Goal: Task Accomplishment & Management: Use online tool/utility

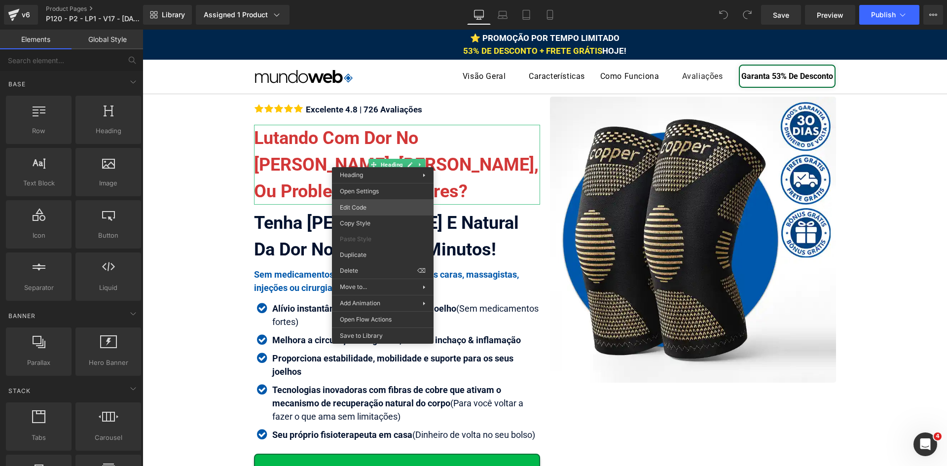
click at [380, 0] on div "You are previewing how the will restyle your page. You can not edit Elements in…" at bounding box center [473, 0] width 947 height 0
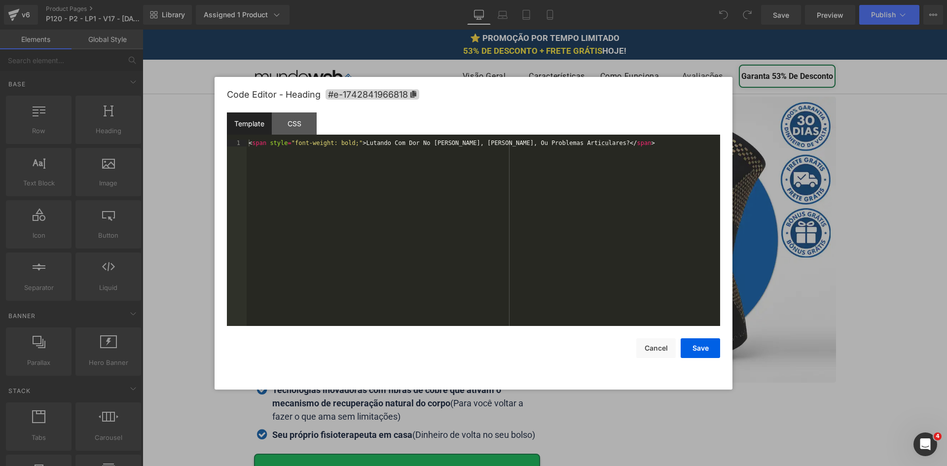
click at [380, 196] on div "< span style = "font-weight: bold;" > Lutando Com Dor No Joelho Agonizante, Art…" at bounding box center [484, 240] width 474 height 200
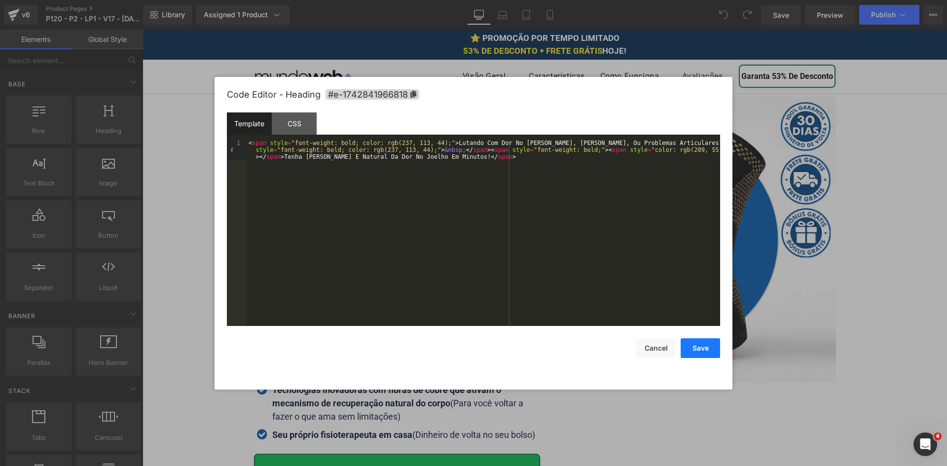
click at [703, 352] on button "Save" at bounding box center [700, 348] width 39 height 20
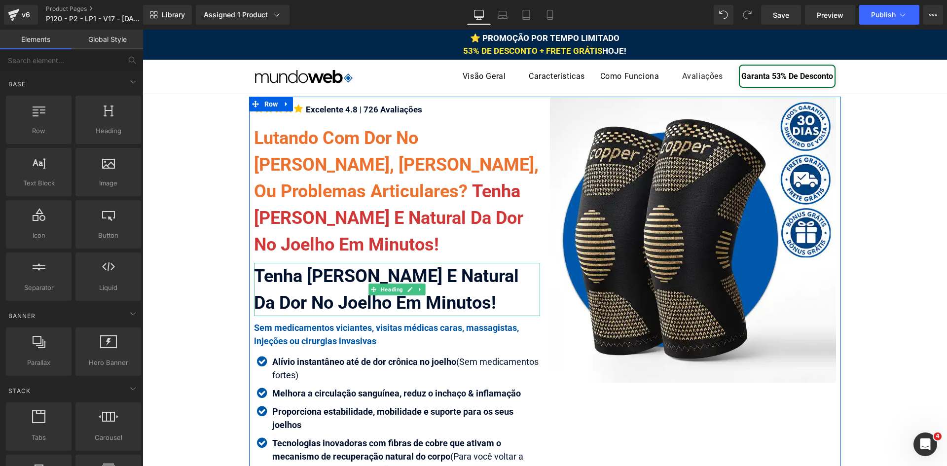
click at [443, 291] on div "Tenha [PERSON_NAME] E Natural Da Dor No Joelho Em Minutos!" at bounding box center [397, 289] width 286 height 53
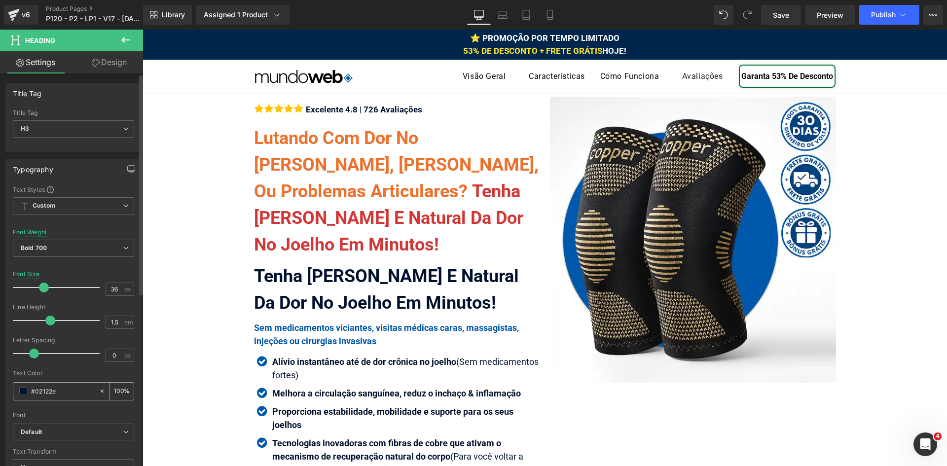
click at [70, 386] on input "#02122e" at bounding box center [62, 391] width 63 height 11
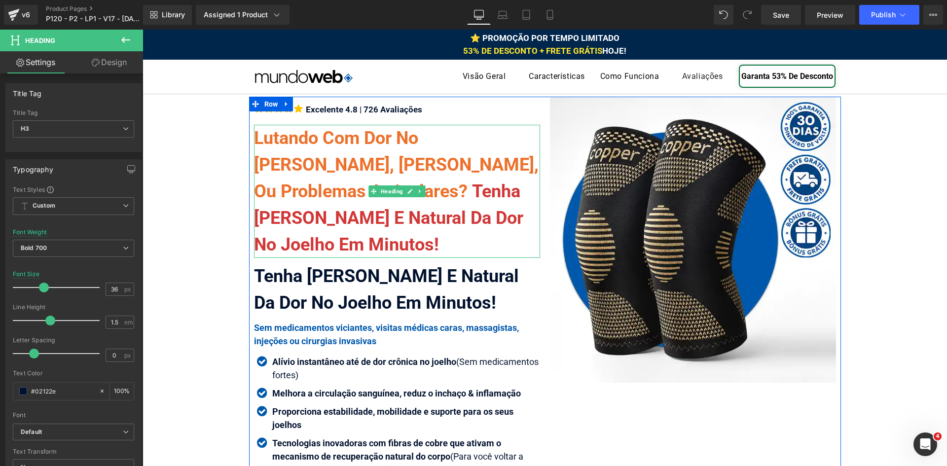
click at [402, 224] on span "Tenha [PERSON_NAME] E Natural Da Dor No Joelho Em Minutos!" at bounding box center [388, 218] width 269 height 74
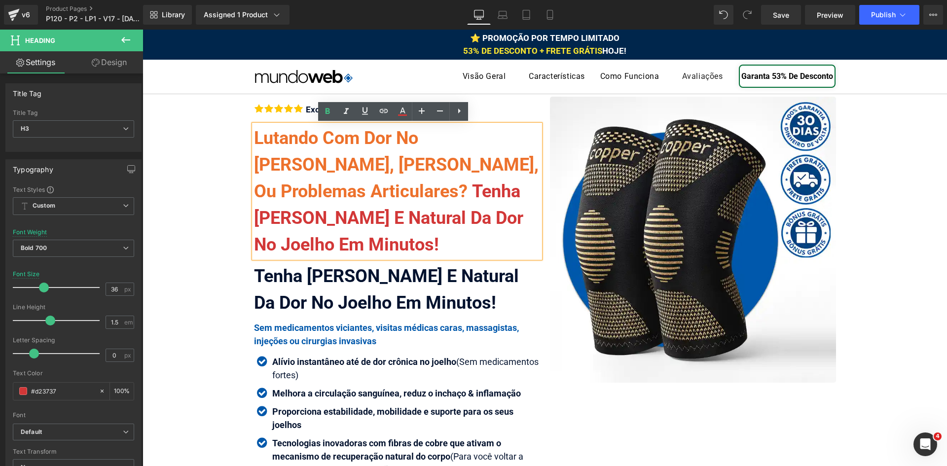
drag, startPoint x: 346, startPoint y: 190, endPoint x: 440, endPoint y: 250, distance: 110.7
click at [440, 250] on div "Lutando Com Dor No Joelho Agonizante, Artrose, Ou Problemas Articulares? Tenha …" at bounding box center [397, 191] width 286 height 133
click at [398, 118] on link at bounding box center [402, 111] width 19 height 19
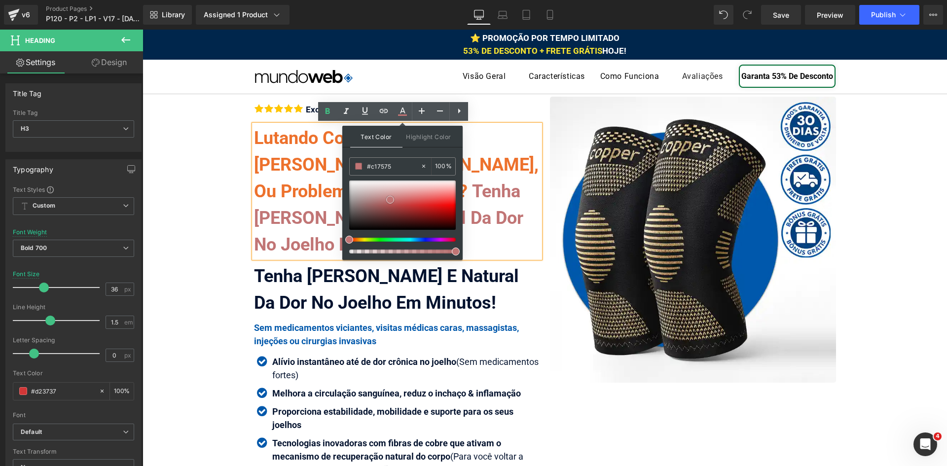
click at [390, 200] on div at bounding box center [402, 205] width 107 height 49
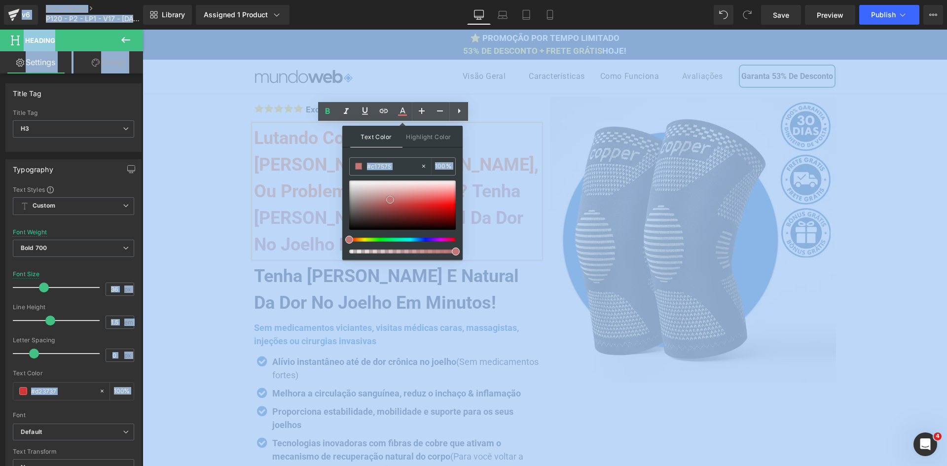
click at [392, 183] on div at bounding box center [402, 205] width 107 height 49
click at [394, 164] on input "#d23737" at bounding box center [393, 166] width 53 height 11
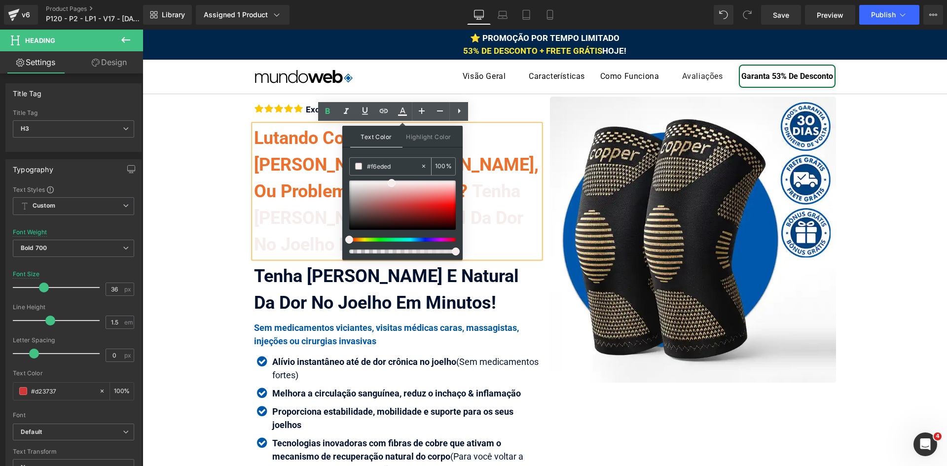
paste input "02122e"
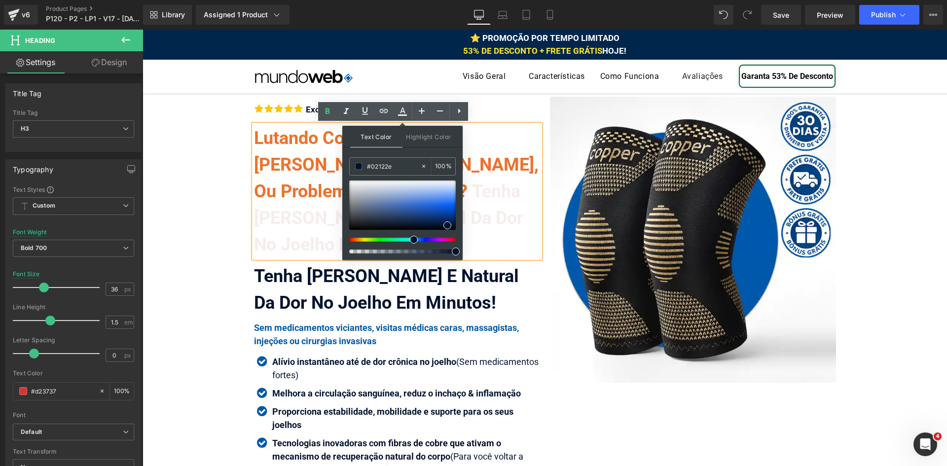
type input "#02122e"
click at [446, 224] on span at bounding box center [448, 226] width 8 height 8
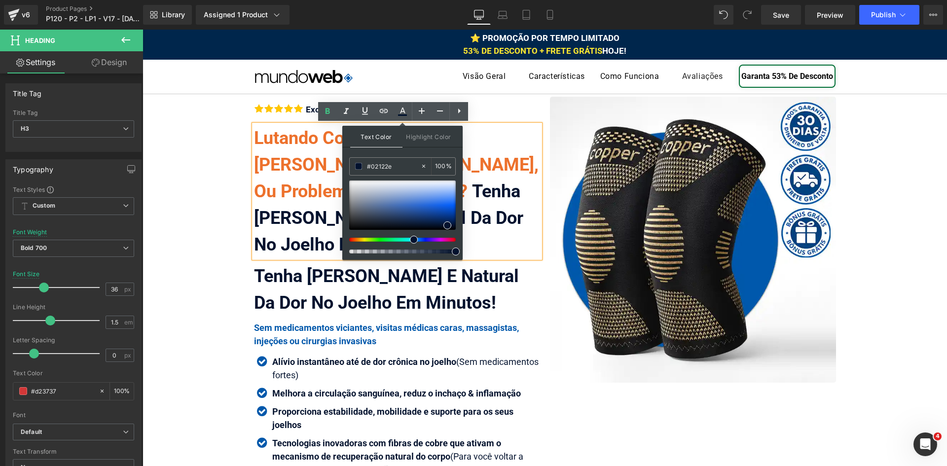
click at [319, 227] on span "Tenha [PERSON_NAME] E Natural Da Dor No Joelho Em Minutos!" at bounding box center [388, 218] width 269 height 74
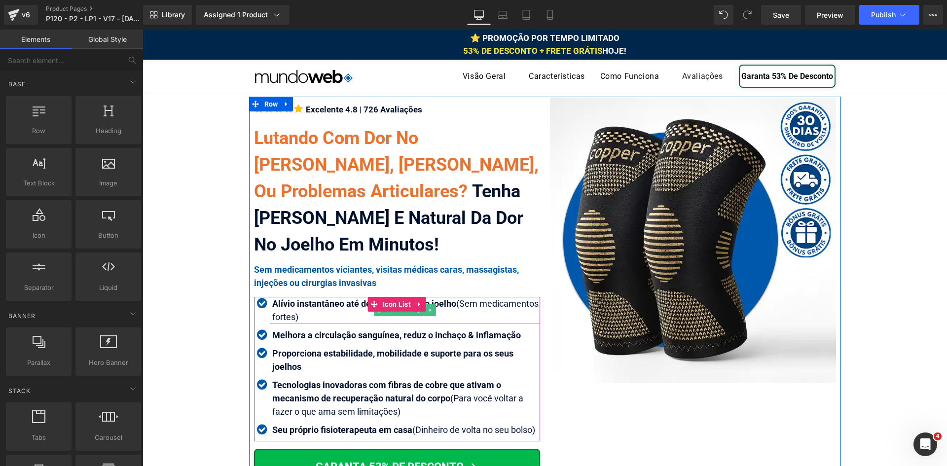
click at [317, 306] on strong "Alívio instantâneo até de dor crônica no joelho" at bounding box center [364, 304] width 184 height 10
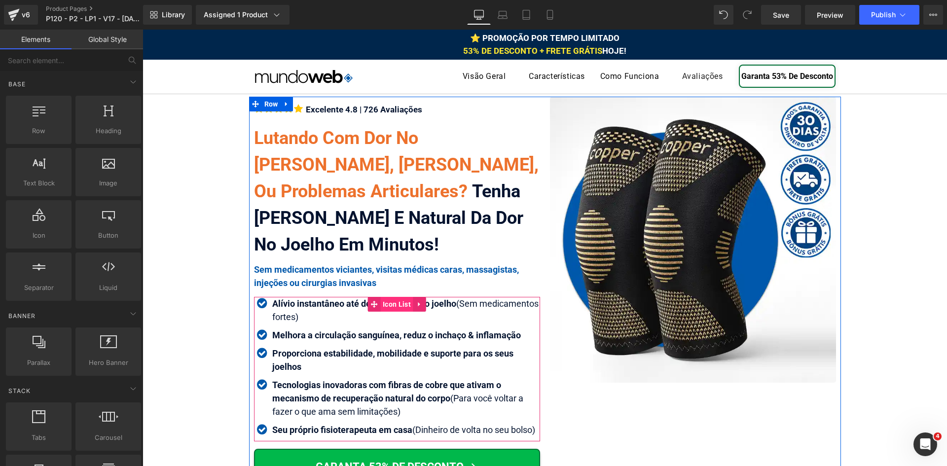
click at [380, 304] on span "Icon List" at bounding box center [396, 304] width 33 height 15
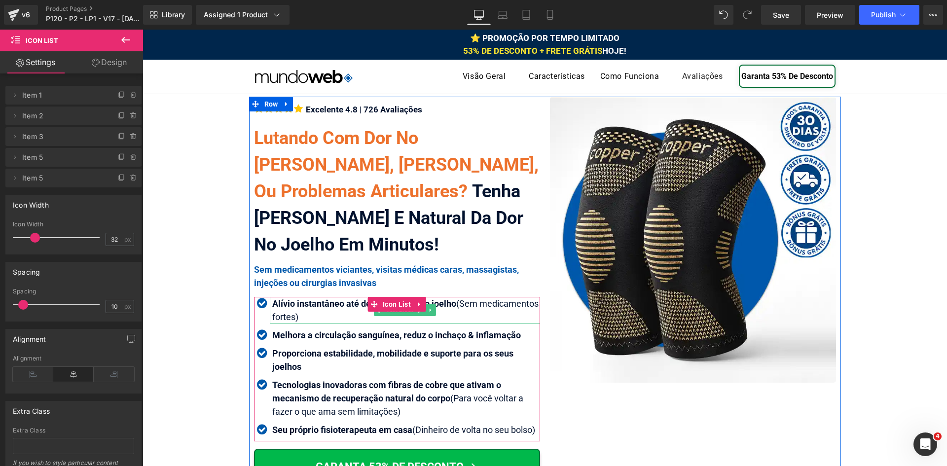
click at [316, 304] on strong "Alívio instantâneo até de dor crônica no joelho" at bounding box center [364, 304] width 184 height 10
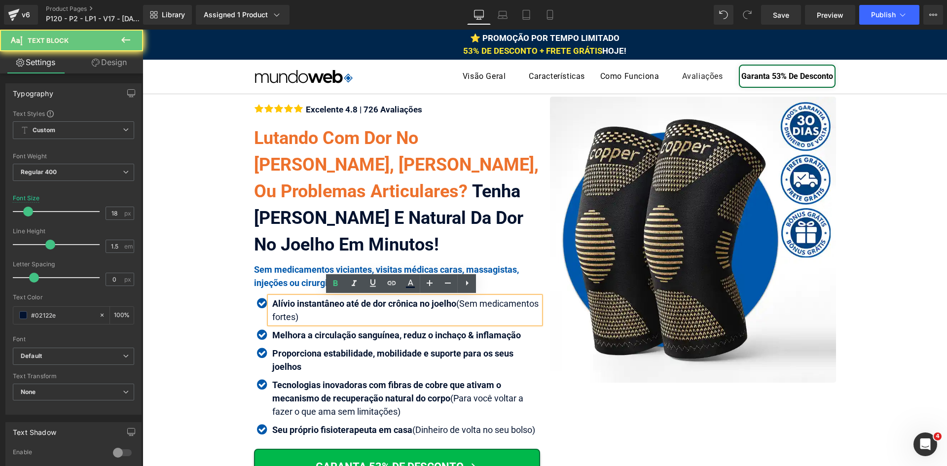
click at [316, 304] on strong "Alívio instantâneo até de dor crônica no joelho" at bounding box center [364, 304] width 184 height 10
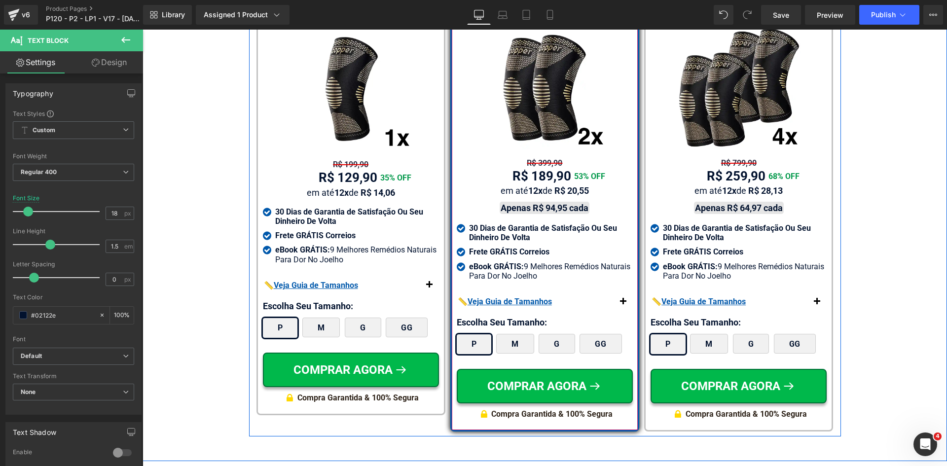
scroll to position [5993, 0]
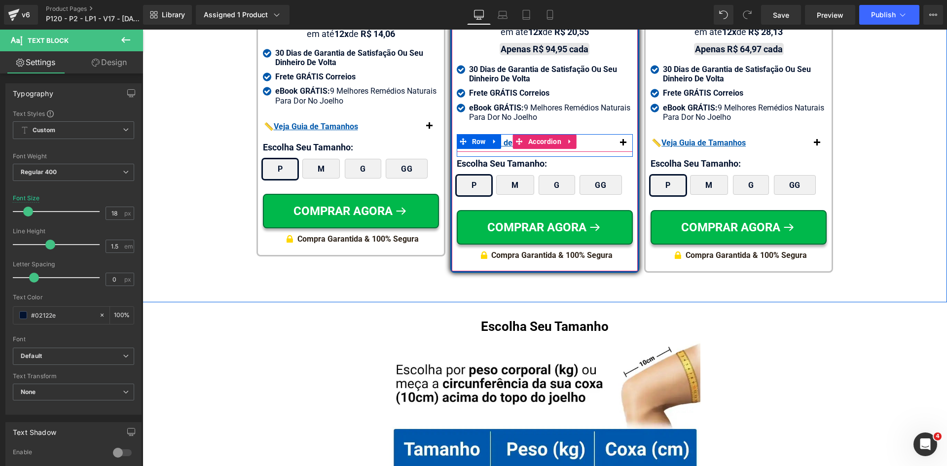
click at [623, 146] on span "button" at bounding box center [623, 146] width 0 height 0
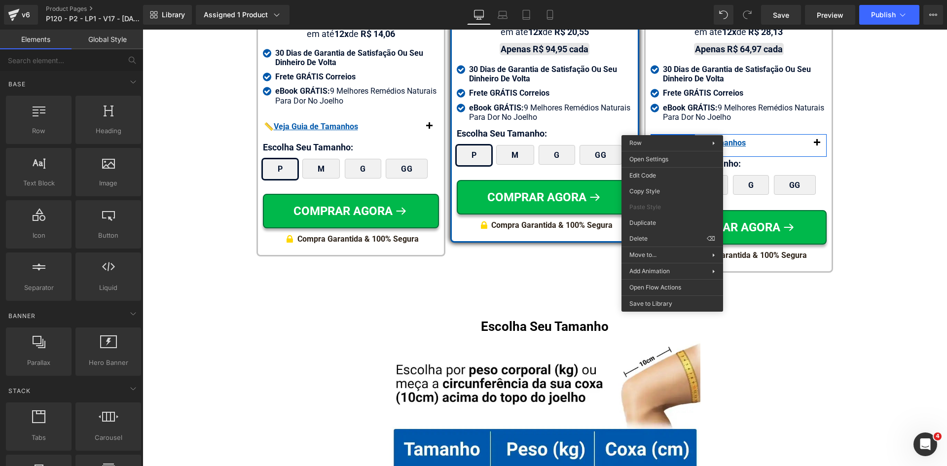
drag, startPoint x: 791, startPoint y: 268, endPoint x: 326, endPoint y: 177, distance: 473.7
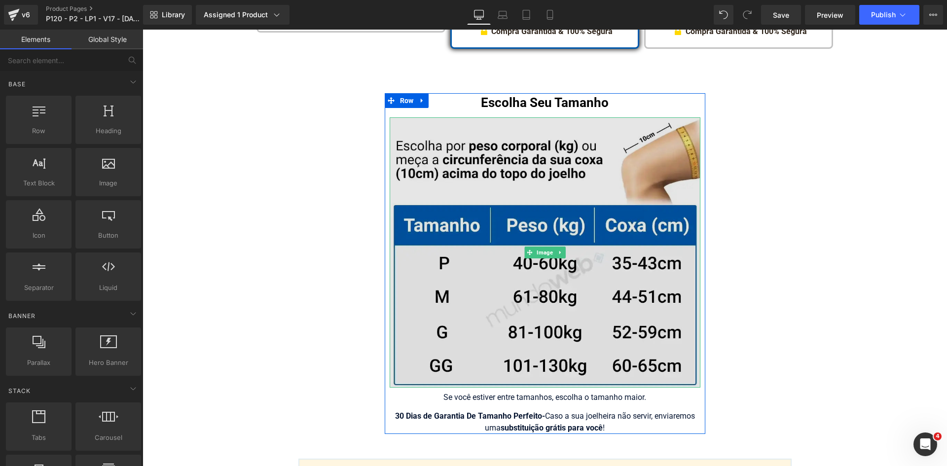
scroll to position [6091, 0]
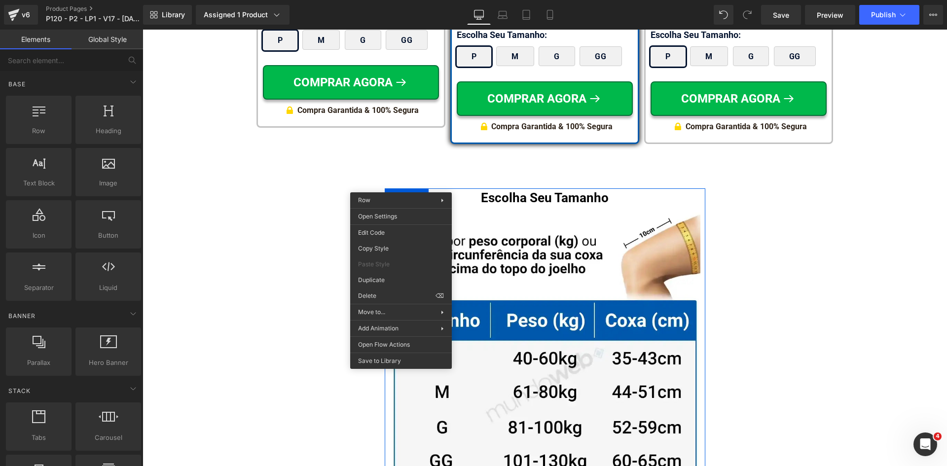
click at [380, 304] on div "Move to... Move Up Move Down Move to Parent" at bounding box center [401, 312] width 102 height 16
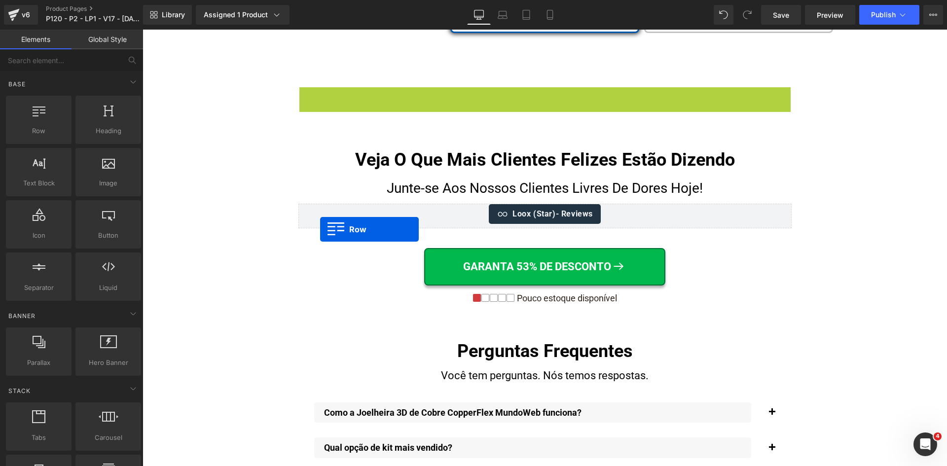
scroll to position [6437, 0]
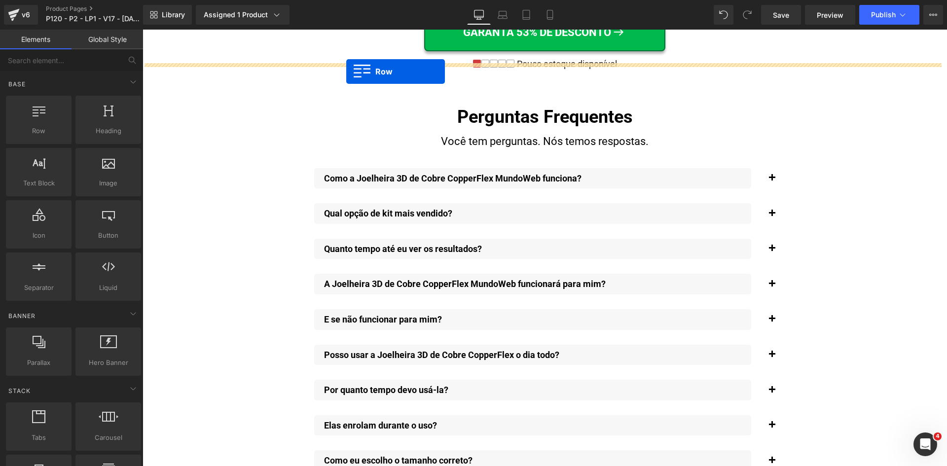
drag, startPoint x: 317, startPoint y: 198, endPoint x: 346, endPoint y: 72, distance: 130.2
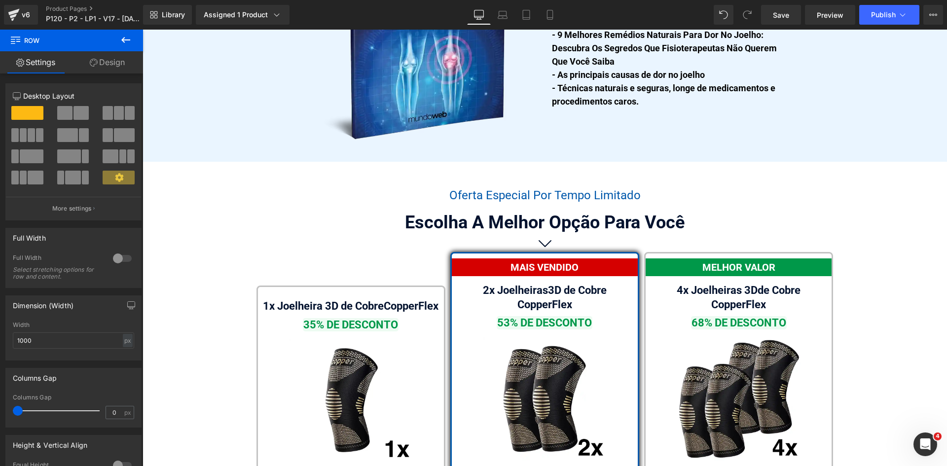
scroll to position [5647, 0]
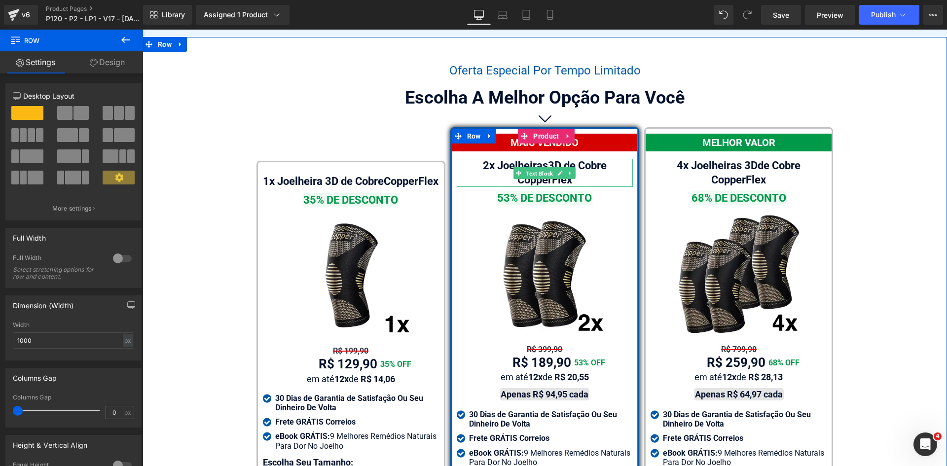
click at [530, 167] on span "Text Block" at bounding box center [539, 173] width 31 height 12
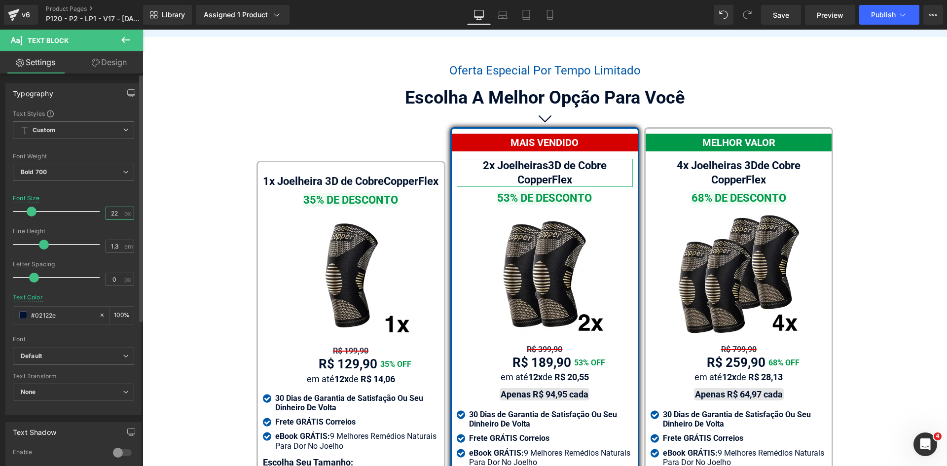
drag, startPoint x: 110, startPoint y: 215, endPoint x: 130, endPoint y: 215, distance: 20.2
click at [122, 215] on div "22 px" at bounding box center [120, 213] width 29 height 13
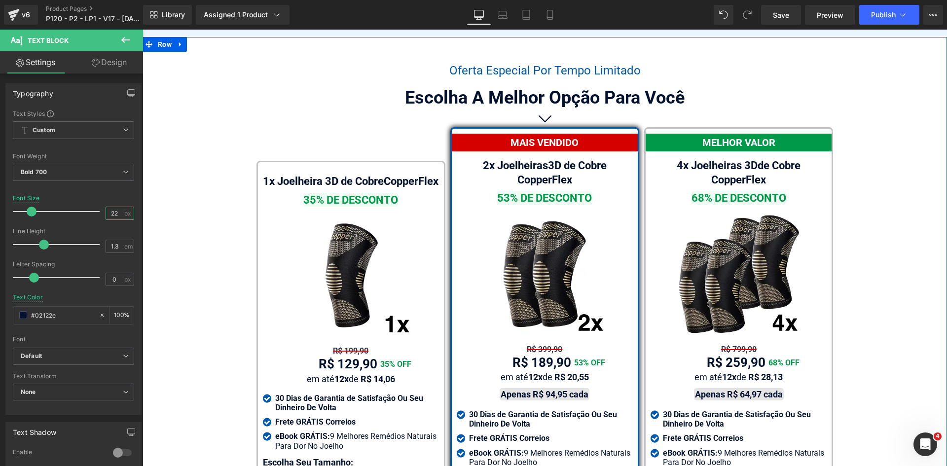
type input "20"
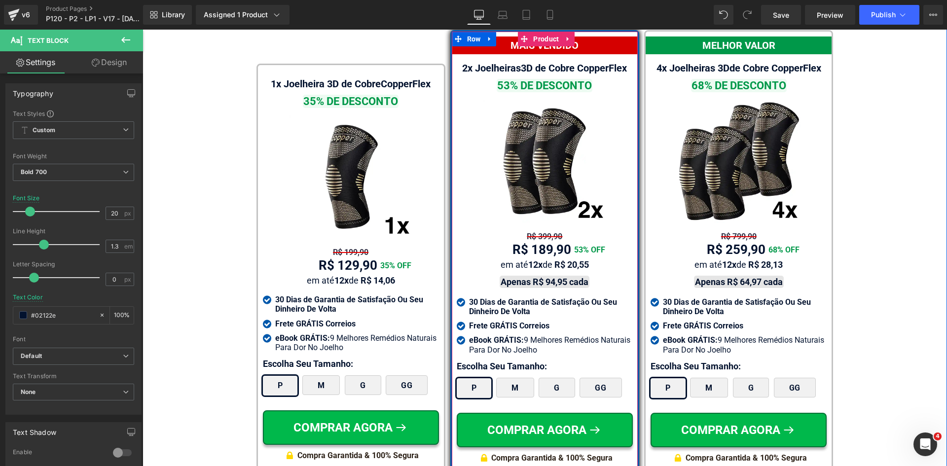
scroll to position [5746, 0]
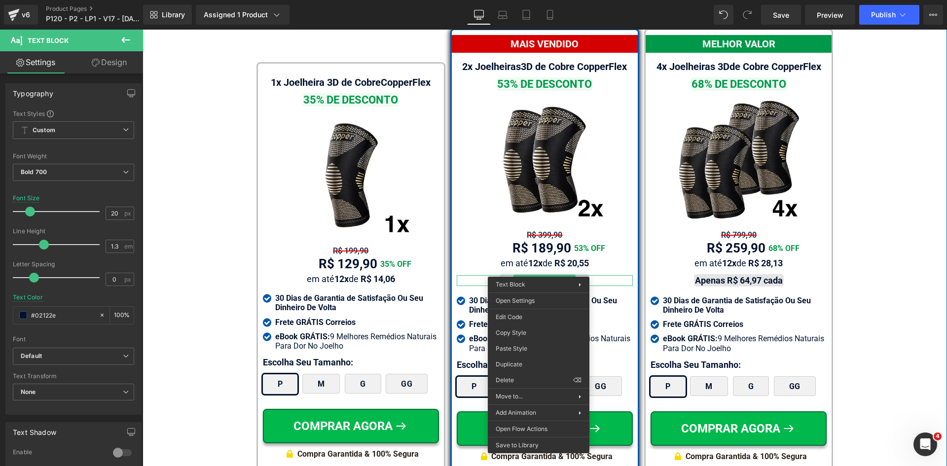
click at [901, 276] on div "Oferta Especial Por Tempo Limitado Heading Escolha A Melhor Opção Para Você Hea…" at bounding box center [545, 221] width 805 height 516
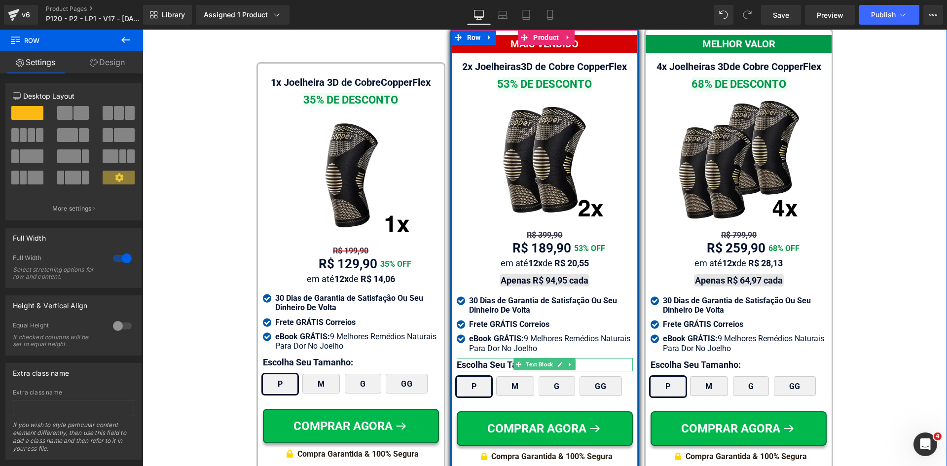
click at [497, 358] on p "Escolha Seu Tamanho:" at bounding box center [545, 364] width 176 height 13
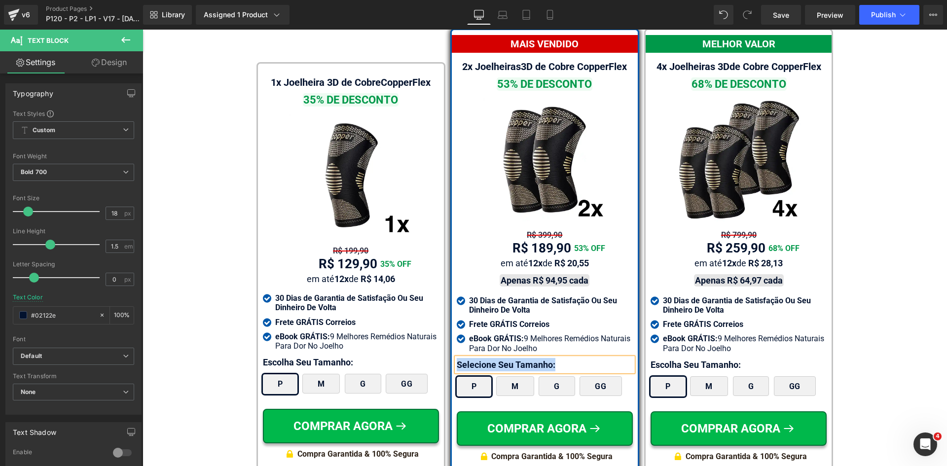
copy p "Selecione Seu Tamanho:"
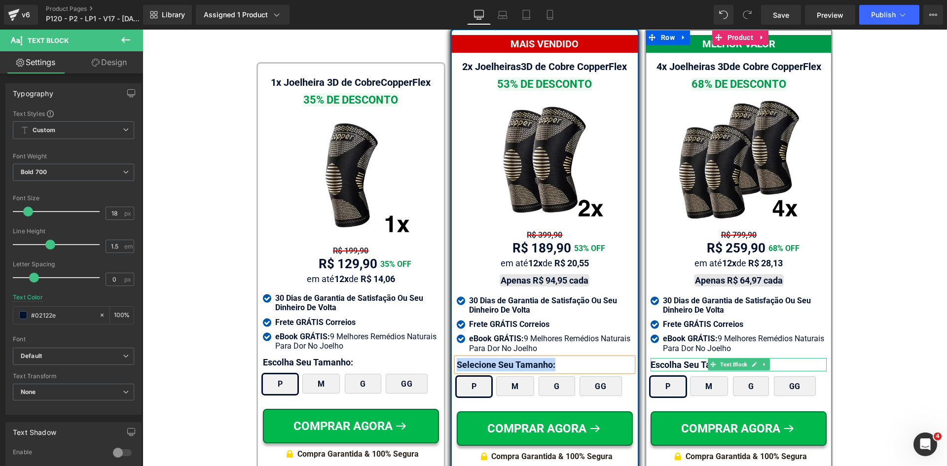
click at [672, 358] on p "Escolha Seu Tamanho:" at bounding box center [739, 364] width 176 height 13
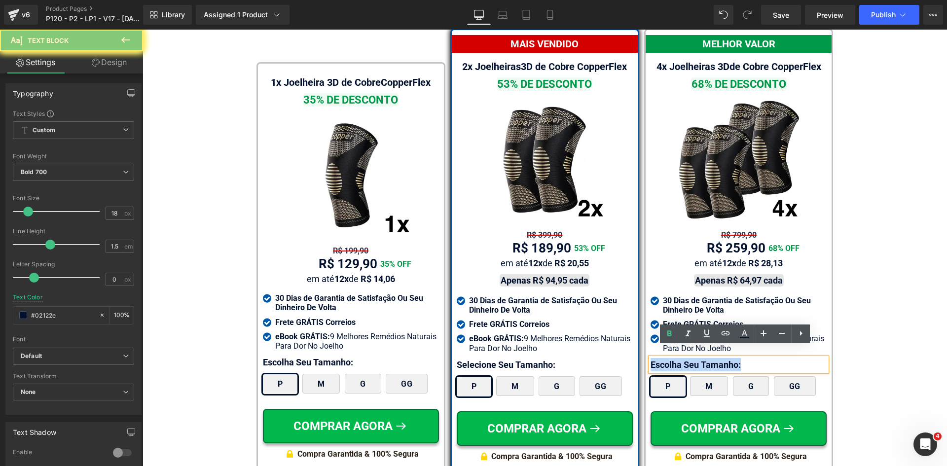
paste div
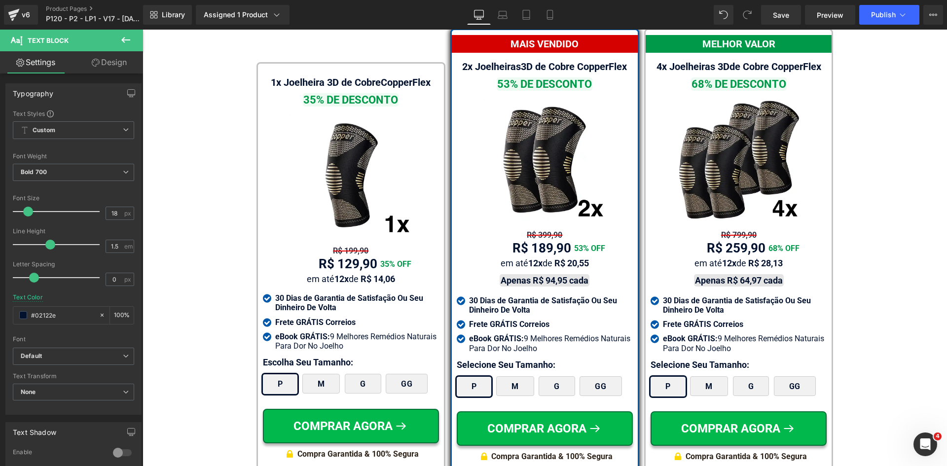
click at [103, 64] on link "Design" at bounding box center [110, 62] width 72 height 22
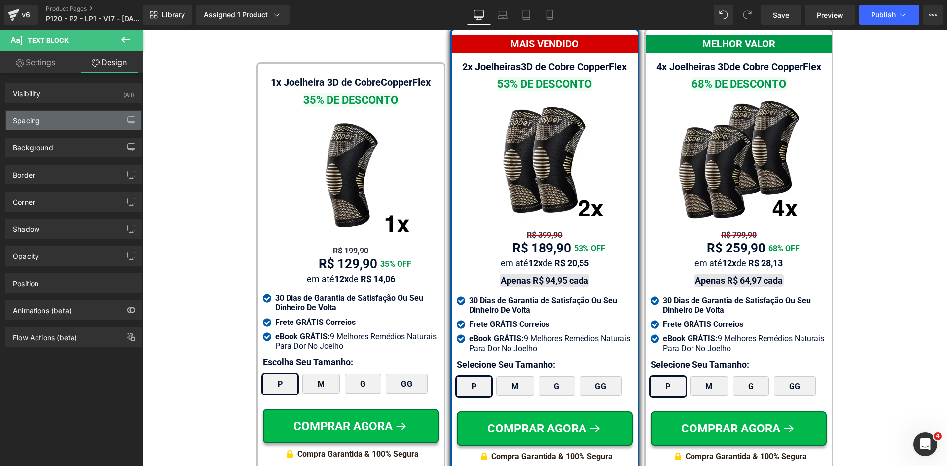
click at [44, 123] on div "Spacing" at bounding box center [73, 120] width 135 height 19
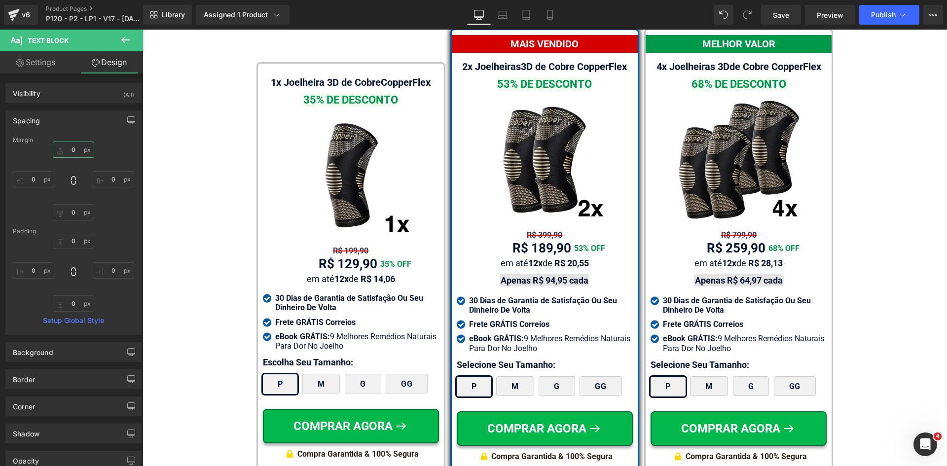
click at [66, 154] on input "text" at bounding box center [73, 150] width 41 height 16
type input "20"
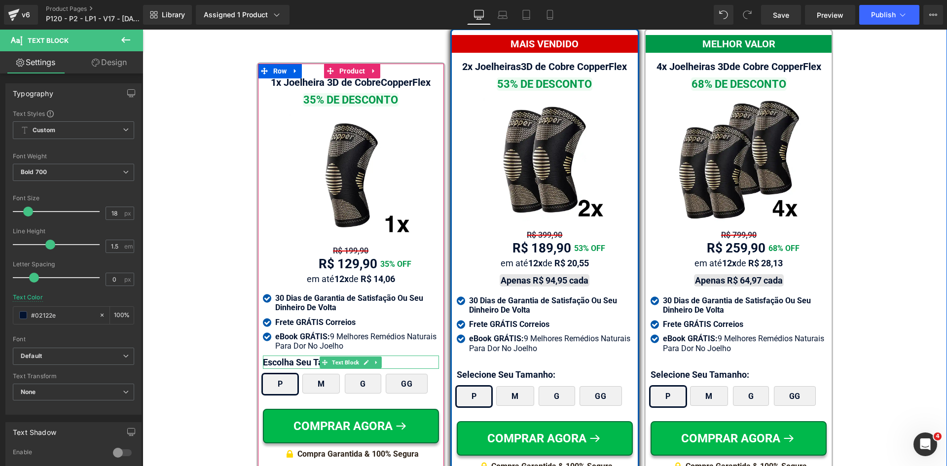
click at [280, 356] on div at bounding box center [351, 357] width 176 height 2
click at [280, 356] on p "Escolha Seu Tamanho:" at bounding box center [351, 362] width 176 height 13
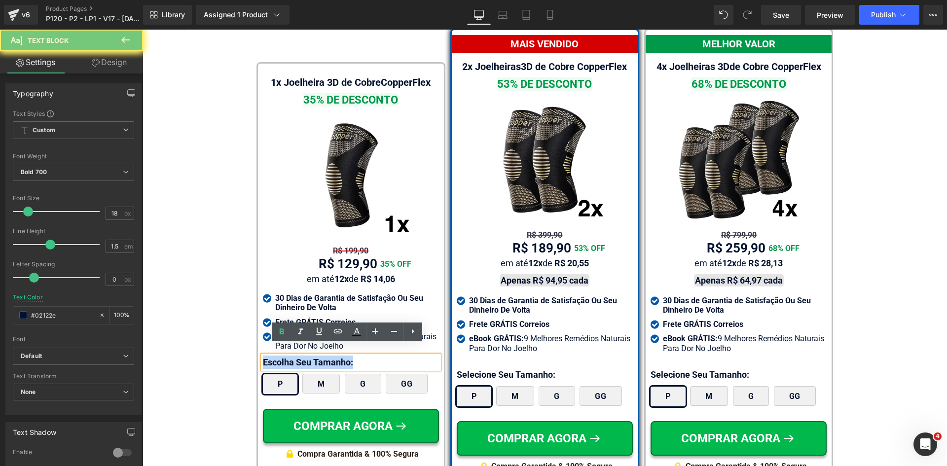
paste div
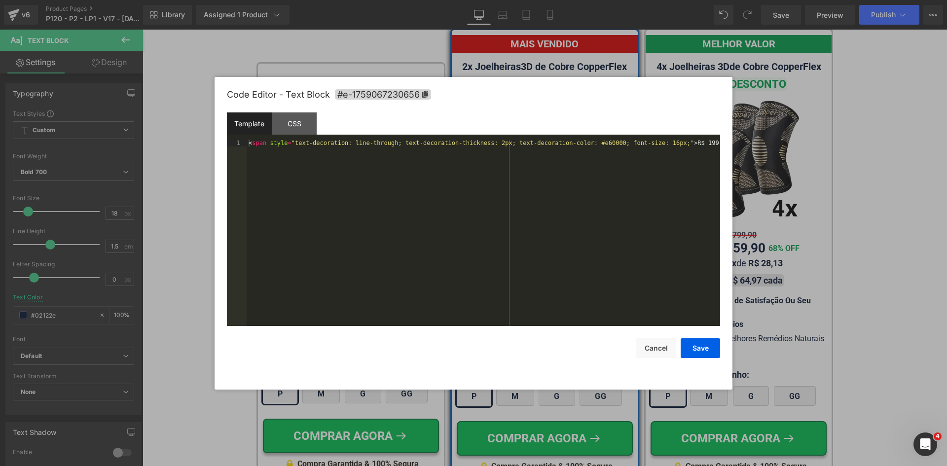
click at [318, 0] on div "Text Block You are previewing how the will restyle your page. You can not edit …" at bounding box center [473, 0] width 947 height 0
click at [667, 361] on div "Code Editor - Text Block #e-1759067230656 Template CSS 1 < span style = "text-d…" at bounding box center [473, 233] width 493 height 313
click at [665, 353] on button "Cancel" at bounding box center [656, 348] width 39 height 20
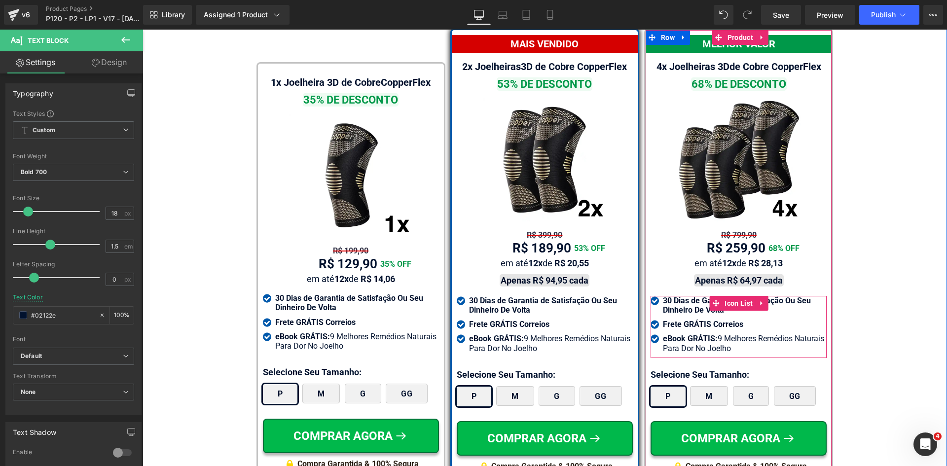
click at [722, 296] on span "Icon List" at bounding box center [738, 303] width 33 height 15
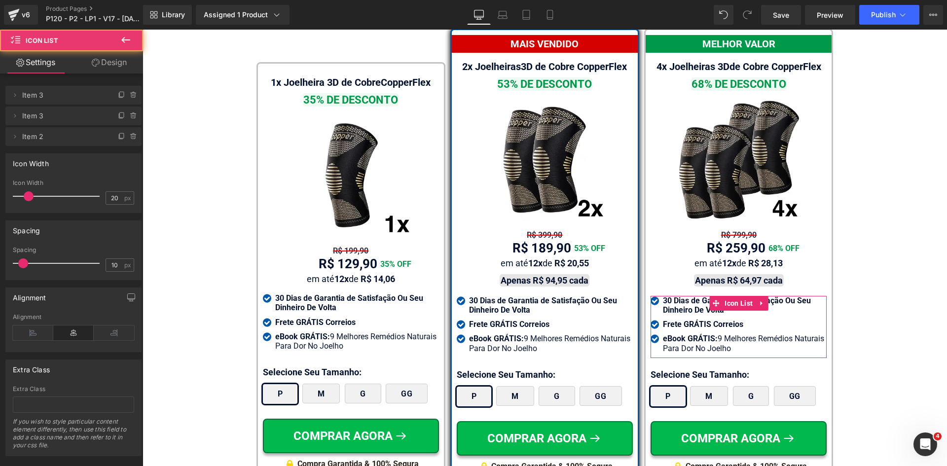
click at [108, 65] on link "Design" at bounding box center [110, 62] width 72 height 22
click at [0, 0] on div "Spacing" at bounding box center [0, 0] width 0 height 0
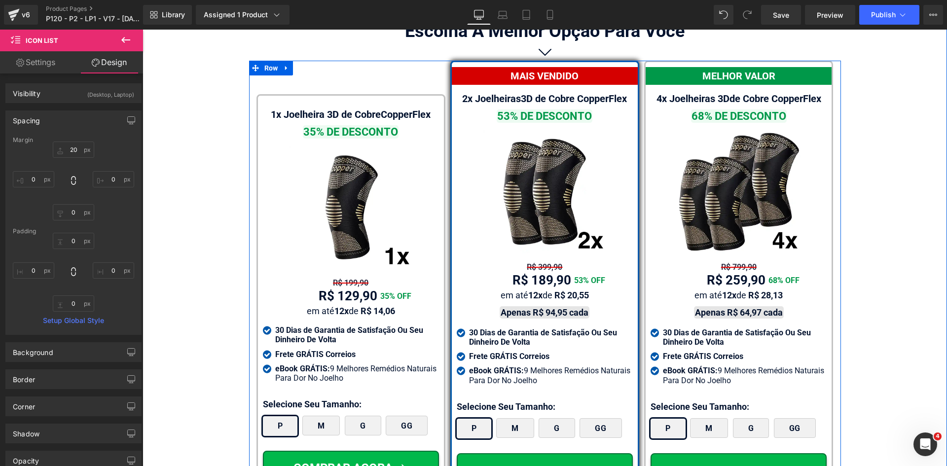
scroll to position [5647, 0]
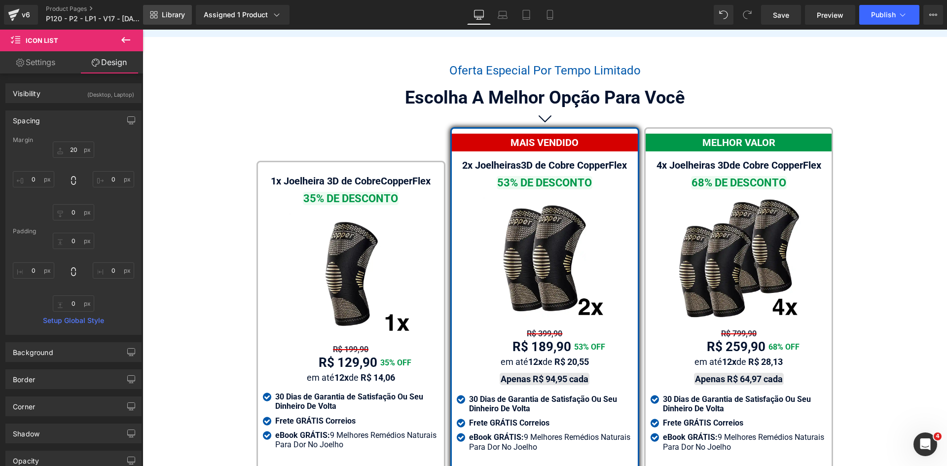
click at [171, 11] on span "Library" at bounding box center [173, 14] width 23 height 9
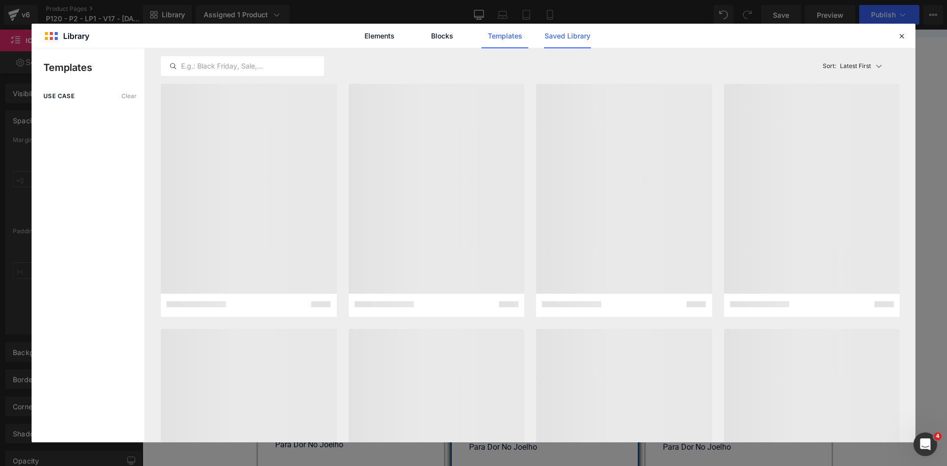
click at [565, 42] on link "Saved Library" at bounding box center [567, 36] width 47 height 25
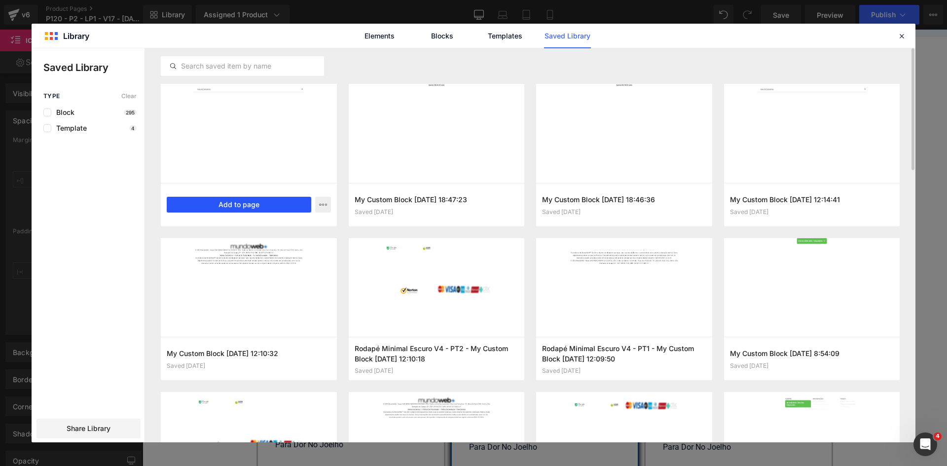
click at [262, 203] on button "Add to page" at bounding box center [239, 205] width 145 height 16
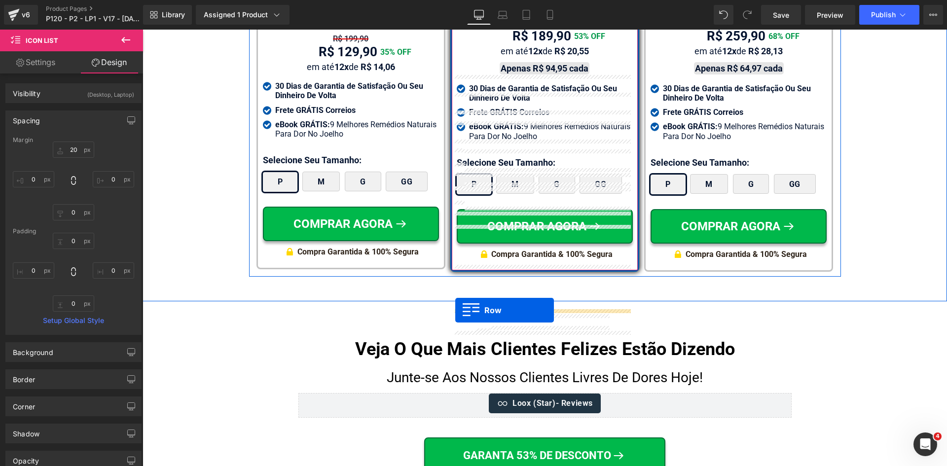
scroll to position [5882, 0]
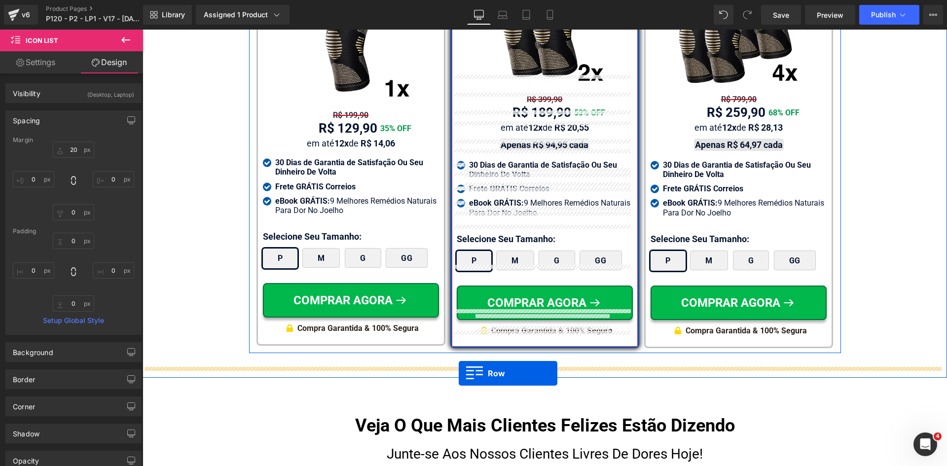
drag, startPoint x: 396, startPoint y: 286, endPoint x: 459, endPoint y: 374, distance: 107.9
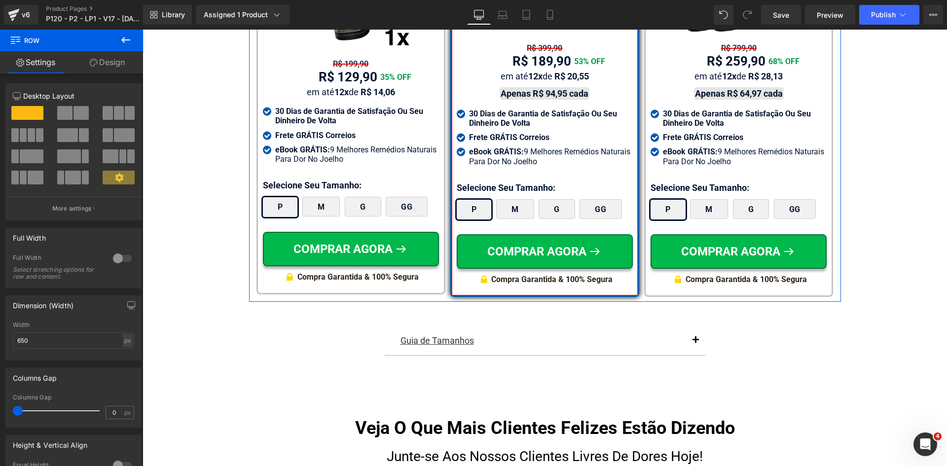
scroll to position [5980, 0]
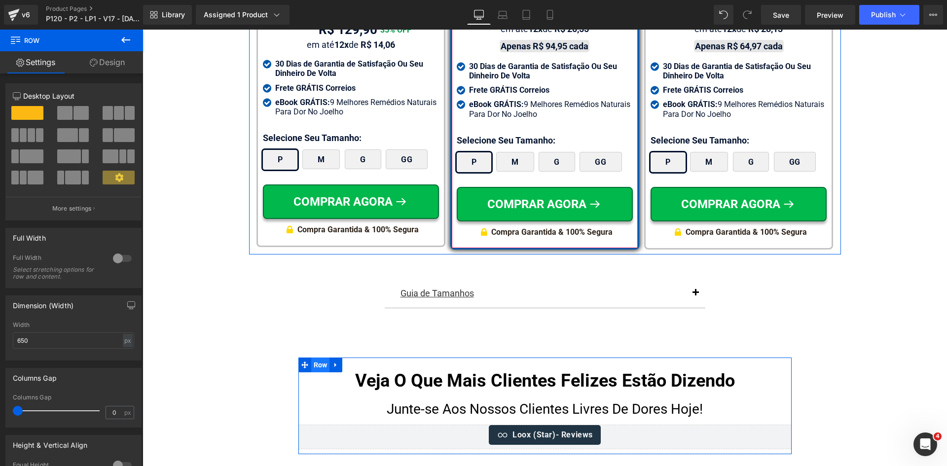
click at [319, 358] on span "Row" at bounding box center [320, 365] width 19 height 15
click at [108, 64] on link "Design" at bounding box center [108, 62] width 72 height 22
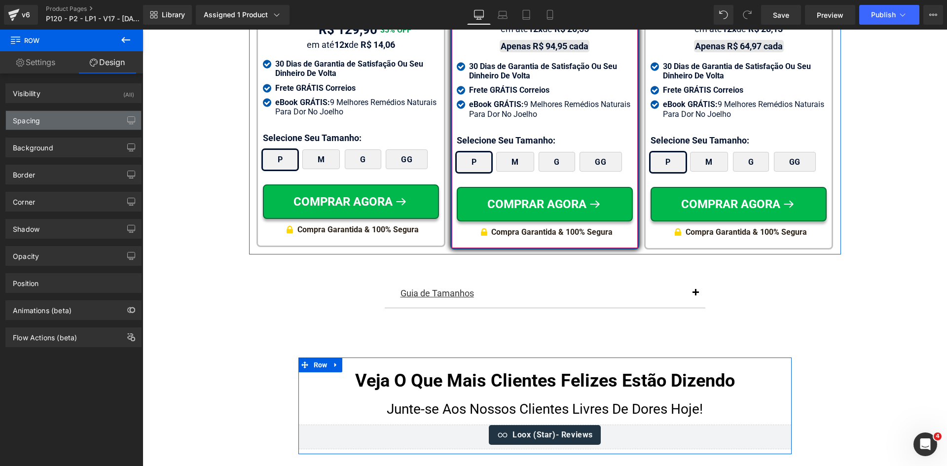
click at [40, 120] on div "Spacing" at bounding box center [73, 120] width 135 height 19
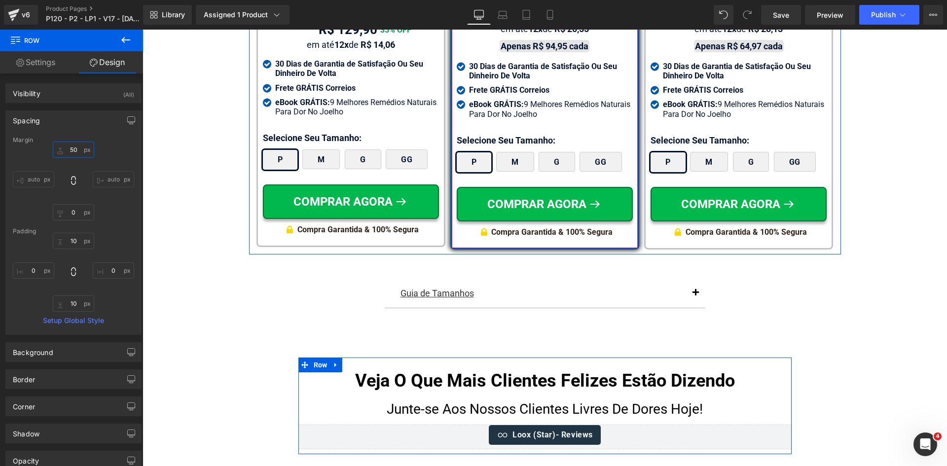
click at [75, 149] on input "50" at bounding box center [73, 150] width 41 height 16
type input "30"
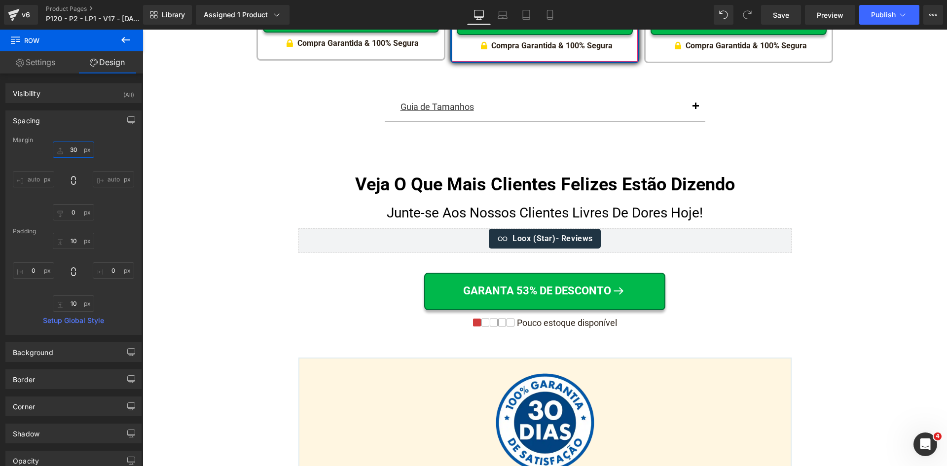
scroll to position [6178, 0]
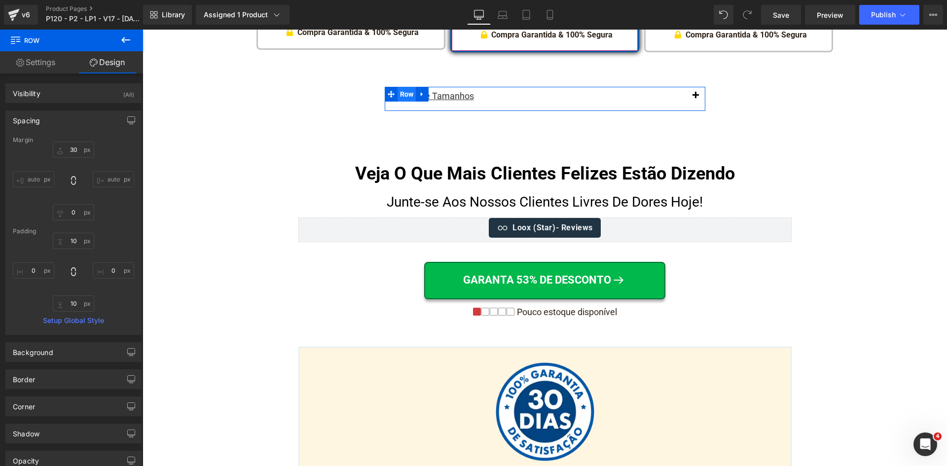
click at [400, 88] on span "Row" at bounding box center [407, 94] width 19 height 15
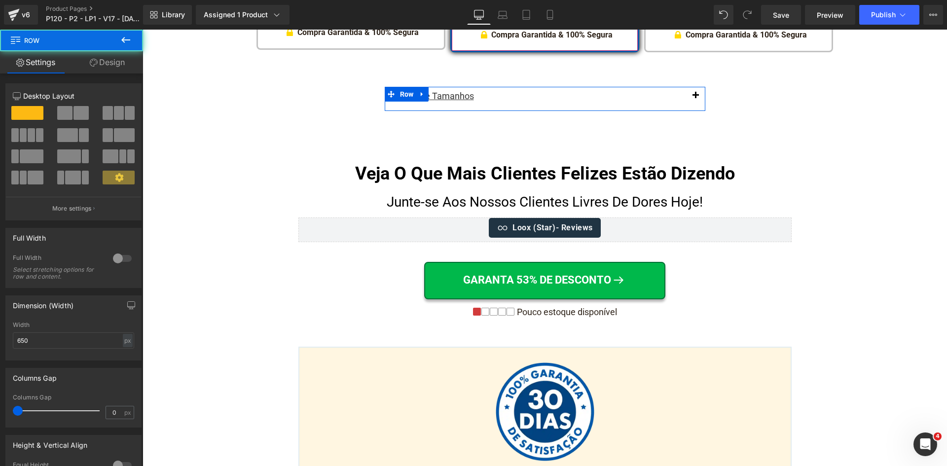
click at [106, 63] on link "Design" at bounding box center [108, 62] width 72 height 22
click at [0, 0] on div "Spacing" at bounding box center [0, 0] width 0 height 0
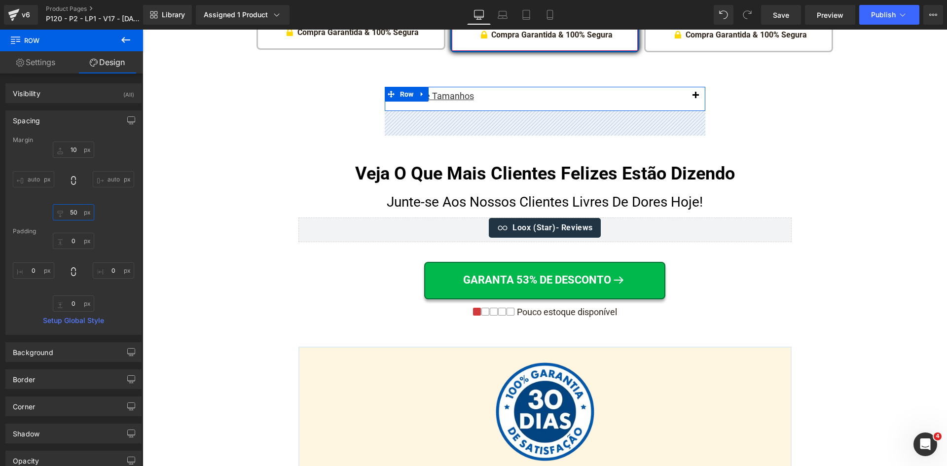
click at [63, 213] on input "text" at bounding box center [73, 212] width 41 height 16
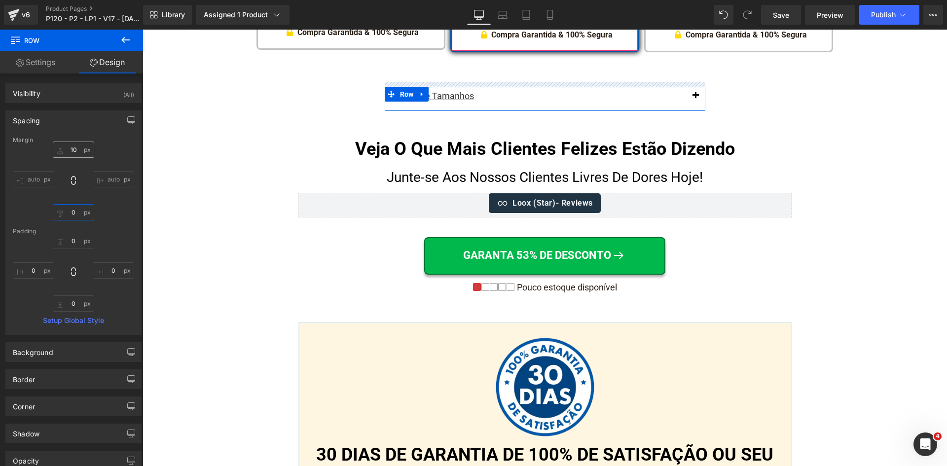
type input "0"
click at [73, 144] on input "text" at bounding box center [73, 150] width 41 height 16
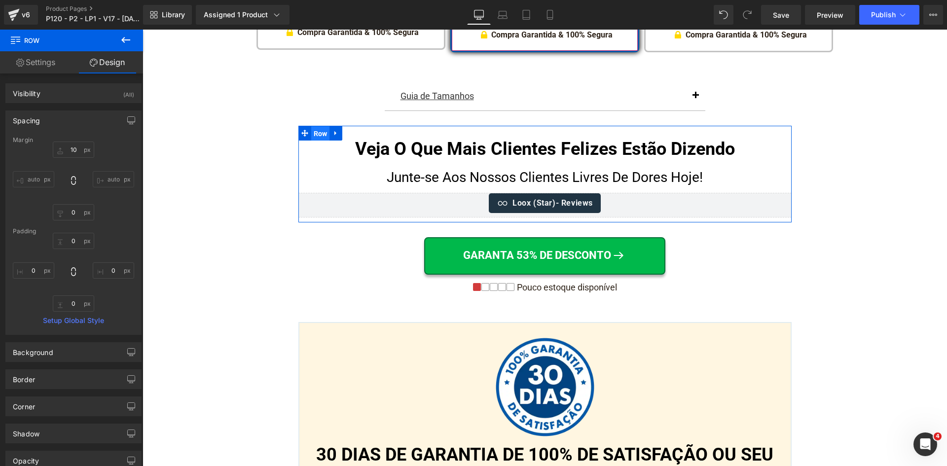
click at [323, 126] on span "Row" at bounding box center [320, 133] width 19 height 15
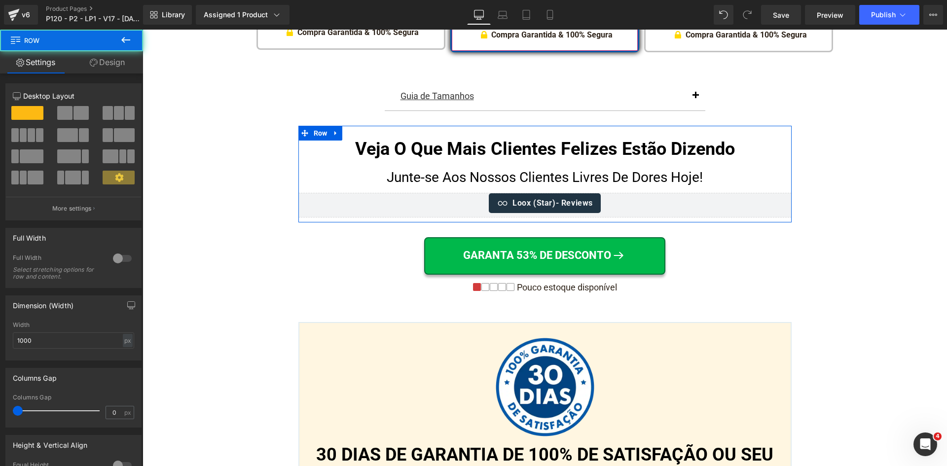
click at [106, 63] on link "Design" at bounding box center [108, 62] width 72 height 22
click at [0, 0] on div "Background" at bounding box center [0, 0] width 0 height 0
click at [0, 0] on div "Spacing" at bounding box center [0, 0] width 0 height 0
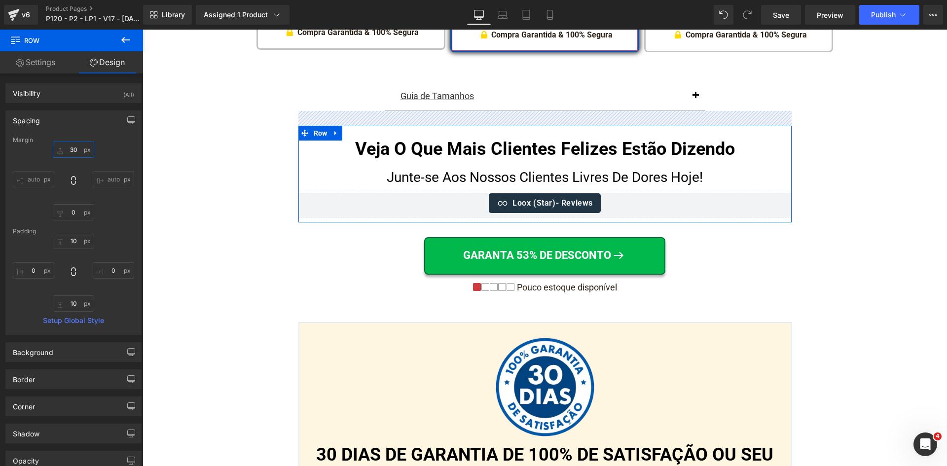
click at [74, 150] on input "text" at bounding box center [73, 150] width 41 height 16
type input "50"
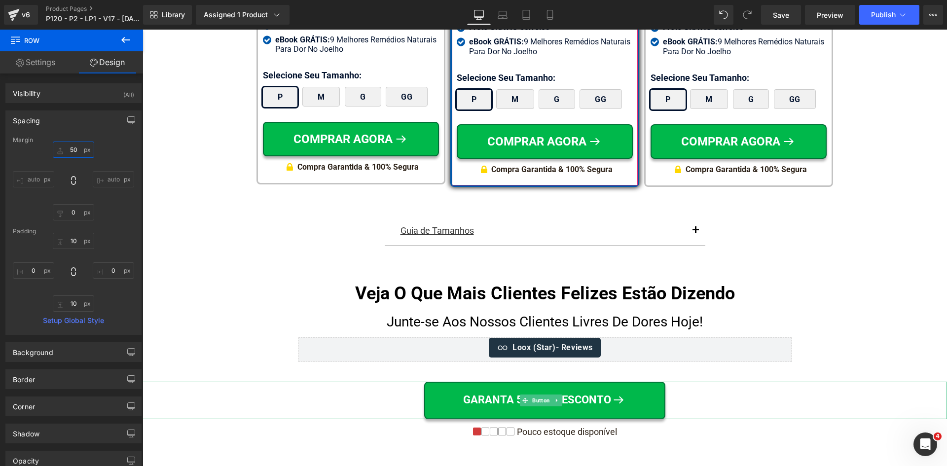
scroll to position [6030, 0]
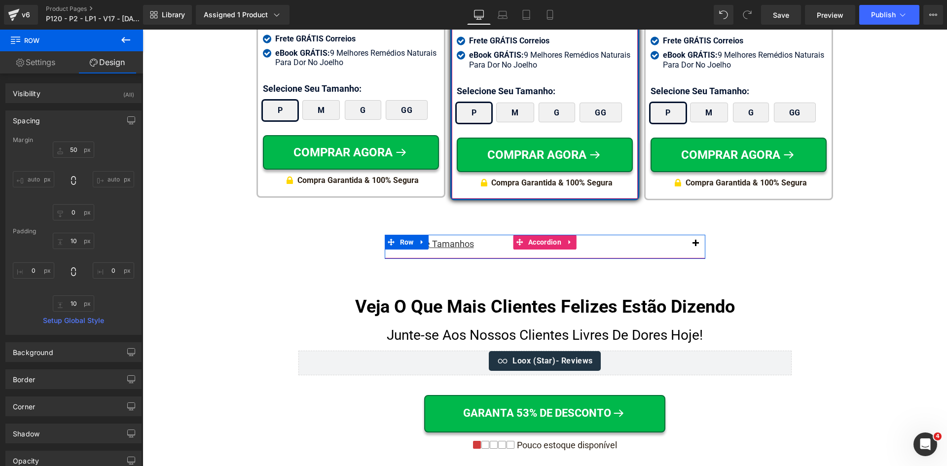
click at [696, 246] on span "button" at bounding box center [696, 246] width 0 height 0
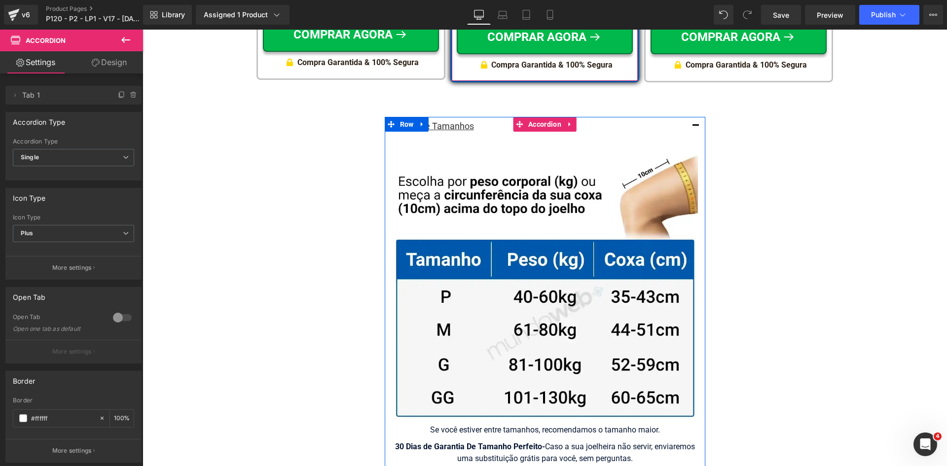
scroll to position [6277, 0]
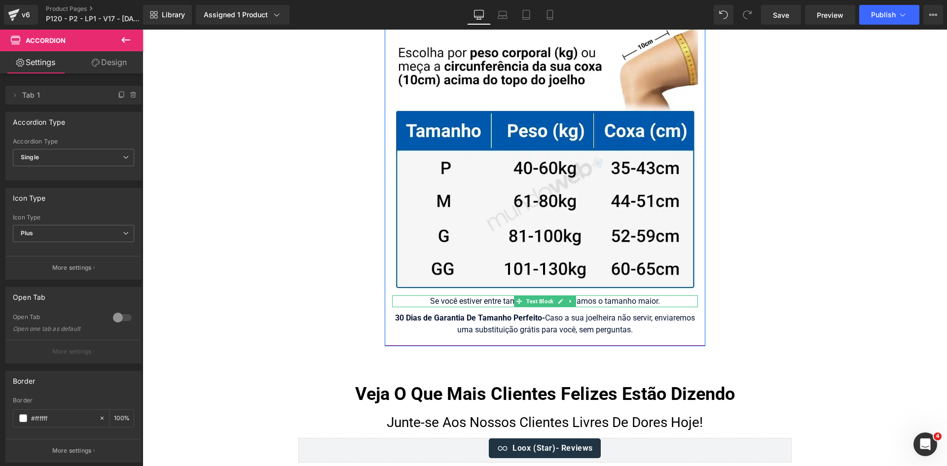
click at [646, 296] on div "Se você estiver entre tamanhos, recomendamos o tamanho maior." at bounding box center [545, 302] width 306 height 12
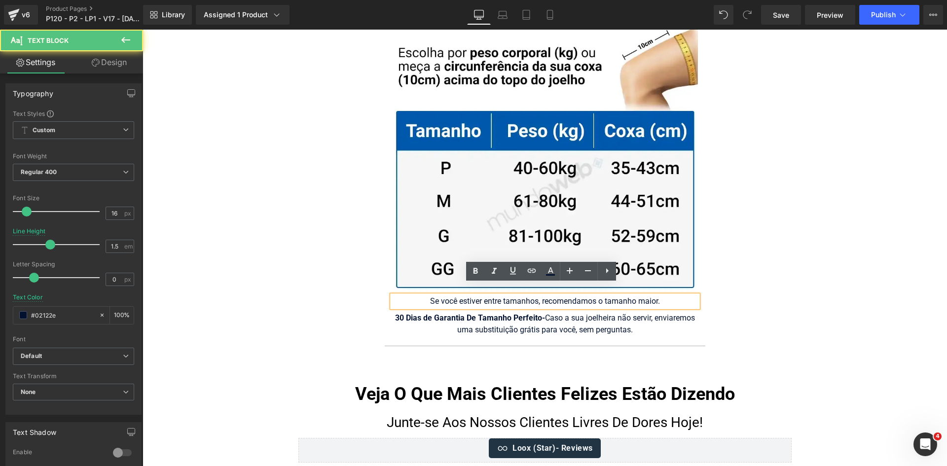
click at [578, 296] on div "Se você estiver entre tamanhos, recomendamos o tamanho maior." at bounding box center [545, 302] width 306 height 12
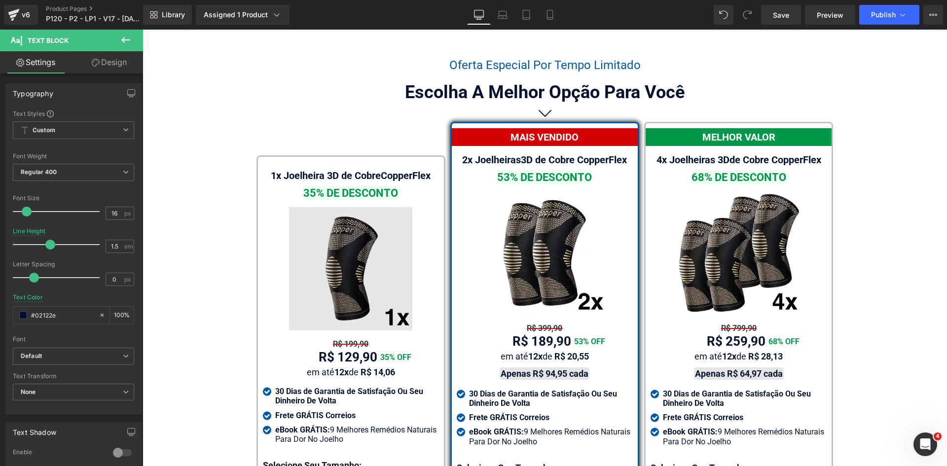
scroll to position [5635, 0]
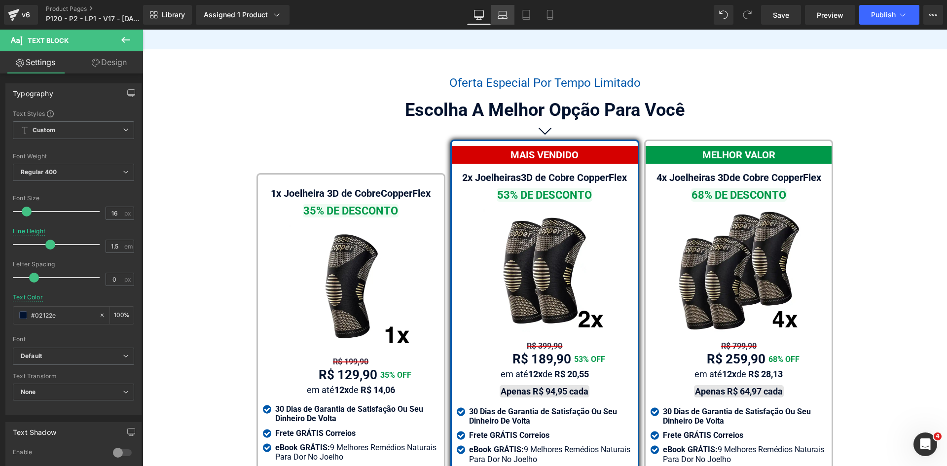
click at [513, 15] on link "Laptop" at bounding box center [503, 15] width 24 height 20
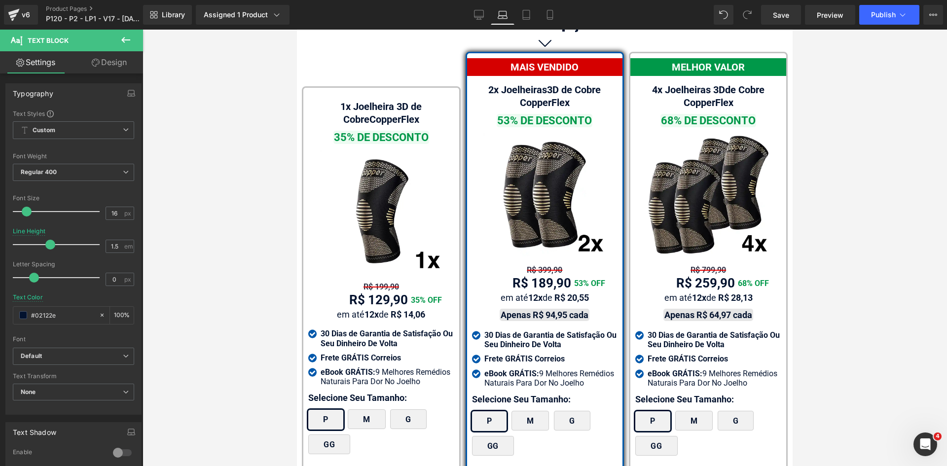
scroll to position [5930, 0]
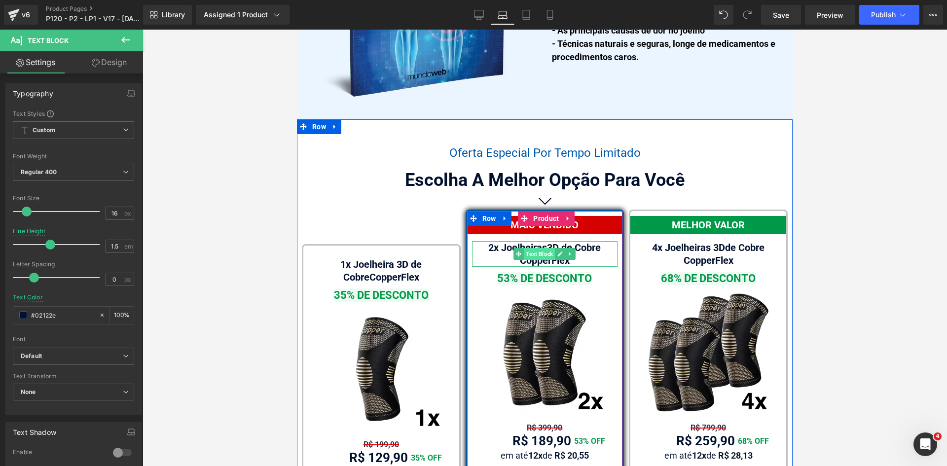
click at [539, 248] on span "Text Block" at bounding box center [539, 254] width 31 height 12
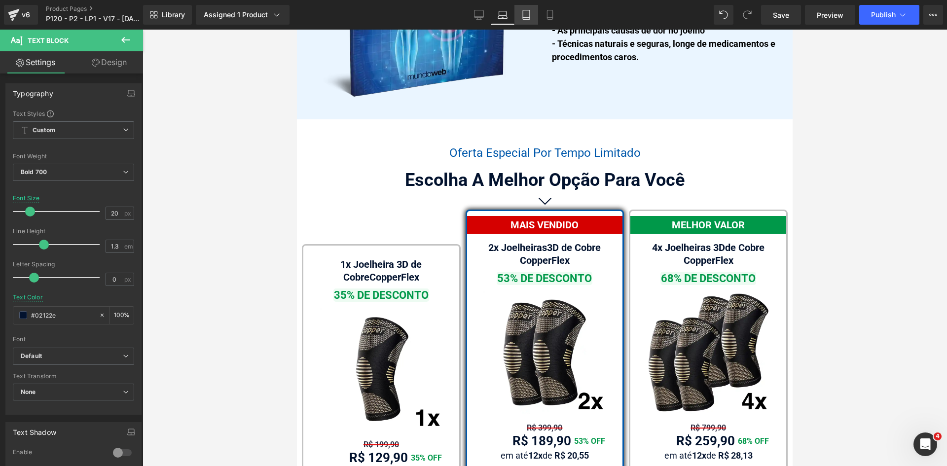
click at [529, 12] on icon at bounding box center [527, 15] width 10 height 10
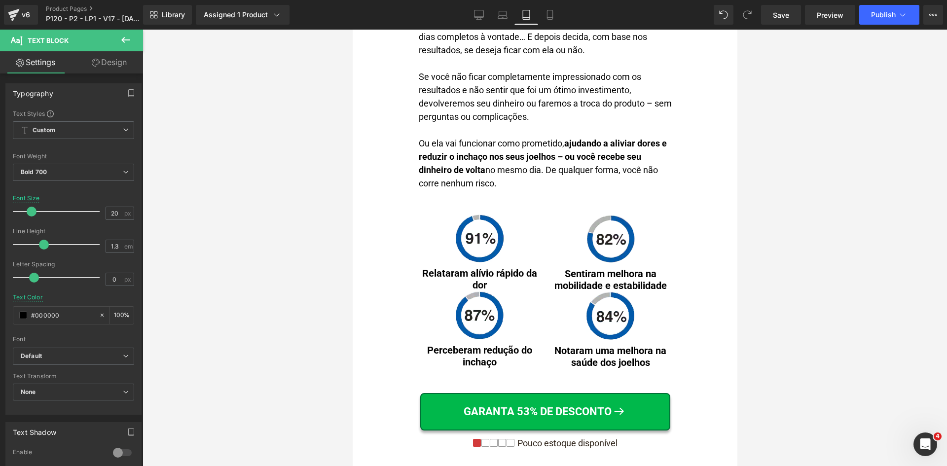
scroll to position [5020, 0]
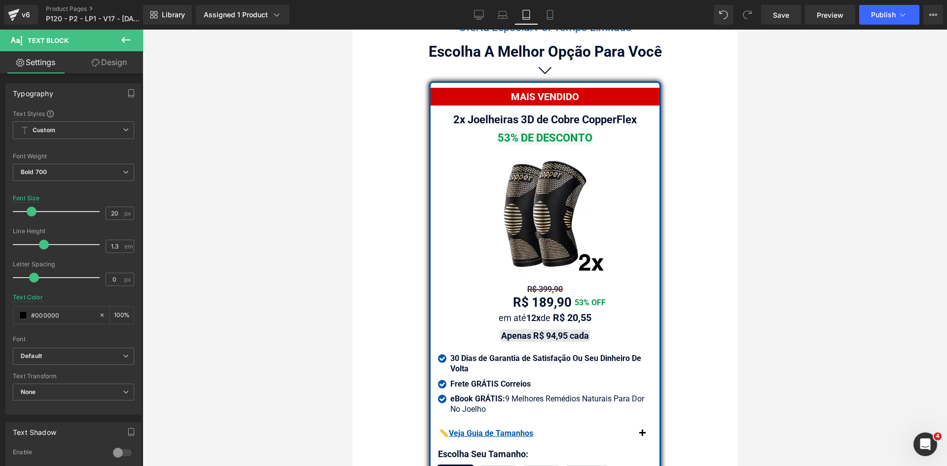
drag, startPoint x: 732, startPoint y: 242, endPoint x: 1093, endPoint y: 368, distance: 382.0
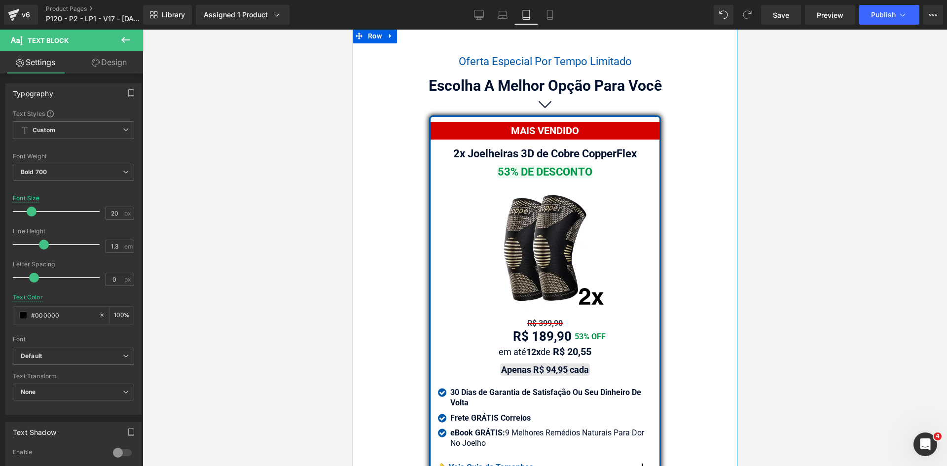
scroll to position [8270, 0]
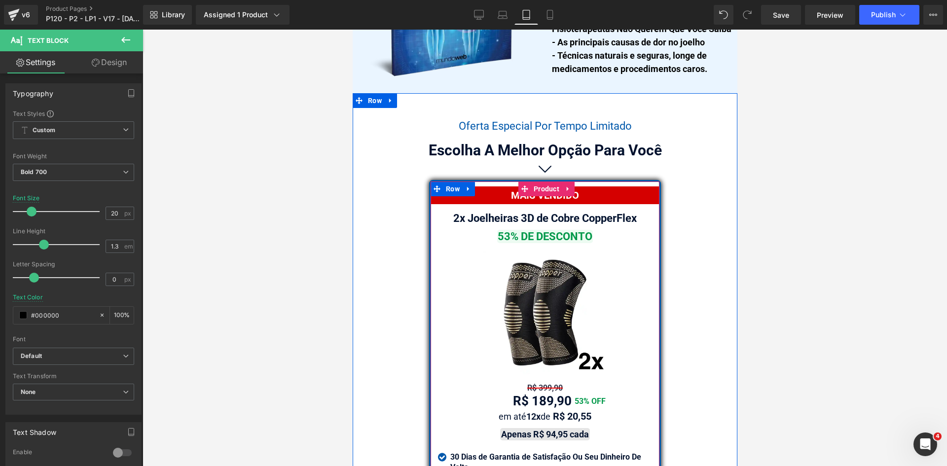
click at [533, 213] on span "Text Block" at bounding box center [539, 219] width 31 height 12
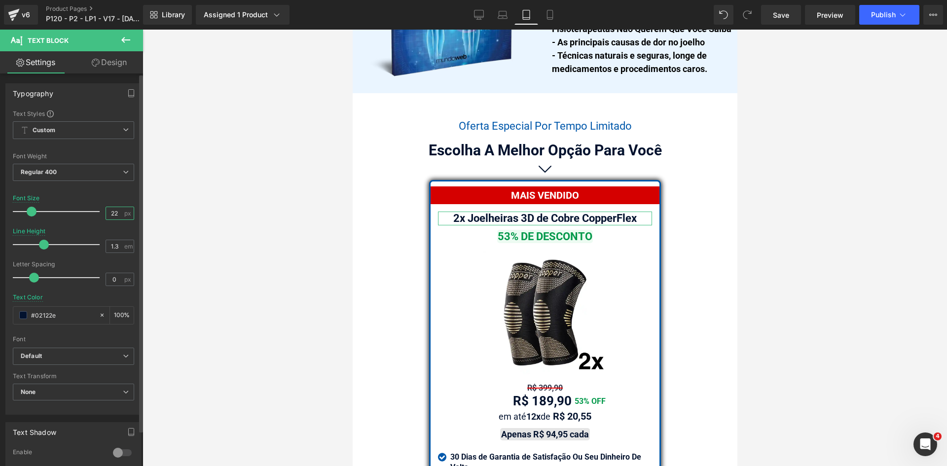
click at [116, 213] on input "22" at bounding box center [114, 213] width 17 height 12
type input "20"
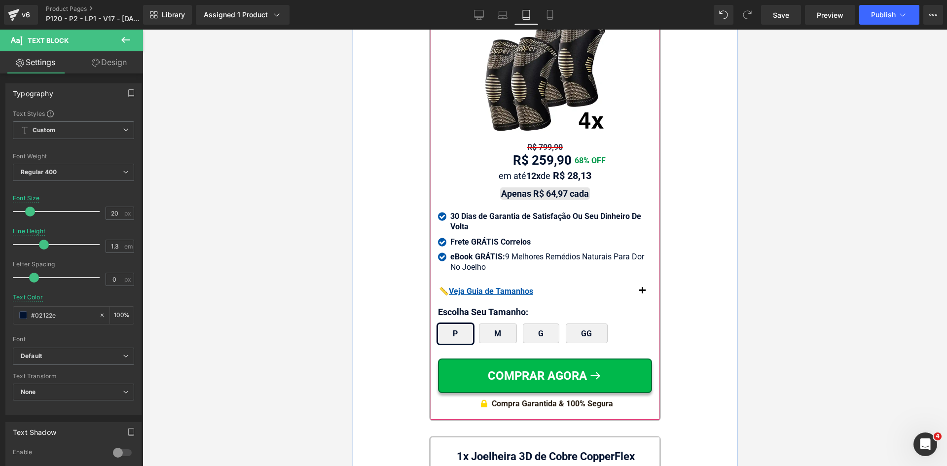
scroll to position [9158, 0]
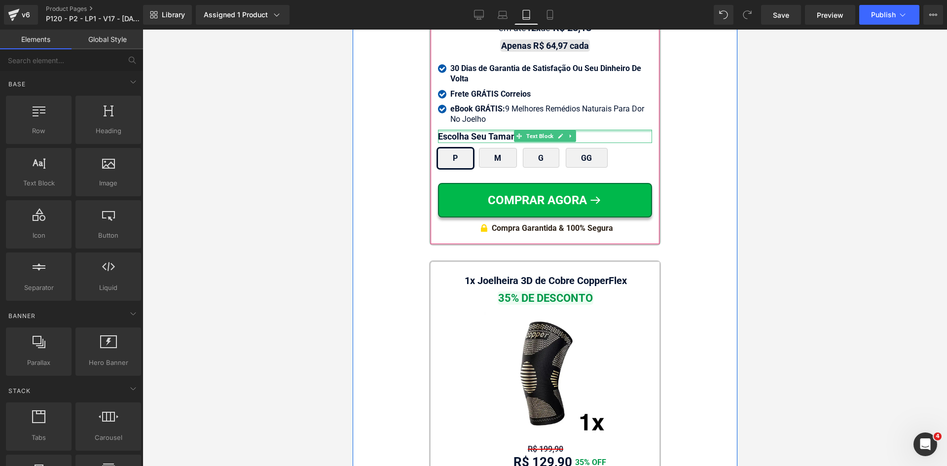
click at [459, 130] on div at bounding box center [545, 131] width 214 height 2
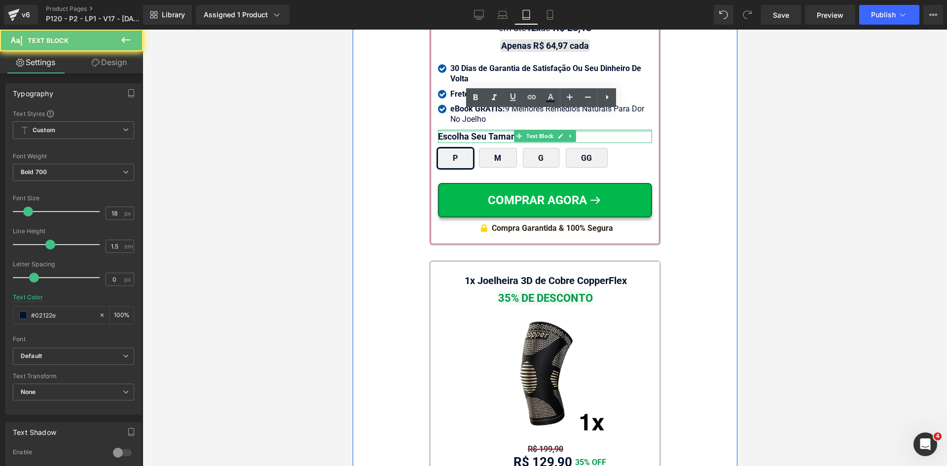
click at [459, 130] on p "Escolha Seu Tamanho:" at bounding box center [545, 136] width 214 height 13
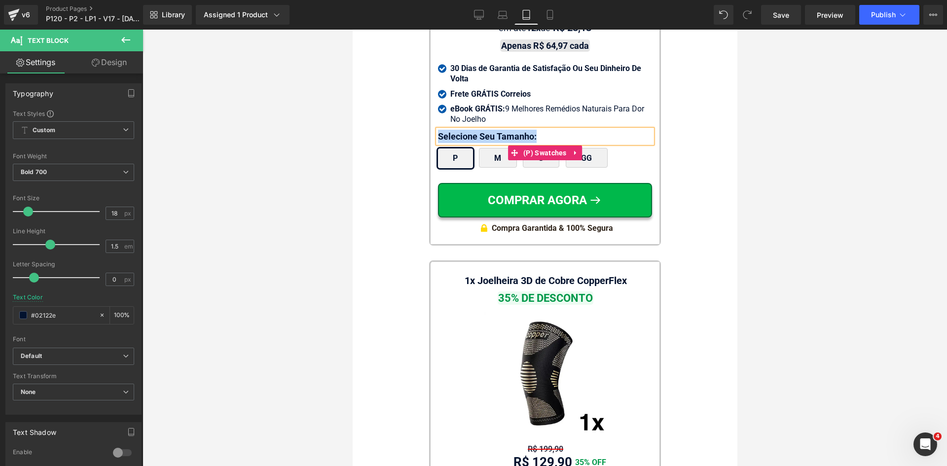
copy p "Selecione Seu Tamanho:"
click at [351, 196] on div at bounding box center [545, 248] width 805 height 437
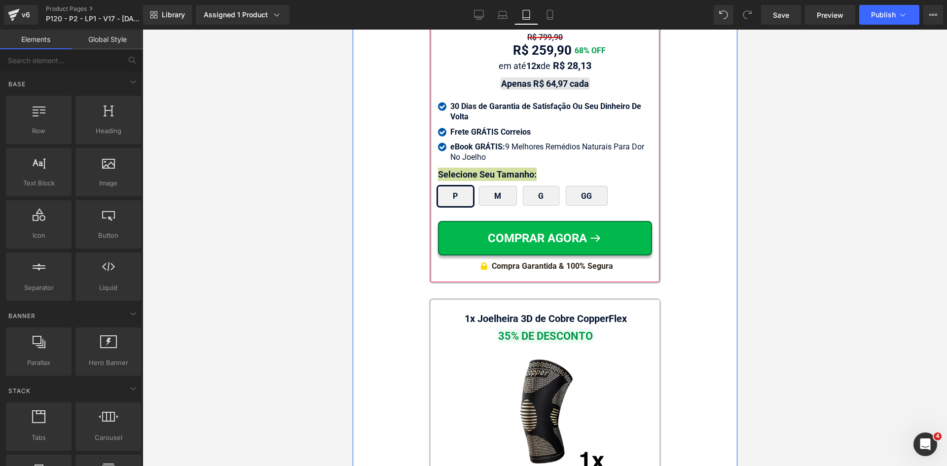
scroll to position [9109, 0]
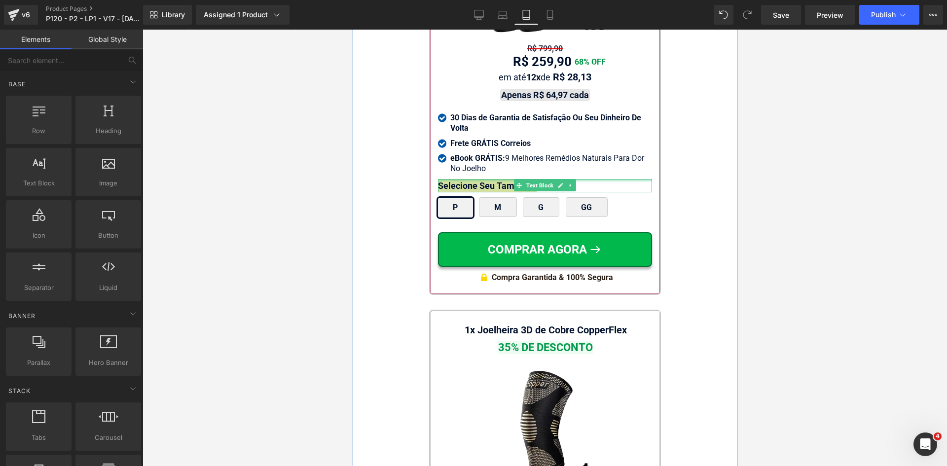
click at [469, 179] on div at bounding box center [545, 180] width 214 height 2
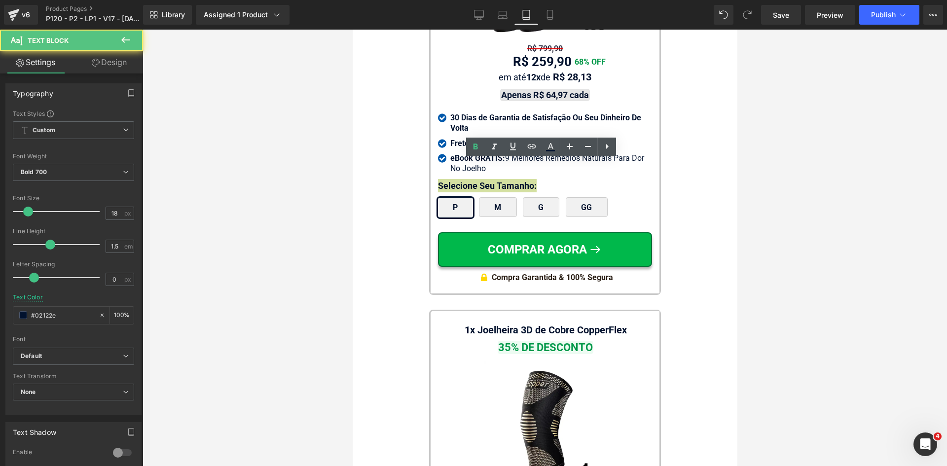
click at [113, 62] on link "Design" at bounding box center [110, 62] width 72 height 22
click at [0, 0] on div "Spacing" at bounding box center [0, 0] width 0 height 0
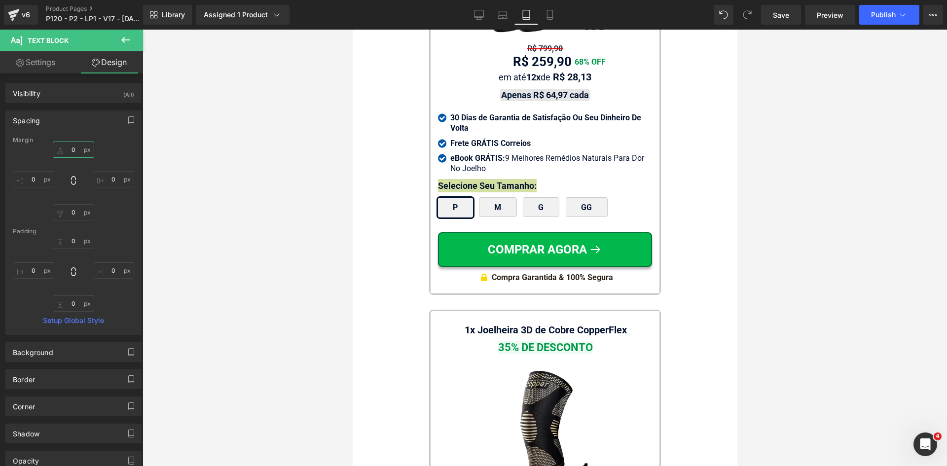
click at [79, 151] on input "text" at bounding box center [73, 150] width 41 height 16
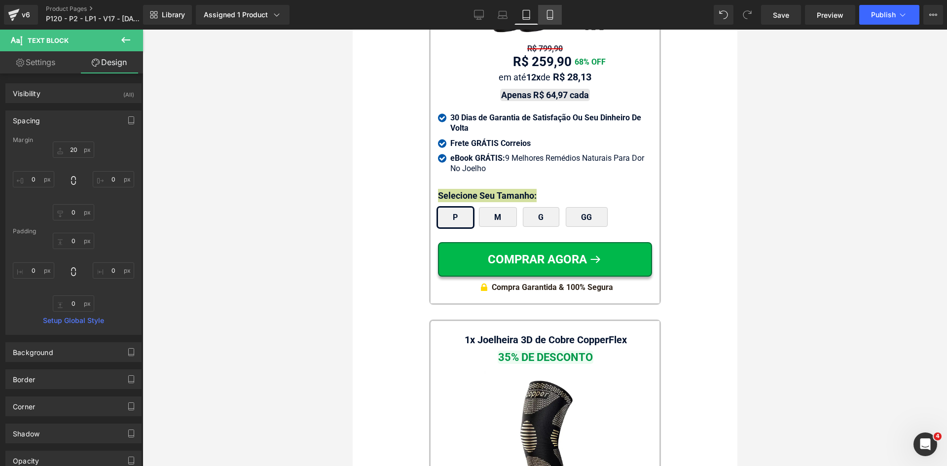
click at [554, 14] on icon at bounding box center [550, 15] width 10 height 10
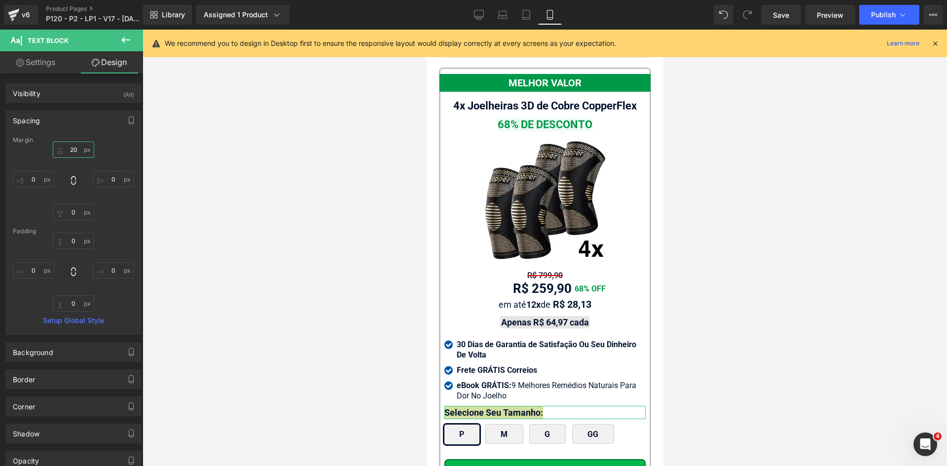
click at [72, 150] on input "20" at bounding box center [73, 150] width 41 height 16
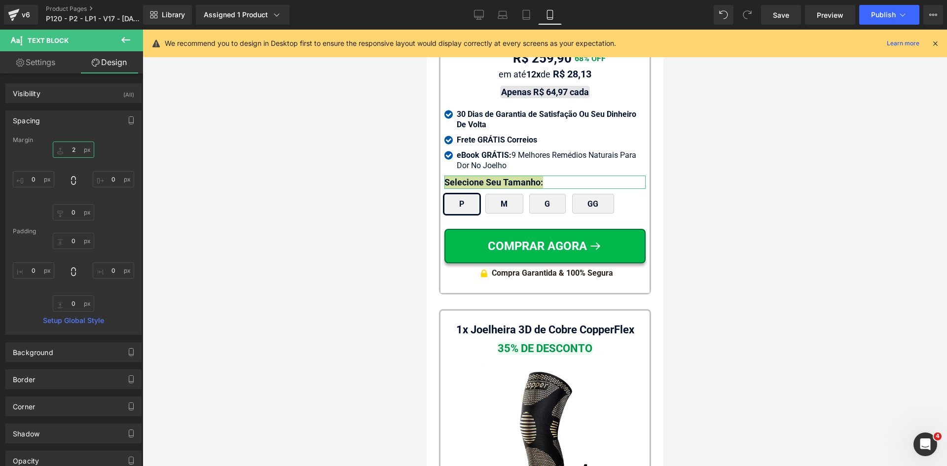
type input "20"
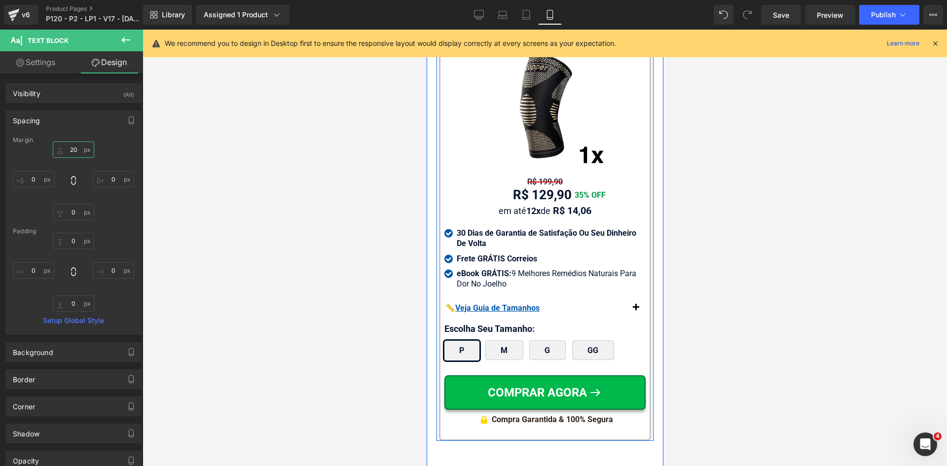
scroll to position [9734, 0]
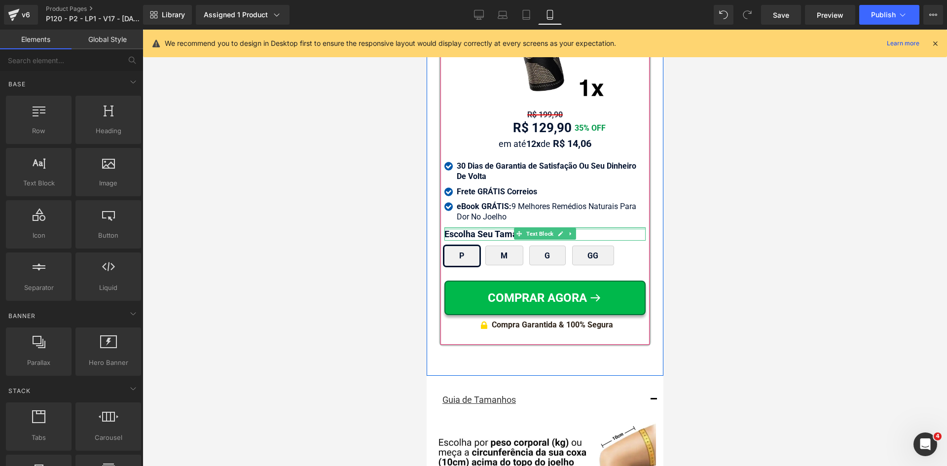
click at [466, 227] on div at bounding box center [544, 228] width 201 height 2
click at [466, 227] on p "Escolha Seu Tamanho:" at bounding box center [544, 233] width 201 height 13
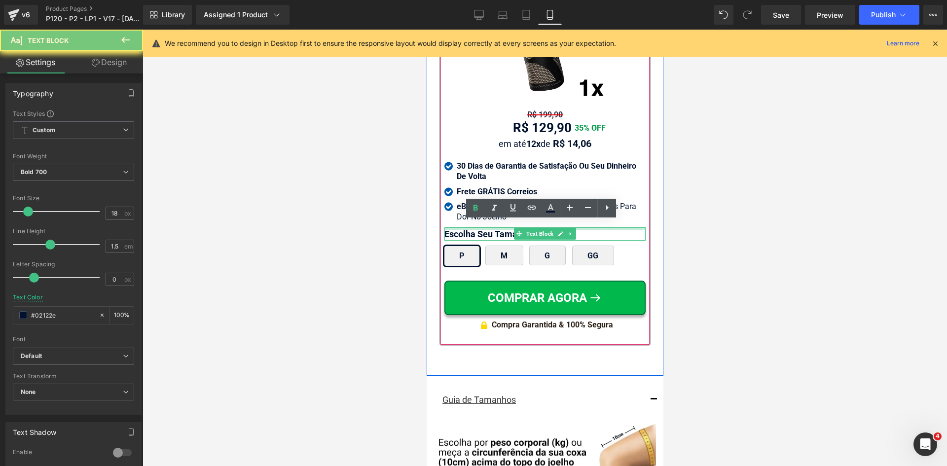
click at [466, 227] on p "Escolha Seu Tamanho:" at bounding box center [544, 233] width 201 height 13
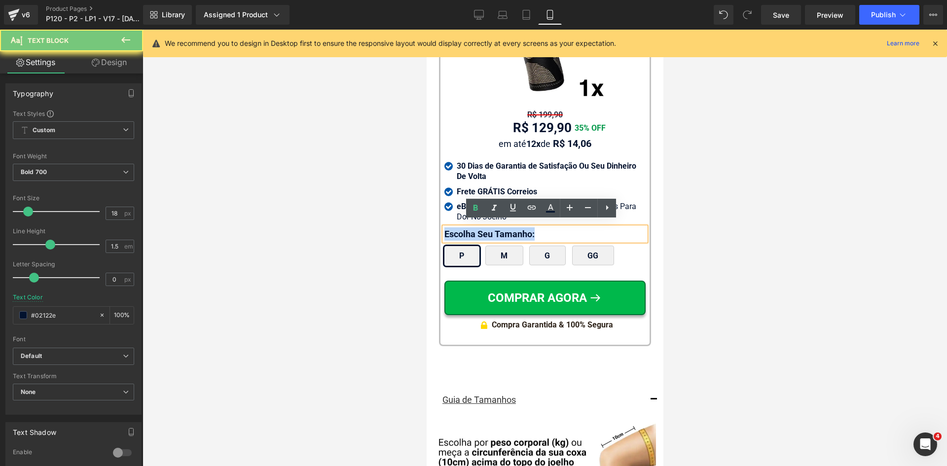
paste div
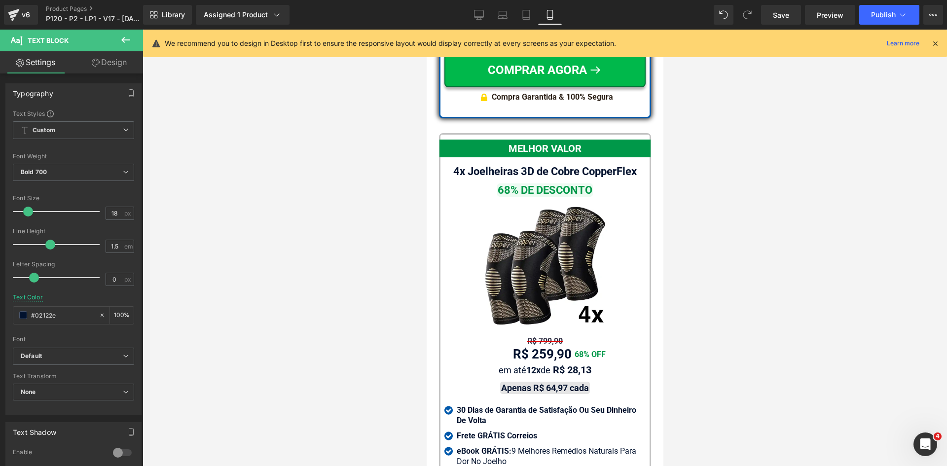
scroll to position [8797, 0]
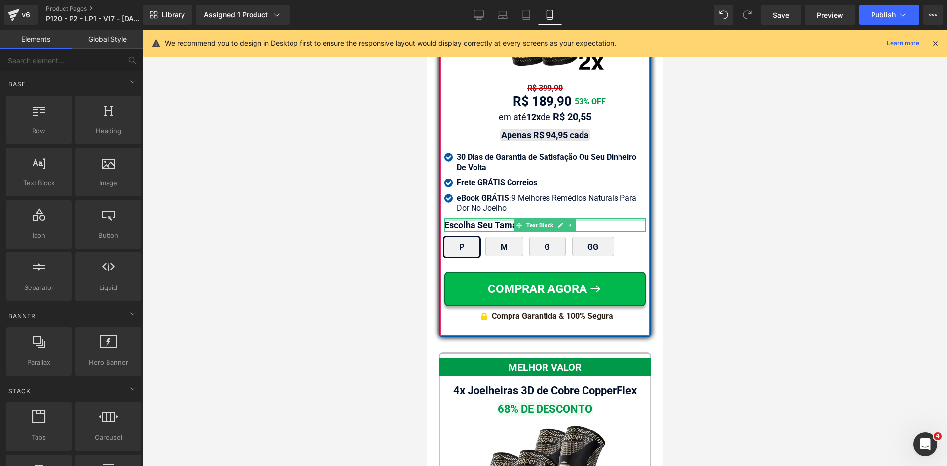
click at [463, 219] on div at bounding box center [544, 220] width 201 height 2
click at [463, 219] on p "Escolha Seu Tamanho:" at bounding box center [544, 225] width 201 height 13
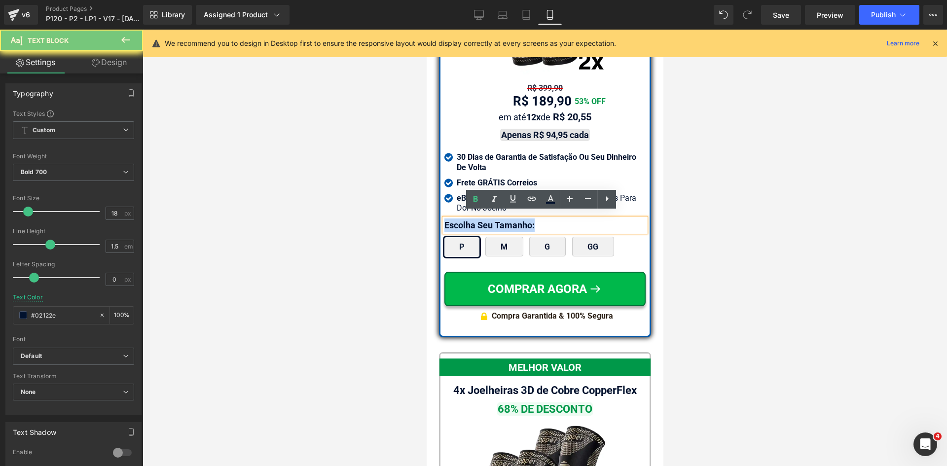
paste div
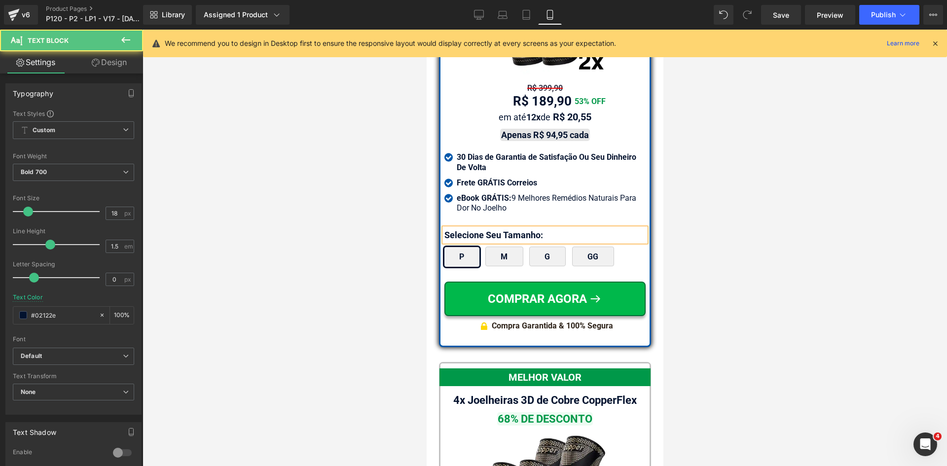
drag, startPoint x: 869, startPoint y: 322, endPoint x: 484, endPoint y: 201, distance: 403.4
click at [526, 14] on icon at bounding box center [527, 15] width 10 height 10
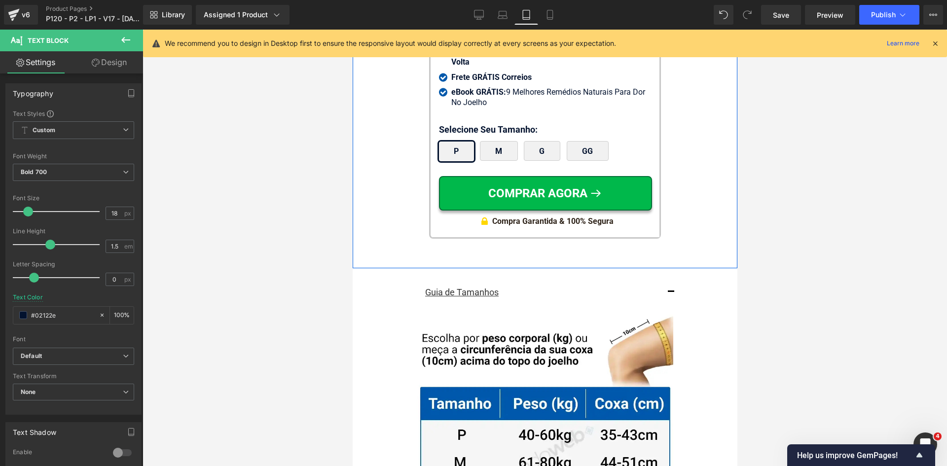
scroll to position [9785, 0]
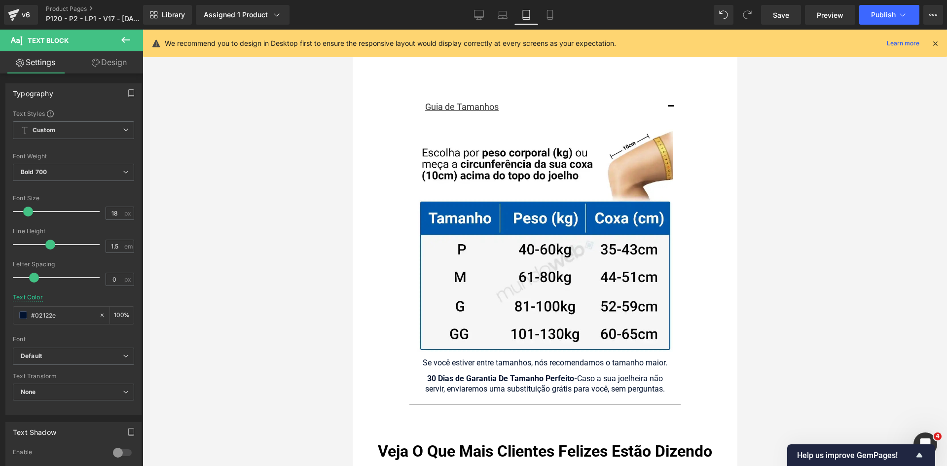
click at [671, 109] on span "button" at bounding box center [671, 109] width 0 height 0
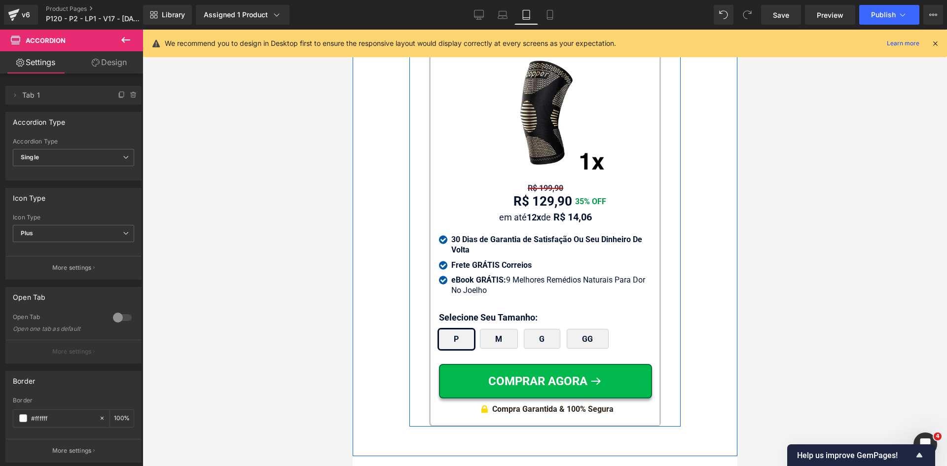
scroll to position [9538, 0]
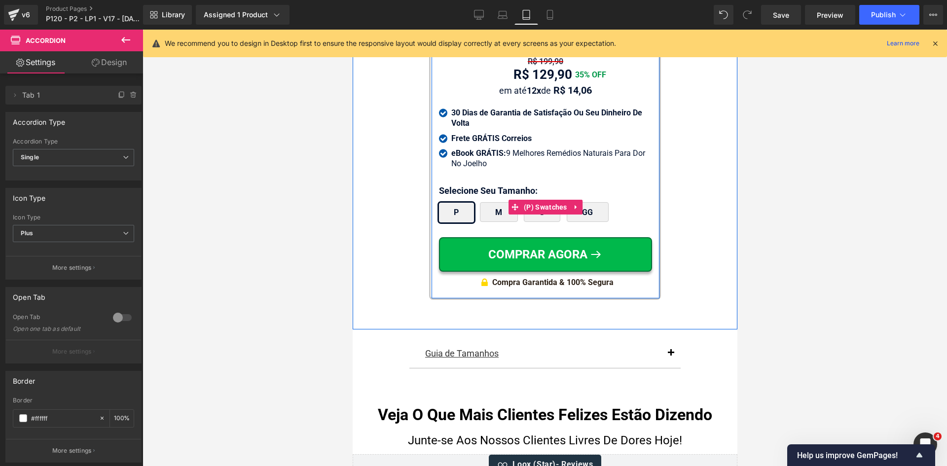
click at [451, 207] on div "P M G GG" at bounding box center [545, 214] width 213 height 25
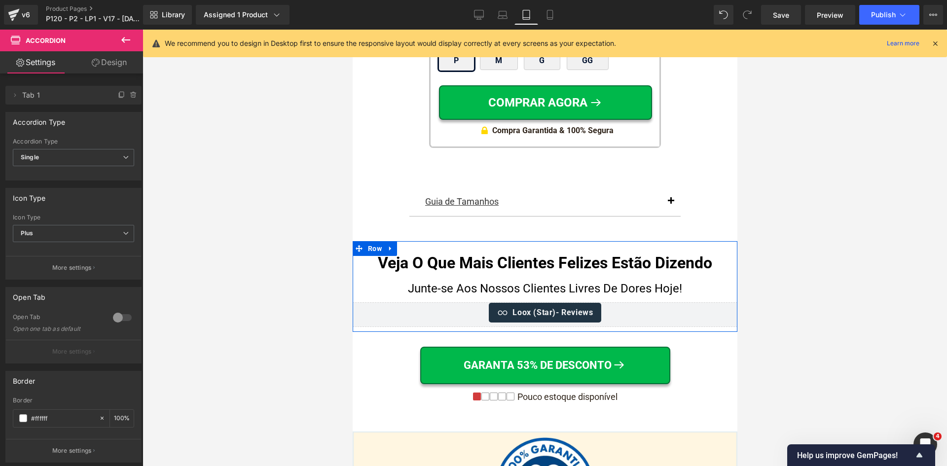
scroll to position [9686, 0]
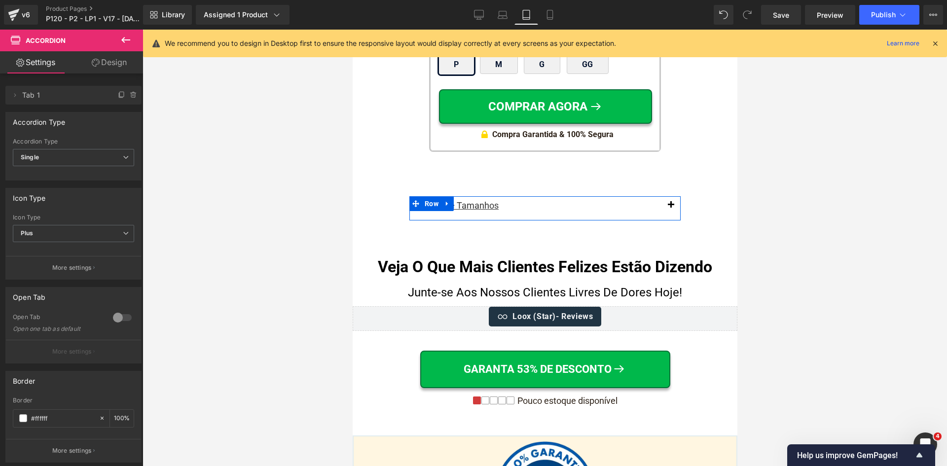
drag, startPoint x: 435, startPoint y: 185, endPoint x: 386, endPoint y: 187, distance: 48.9
click at [435, 196] on span "Row" at bounding box center [431, 203] width 19 height 15
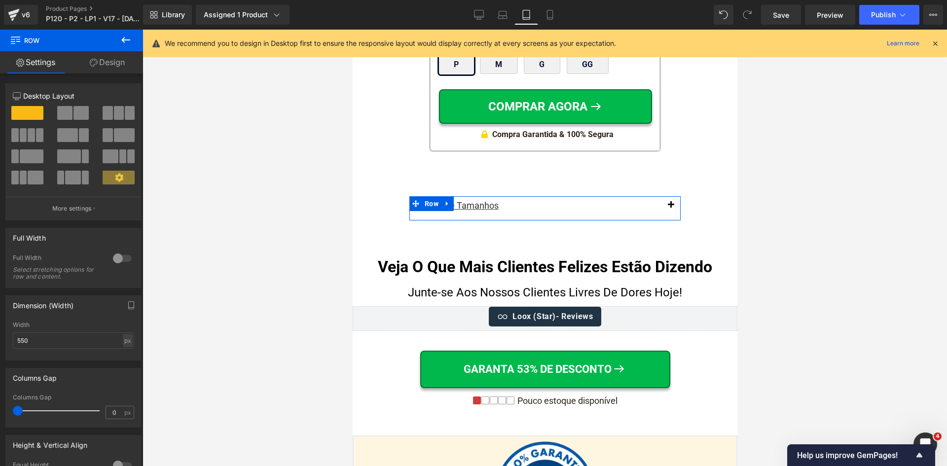
click at [107, 58] on link "Design" at bounding box center [108, 62] width 72 height 22
click at [0, 0] on div "Spacing" at bounding box center [0, 0] width 0 height 0
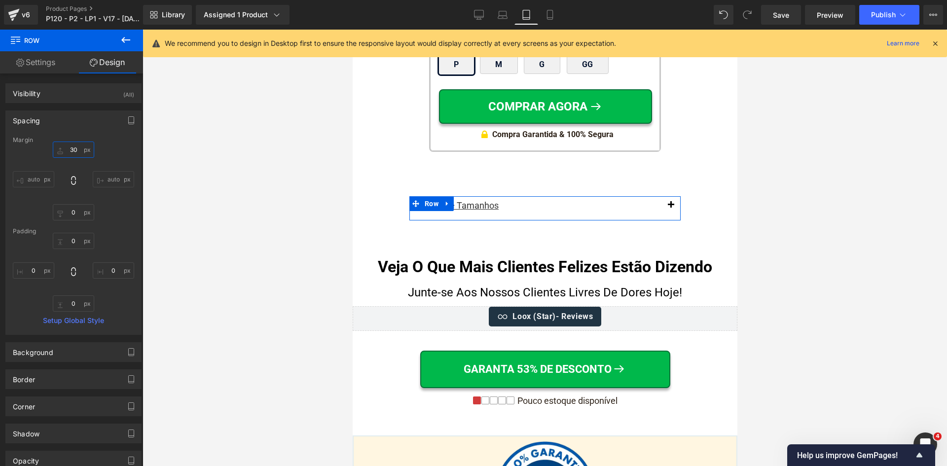
click at [73, 150] on input "text" at bounding box center [73, 150] width 41 height 16
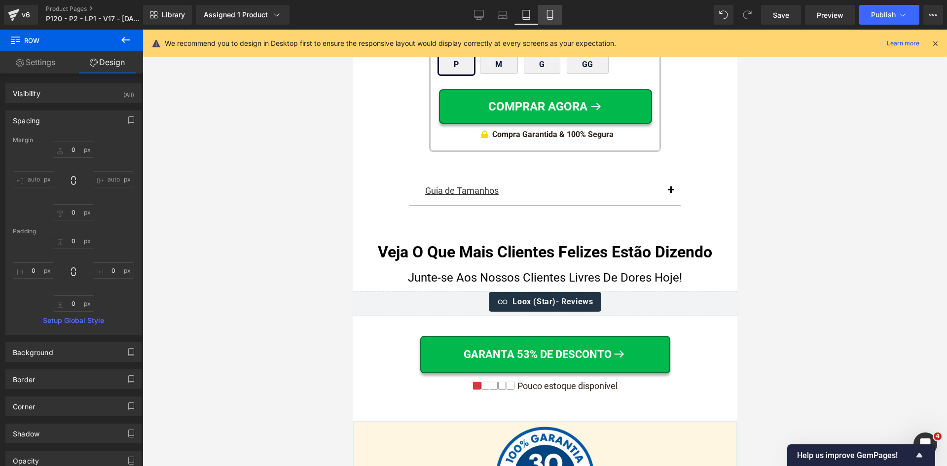
click at [545, 18] on link "Mobile" at bounding box center [550, 15] width 24 height 20
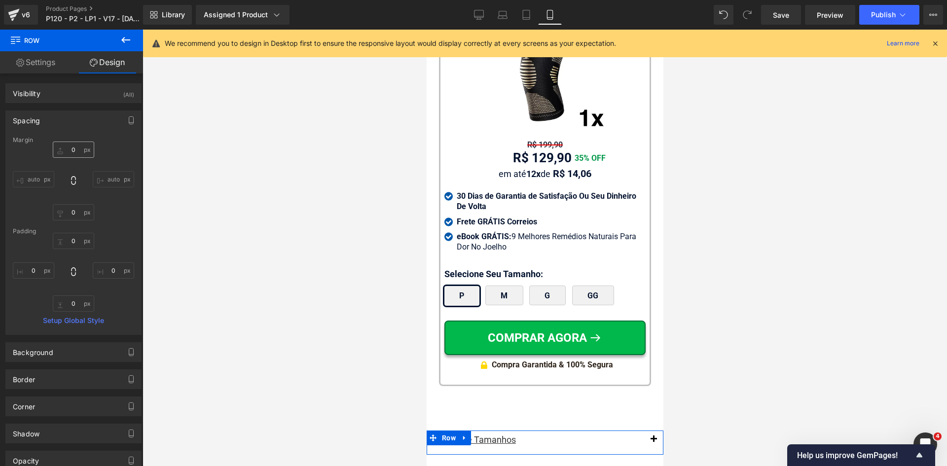
scroll to position [9949, 0]
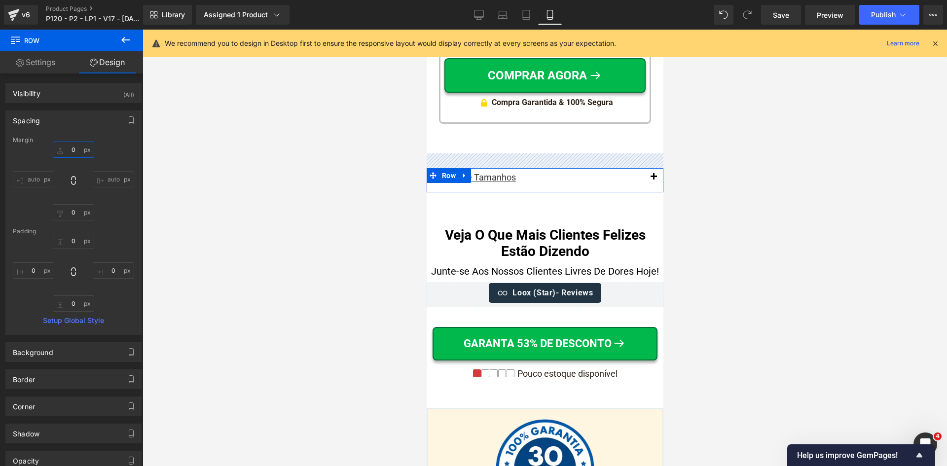
click at [73, 153] on input "0" at bounding box center [73, 150] width 41 height 16
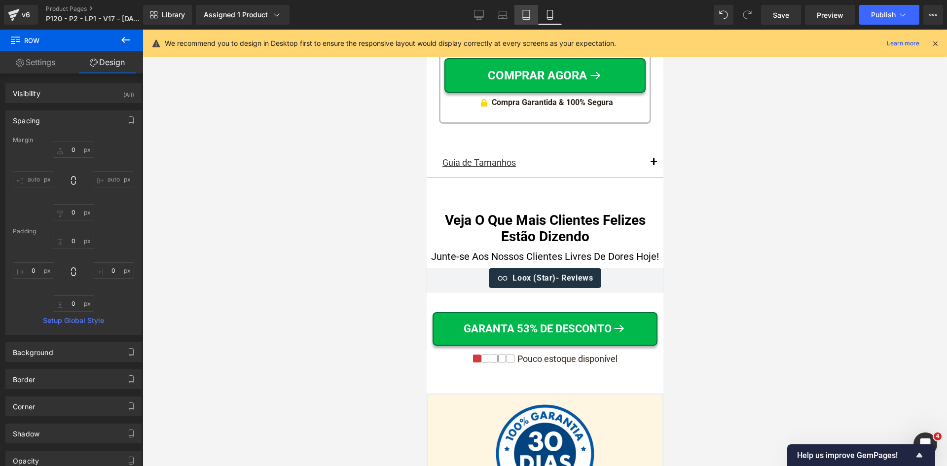
click at [523, 16] on icon at bounding box center [527, 15] width 10 height 10
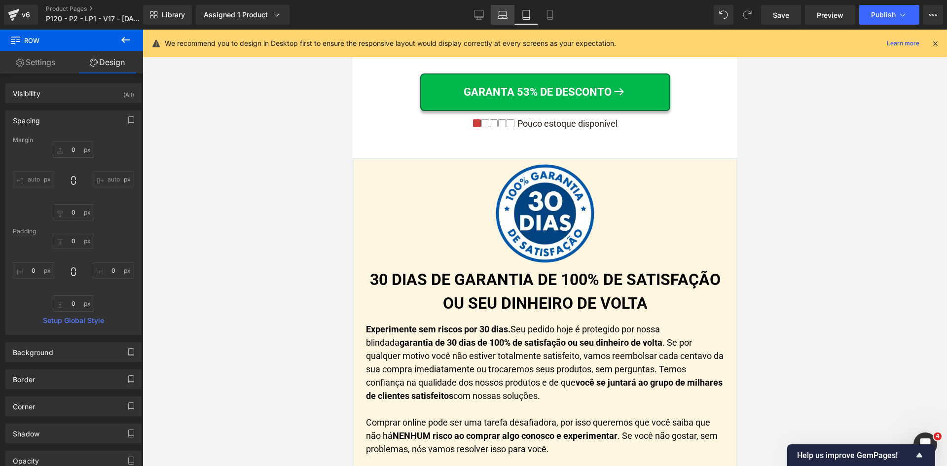
scroll to position [9701, 0]
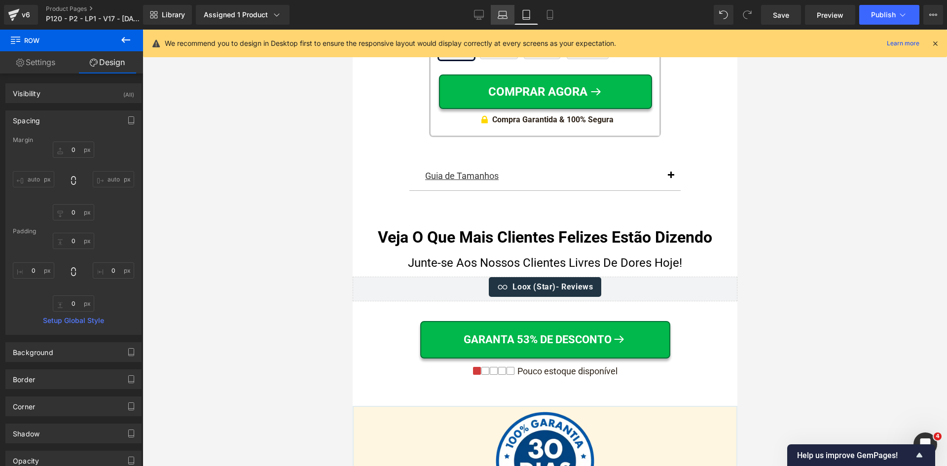
click at [508, 19] on link "Laptop" at bounding box center [503, 15] width 24 height 20
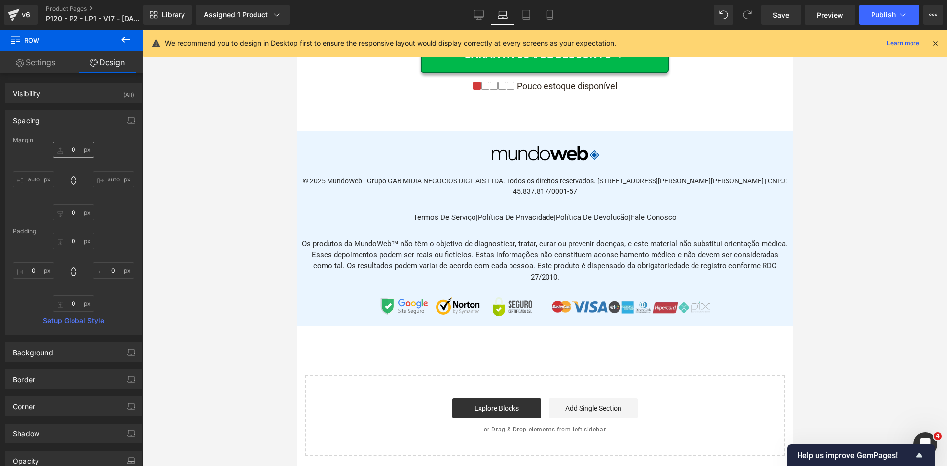
scroll to position [6501, 0]
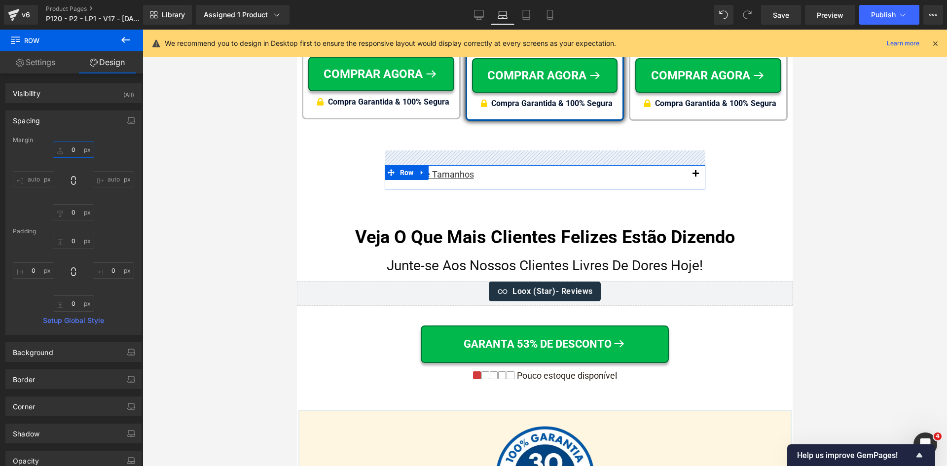
click at [78, 150] on input "0" at bounding box center [73, 150] width 41 height 16
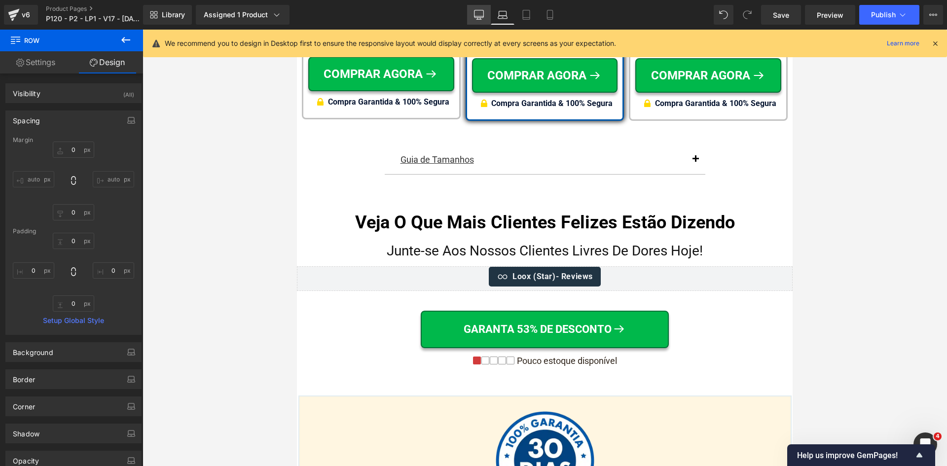
click at [478, 14] on icon at bounding box center [479, 15] width 10 height 10
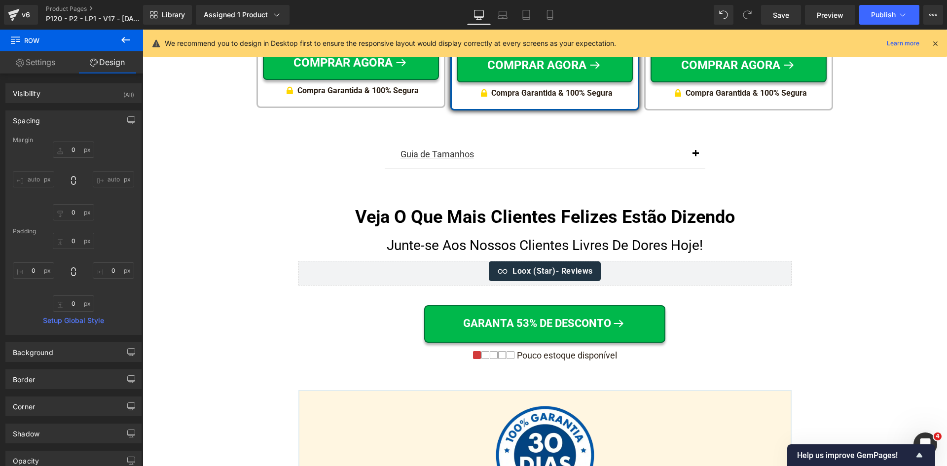
scroll to position [6121, 0]
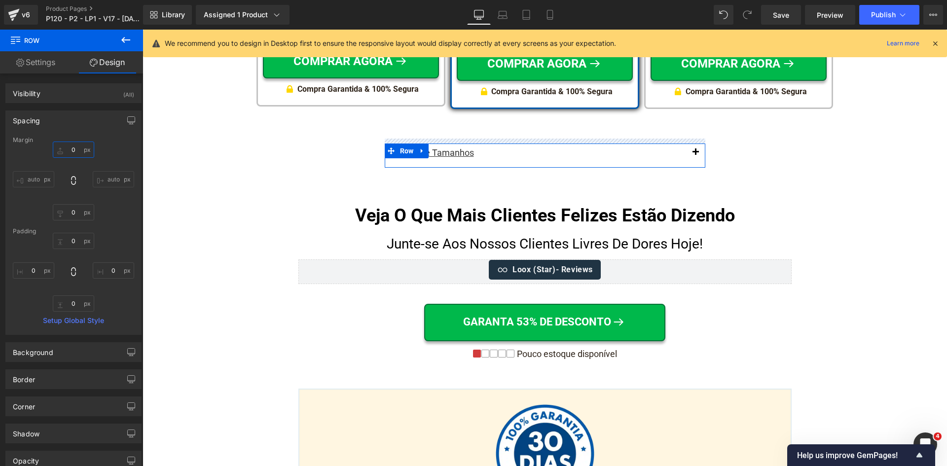
click at [81, 151] on input "0" at bounding box center [73, 150] width 41 height 16
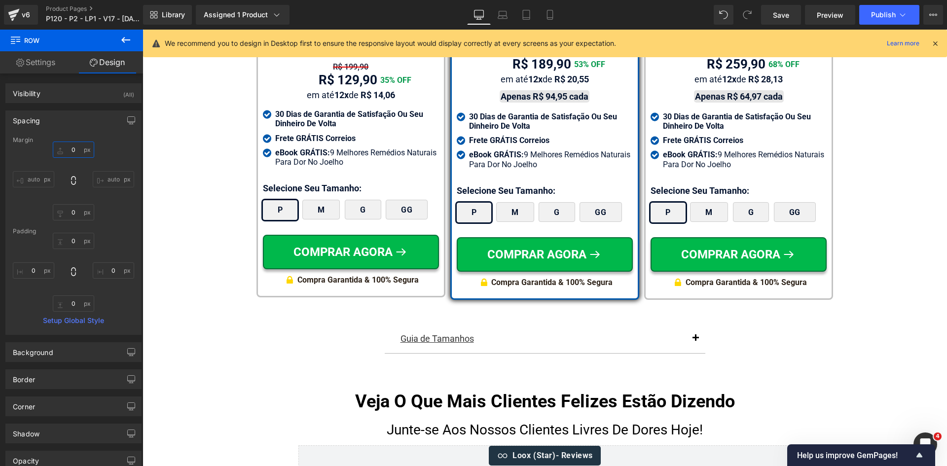
scroll to position [5924, 0]
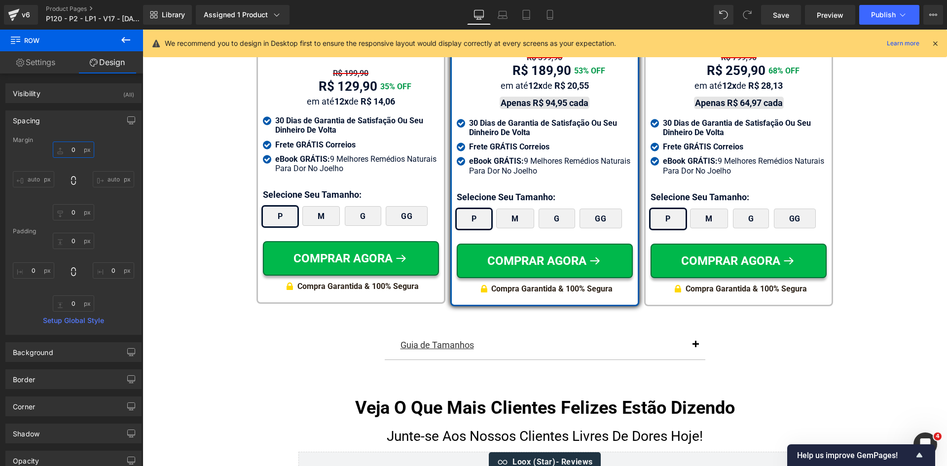
type input "0"
click at [890, 15] on span "Publish" at bounding box center [883, 15] width 25 height 8
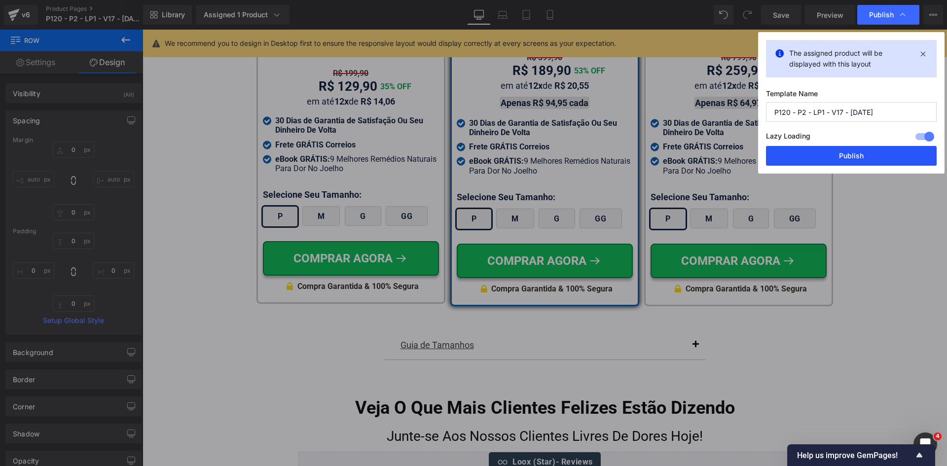
click at [847, 149] on button "Publish" at bounding box center [851, 156] width 171 height 20
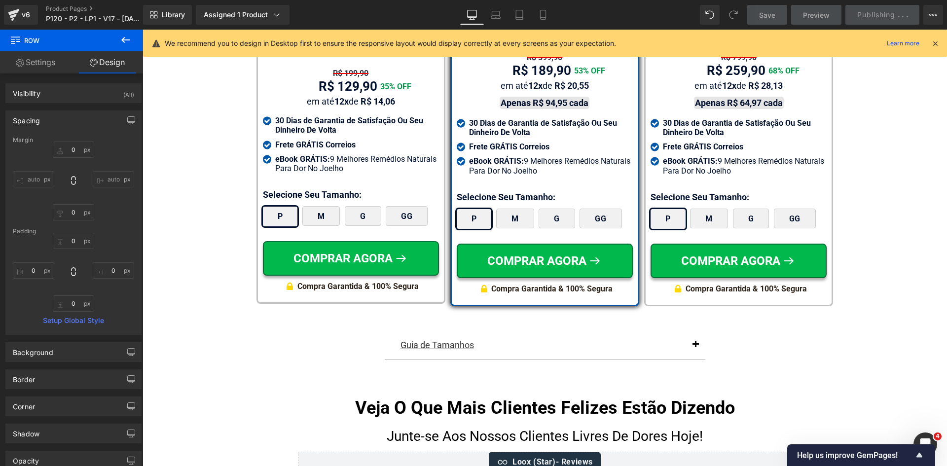
click at [849, 152] on div "Oferta Especial Por Tempo Limitado Heading Escolha A Melhor Opção Para Você Hea…" at bounding box center [545, 48] width 805 height 526
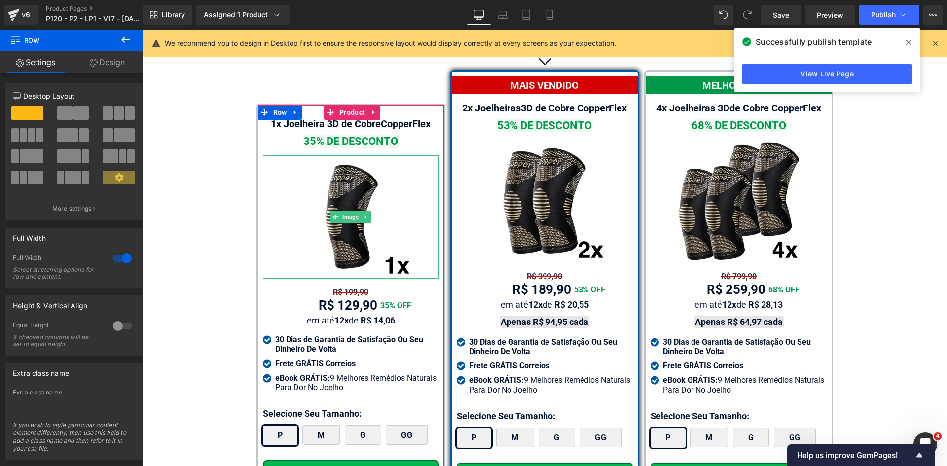
scroll to position [5677, 0]
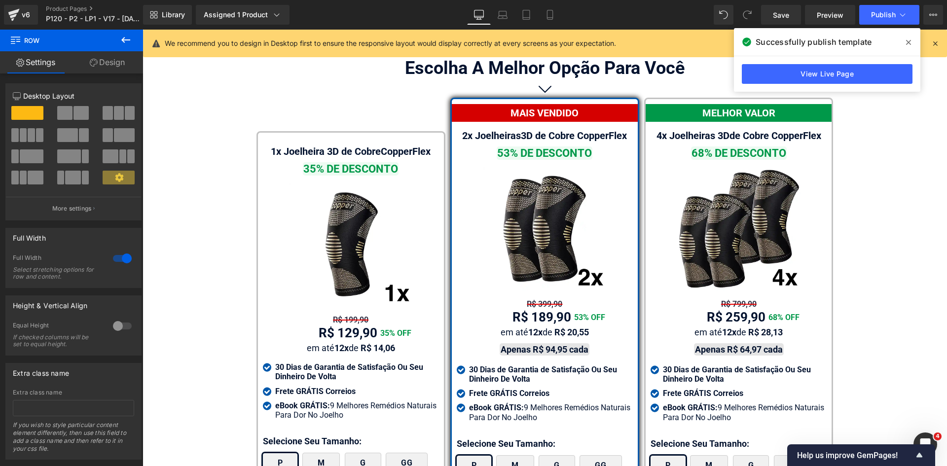
click at [913, 40] on span at bounding box center [909, 43] width 16 height 16
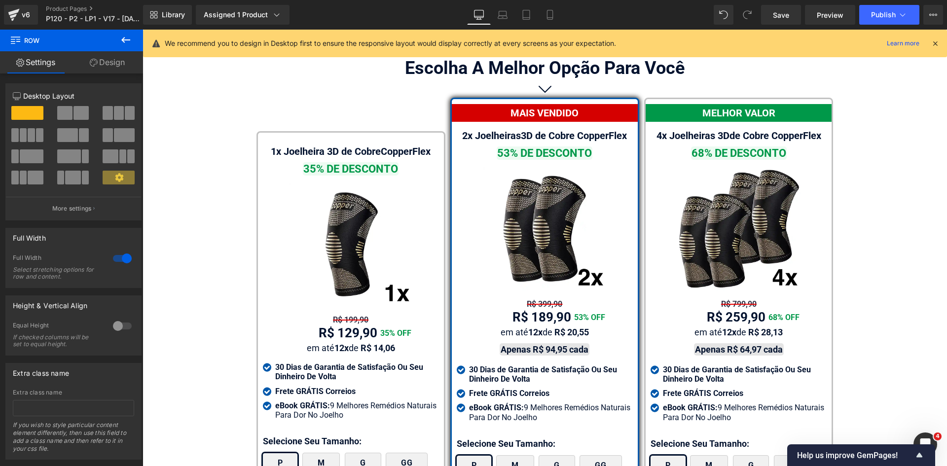
click at [940, 43] on div "We recommend you to design in Desktop first to ensure the responsive layout wou…" at bounding box center [545, 44] width 804 height 28
click at [939, 45] on icon at bounding box center [935, 43] width 9 height 9
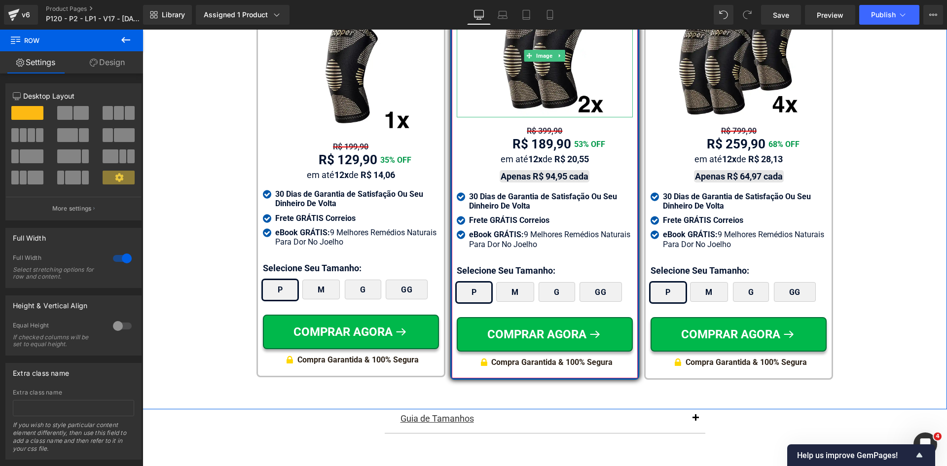
scroll to position [5874, 0]
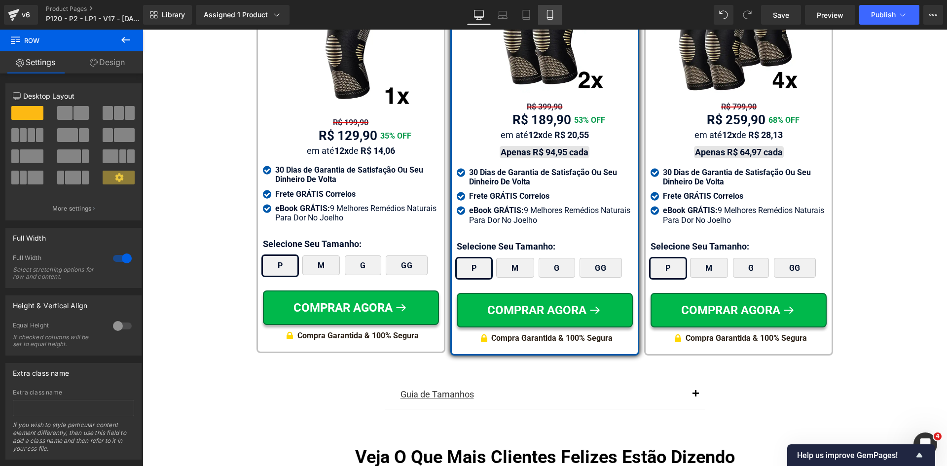
click at [551, 18] on icon at bounding box center [550, 15] width 10 height 10
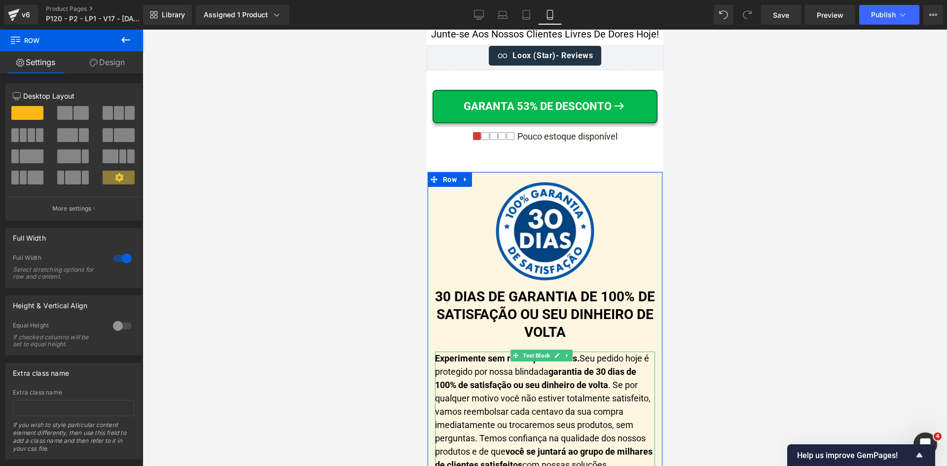
scroll to position [10043, 0]
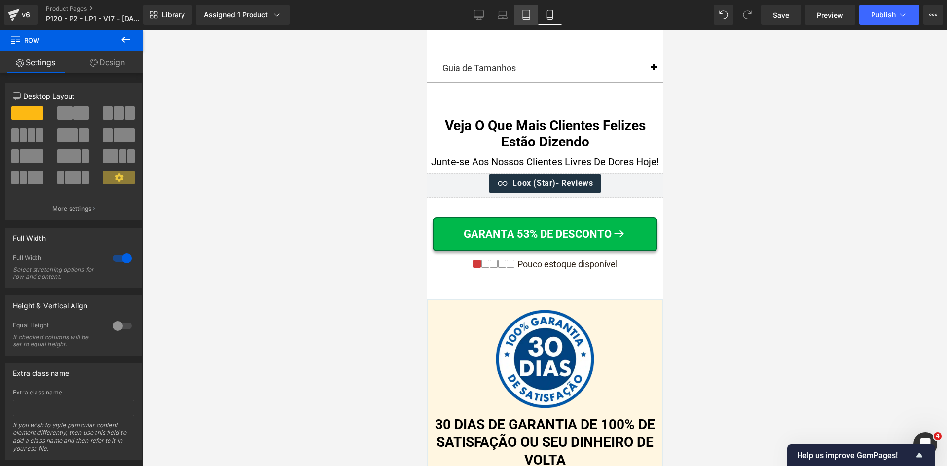
click at [532, 15] on link "Tablet" at bounding box center [527, 15] width 24 height 20
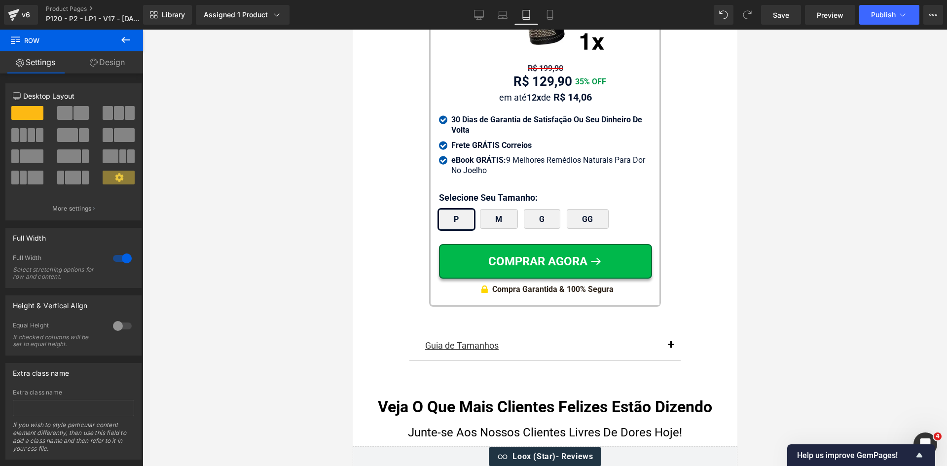
scroll to position [9549, 0]
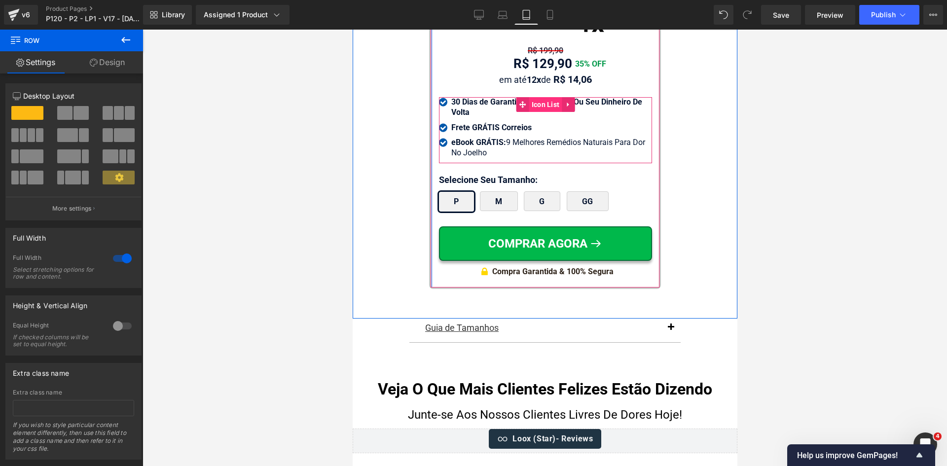
click at [539, 97] on span "Icon List" at bounding box center [545, 104] width 33 height 15
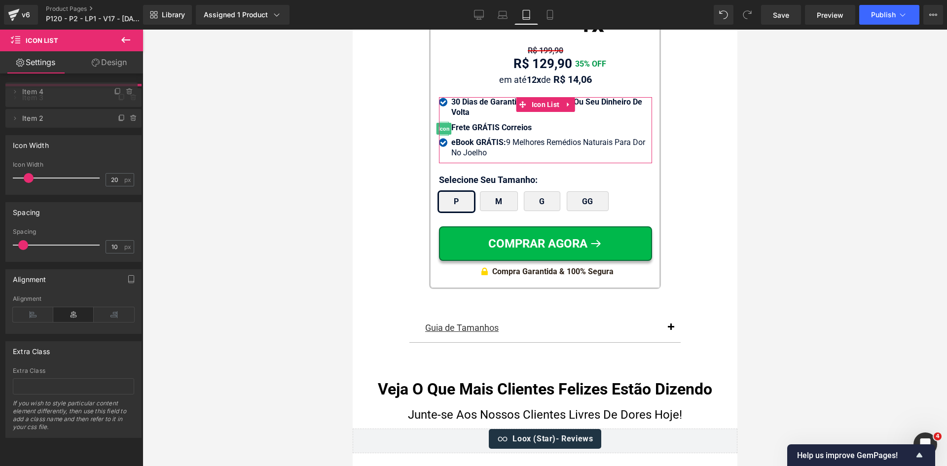
drag, startPoint x: 82, startPoint y: 114, endPoint x: 259, endPoint y: 96, distance: 177.1
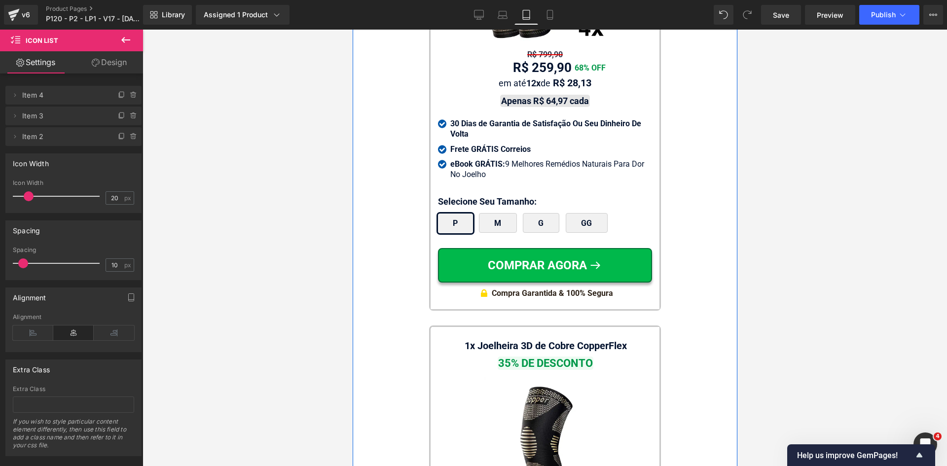
scroll to position [9056, 0]
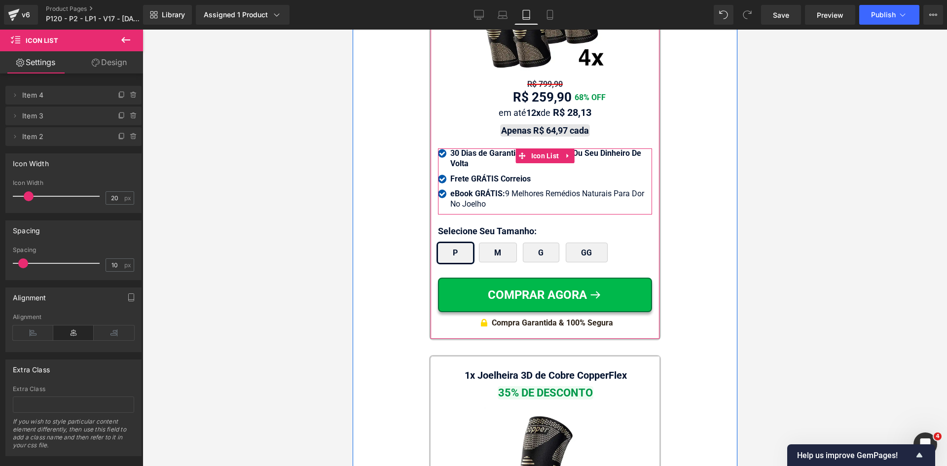
click at [540, 149] on span "Icon List" at bounding box center [544, 156] width 33 height 15
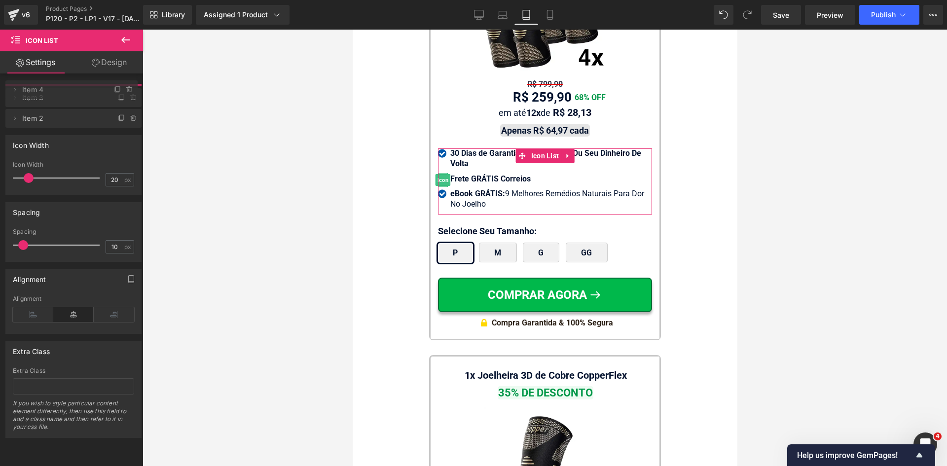
drag, startPoint x: 77, startPoint y: 115, endPoint x: 75, endPoint y: 89, distance: 26.2
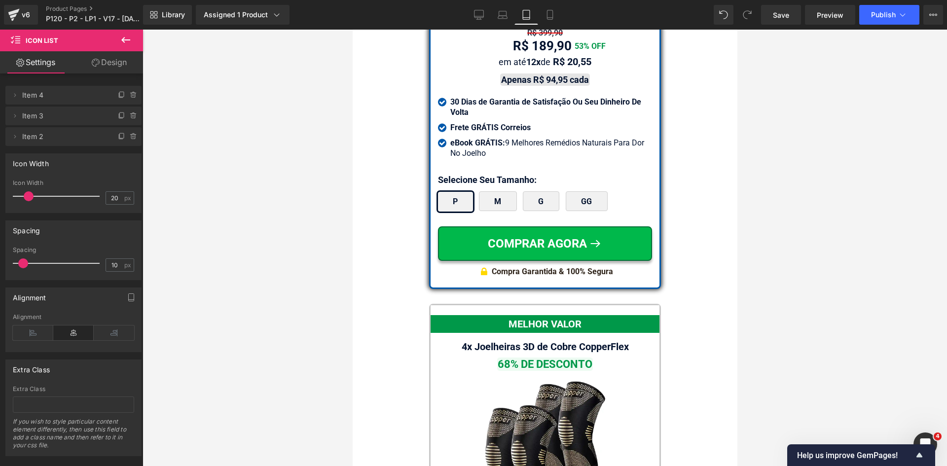
scroll to position [8414, 0]
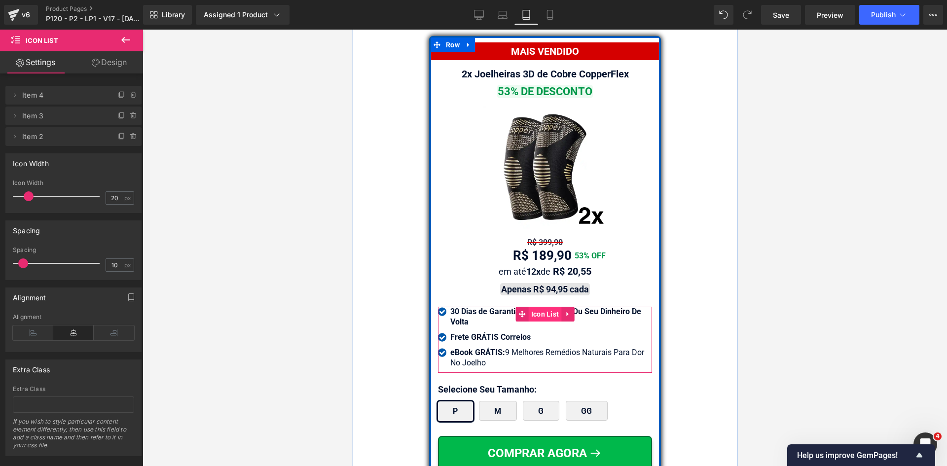
drag, startPoint x: 525, startPoint y: 217, endPoint x: 542, endPoint y: 296, distance: 80.2
click at [542, 307] on span "Icon List" at bounding box center [544, 314] width 33 height 15
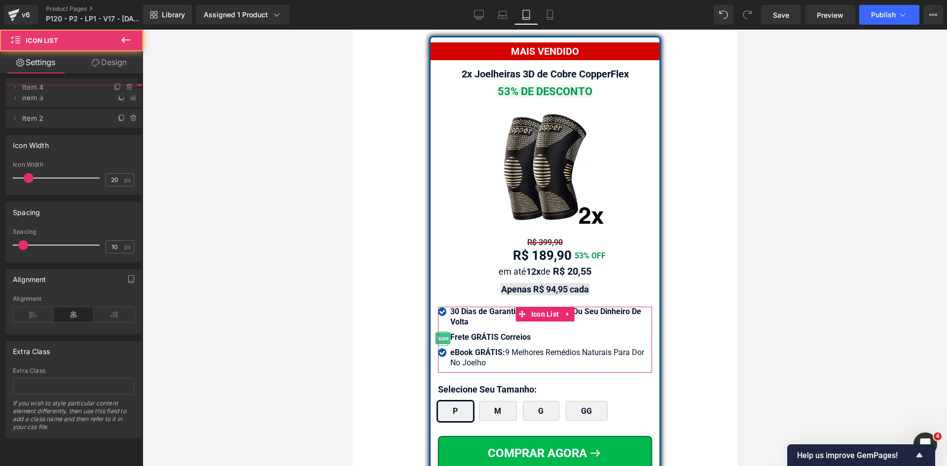
drag, startPoint x: 82, startPoint y: 116, endPoint x: 75, endPoint y: 89, distance: 28.3
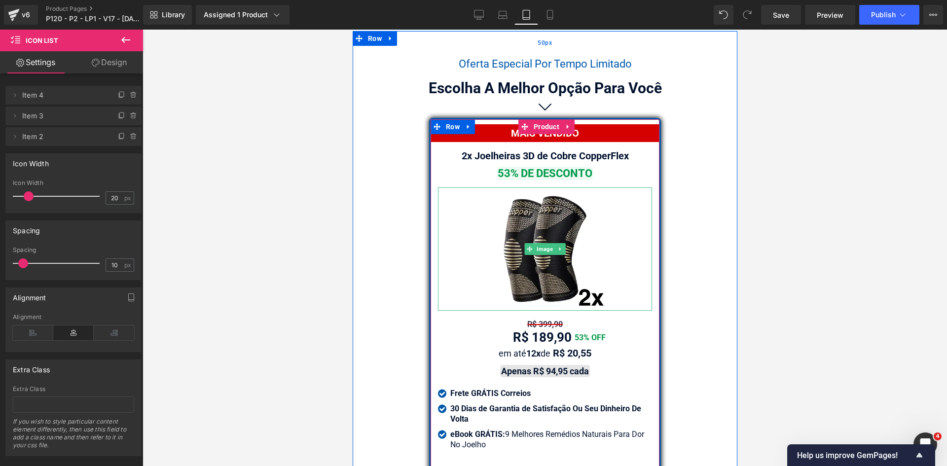
scroll to position [8167, 0]
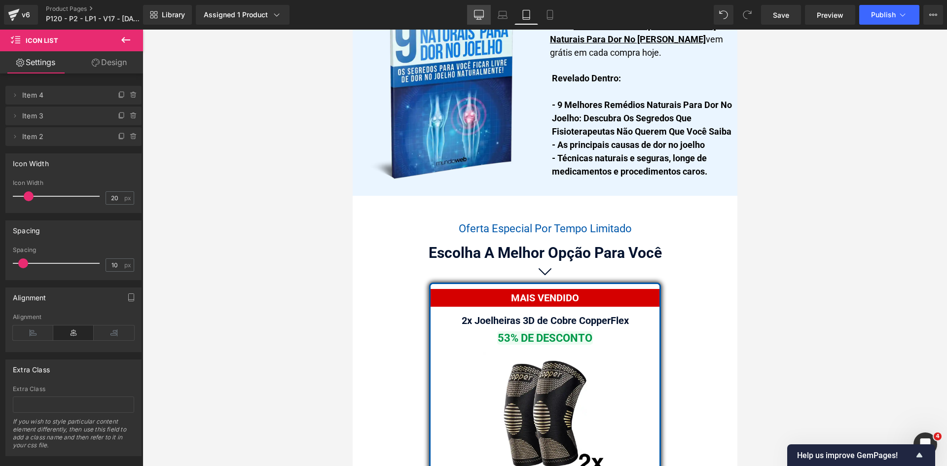
click at [473, 15] on link "Desktop" at bounding box center [479, 15] width 24 height 20
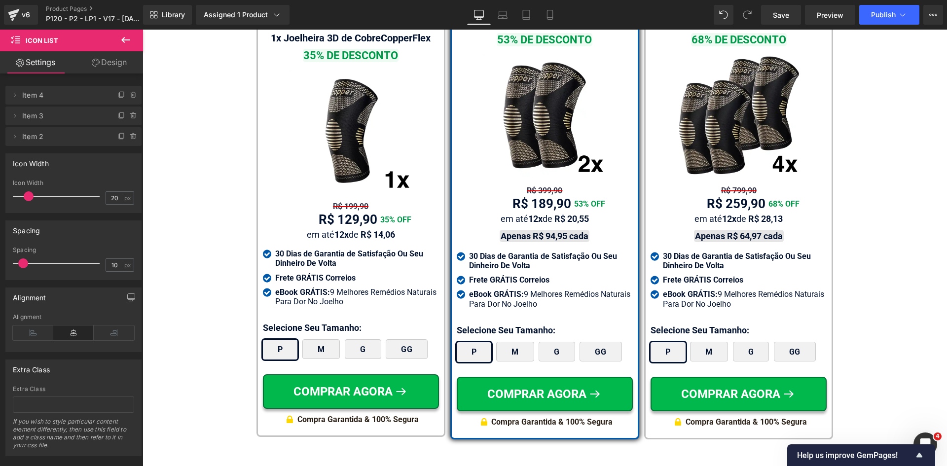
scroll to position [5862, 0]
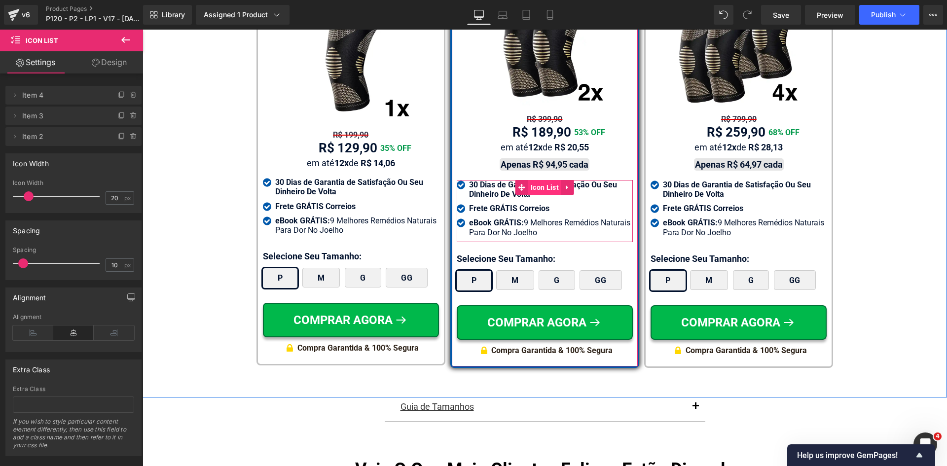
click at [534, 180] on span "Icon List" at bounding box center [544, 187] width 33 height 15
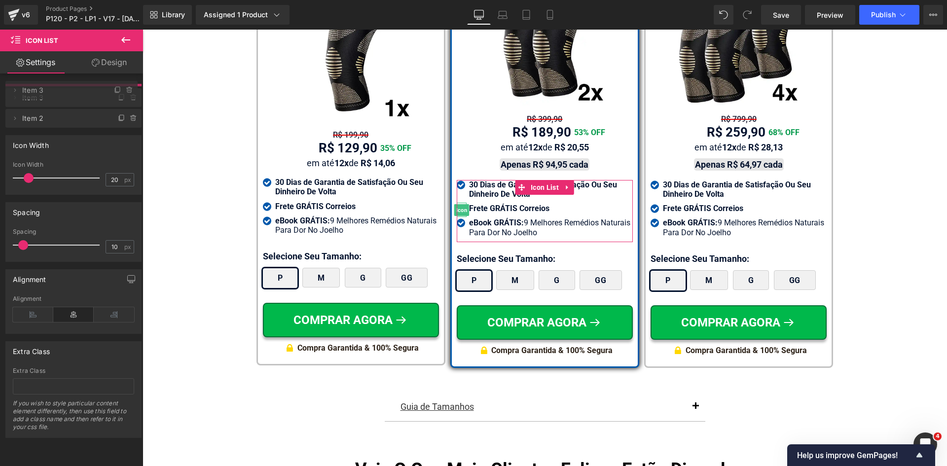
drag, startPoint x: 75, startPoint y: 98, endPoint x: 72, endPoint y: 91, distance: 7.7
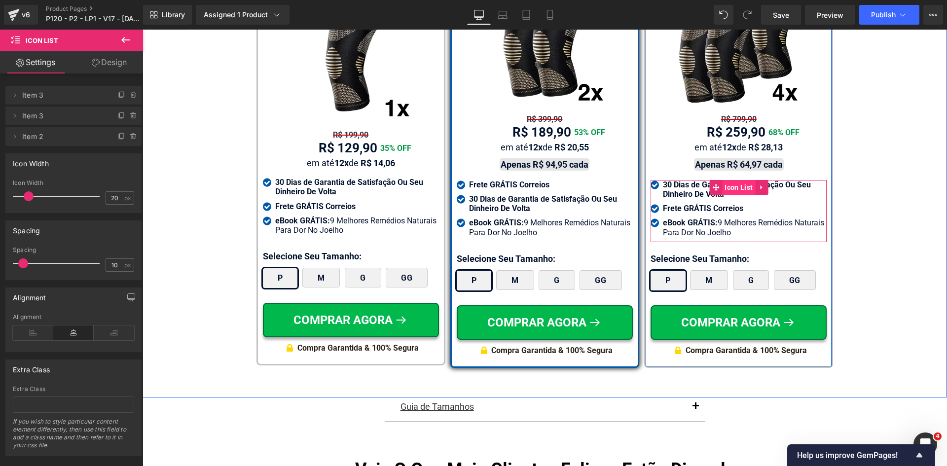
click at [722, 180] on span "Icon List" at bounding box center [738, 187] width 33 height 15
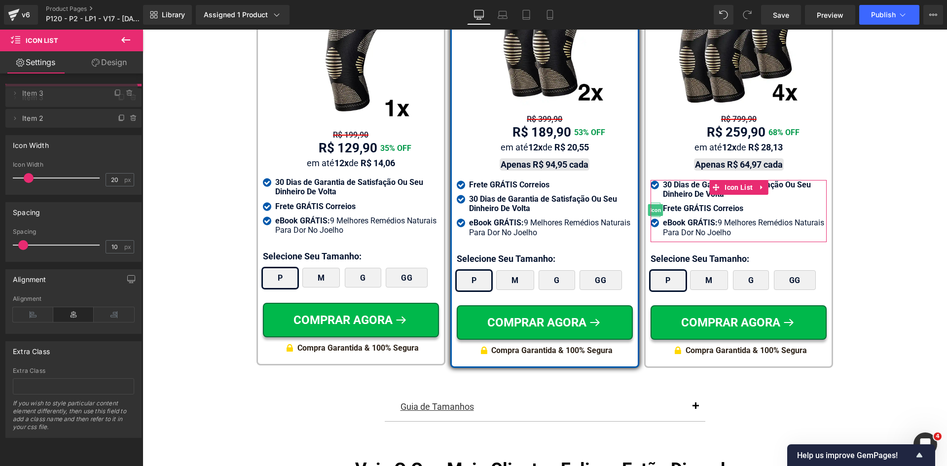
drag, startPoint x: 67, startPoint y: 112, endPoint x: 64, endPoint y: 89, distance: 22.8
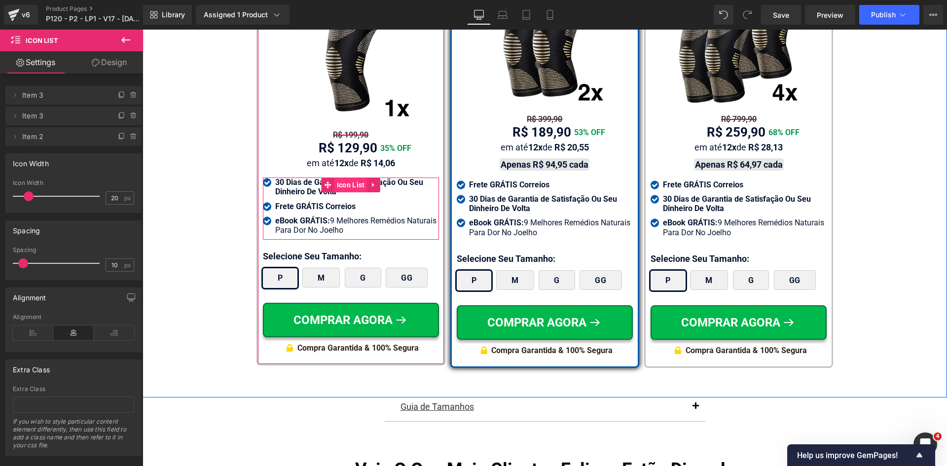
click at [347, 178] on span "Icon List" at bounding box center [351, 185] width 33 height 15
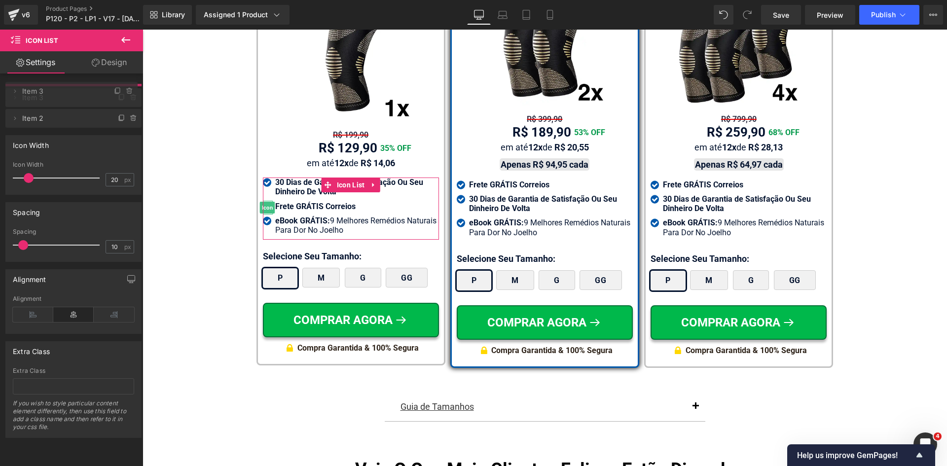
drag, startPoint x: 73, startPoint y: 114, endPoint x: 71, endPoint y: 89, distance: 24.8
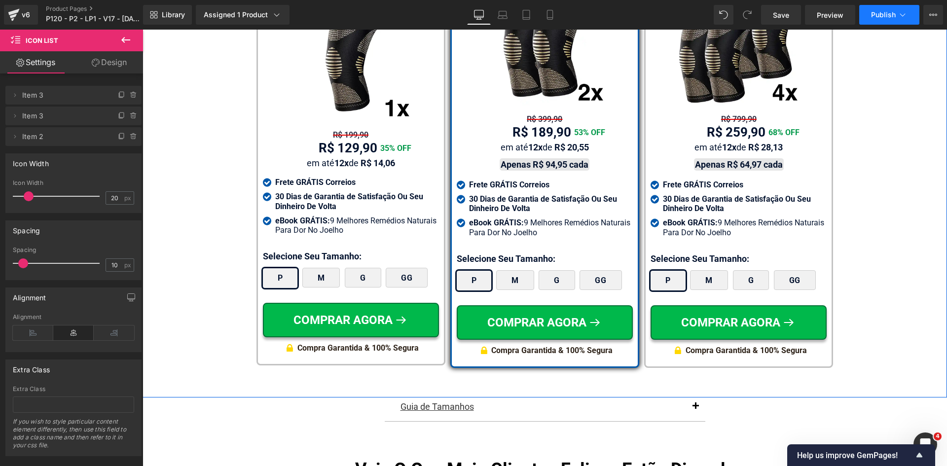
click at [886, 14] on span "Publish" at bounding box center [883, 15] width 25 height 8
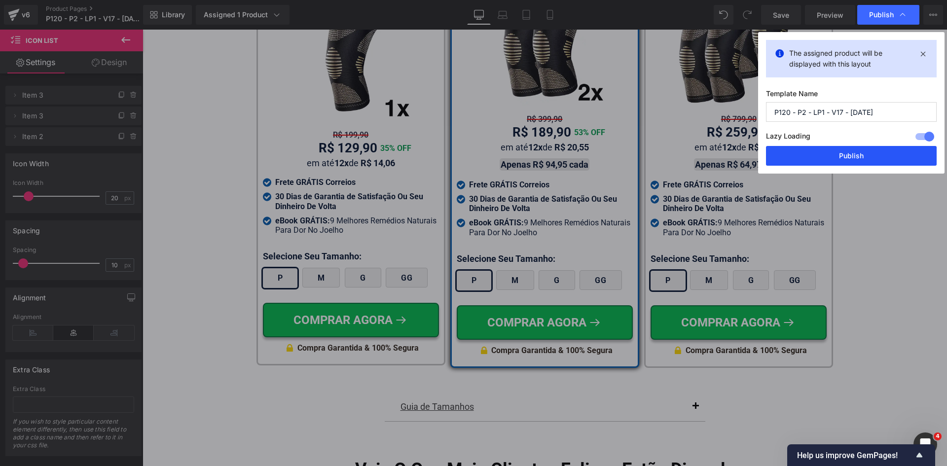
click at [880, 152] on button "Publish" at bounding box center [851, 156] width 171 height 20
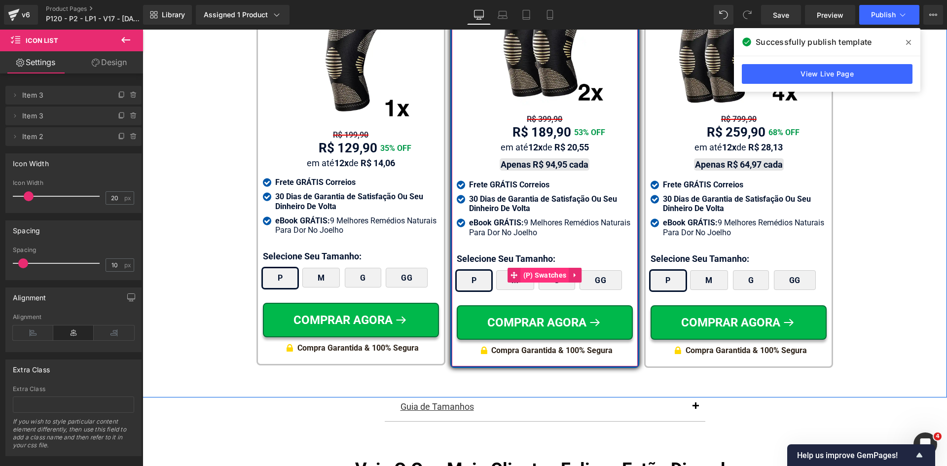
click at [537, 268] on span "(P) Swatches" at bounding box center [545, 275] width 48 height 15
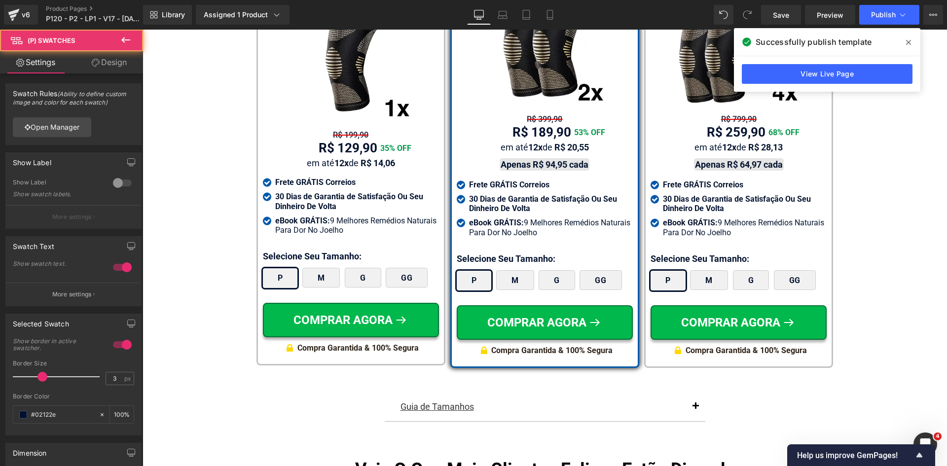
click at [119, 65] on link "Design" at bounding box center [110, 62] width 72 height 22
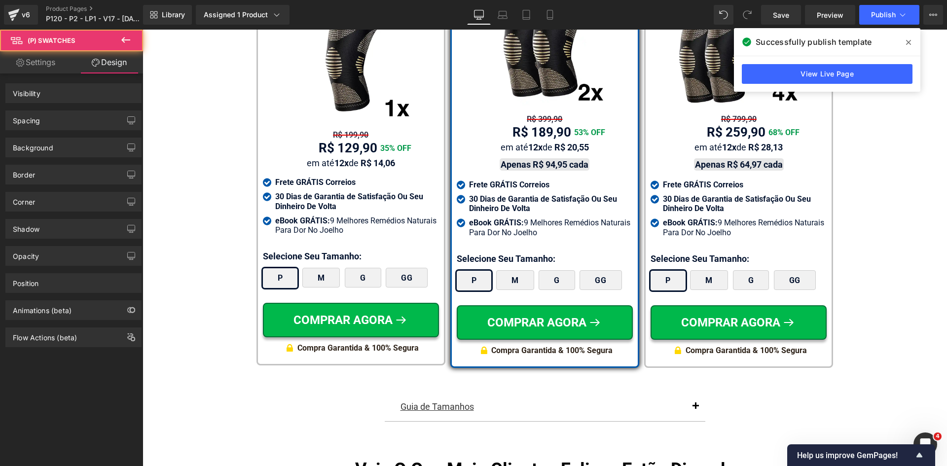
click at [39, 120] on div "Spacing" at bounding box center [26, 118] width 27 height 14
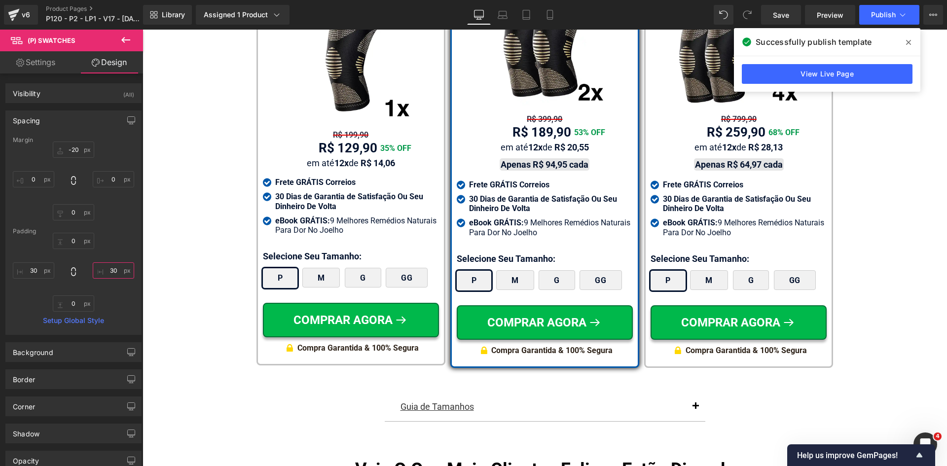
click at [105, 275] on input "text" at bounding box center [113, 271] width 41 height 16
type input "2"
click at [17, 277] on input "text" at bounding box center [33, 271] width 41 height 16
click at [29, 272] on input "text" at bounding box center [33, 271] width 41 height 16
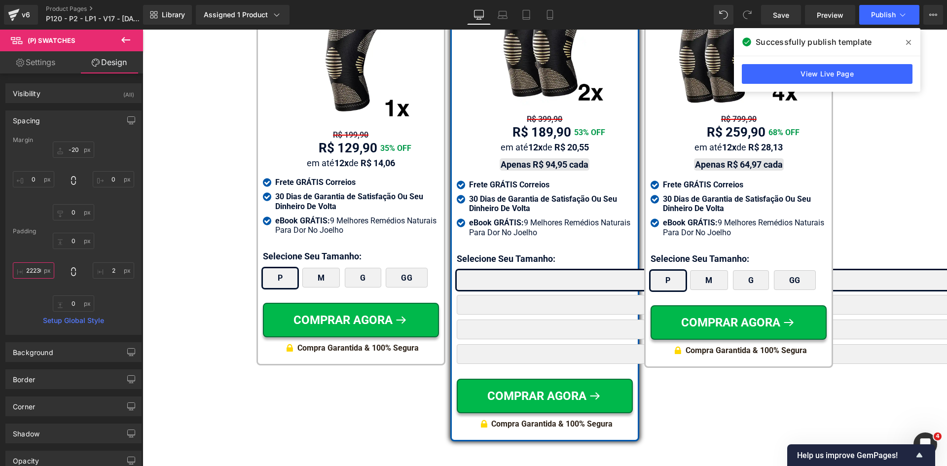
click at [27, 269] on input "22230" at bounding box center [33, 271] width 41 height 16
type input "2"
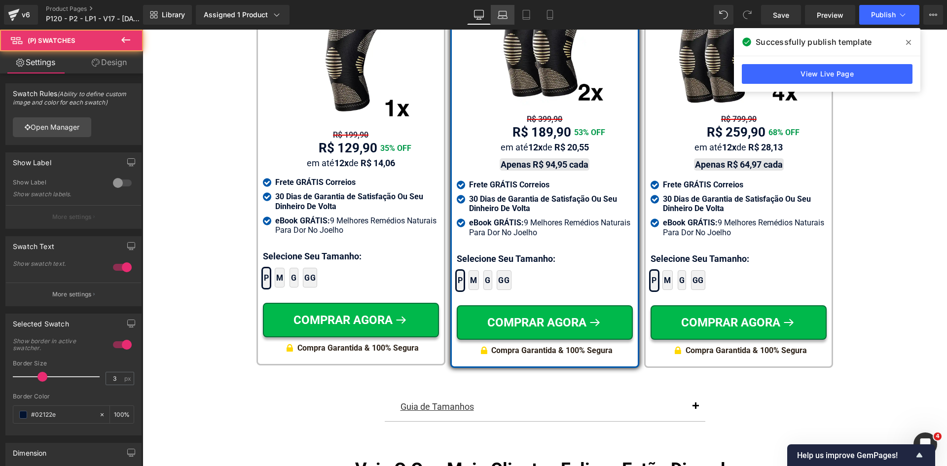
click at [499, 15] on icon at bounding box center [502, 13] width 7 height 4
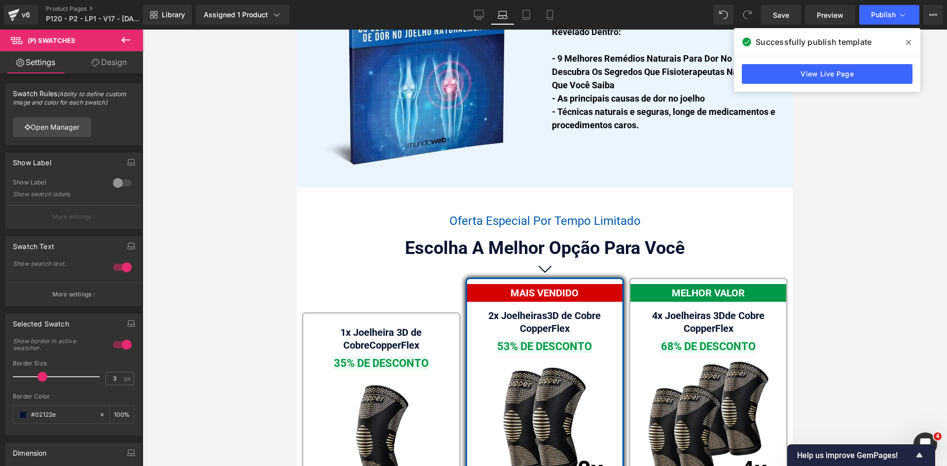
scroll to position [6223, 0]
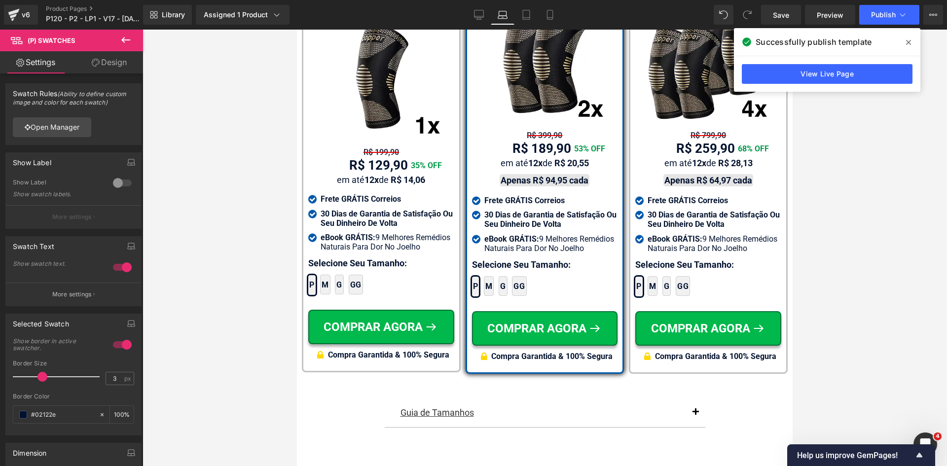
click at [103, 58] on link "Design" at bounding box center [110, 62] width 72 height 22
click at [0, 0] on div "Spacing" at bounding box center [0, 0] width 0 height 0
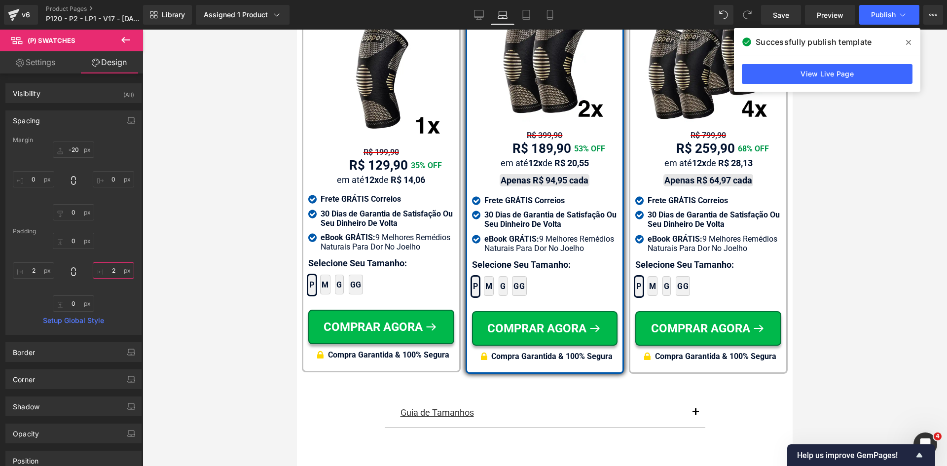
click at [110, 271] on input "text" at bounding box center [113, 271] width 41 height 16
type input "2"
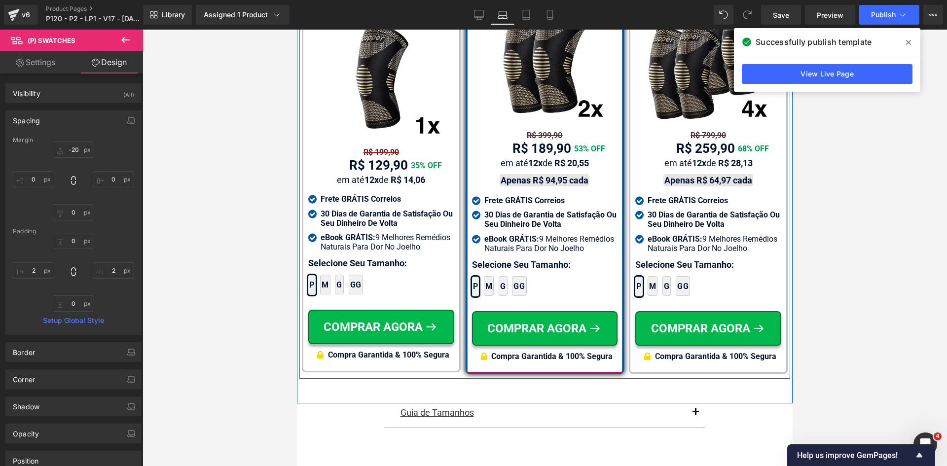
click at [541, 275] on span "(P) Swatches" at bounding box center [560, 281] width 38 height 12
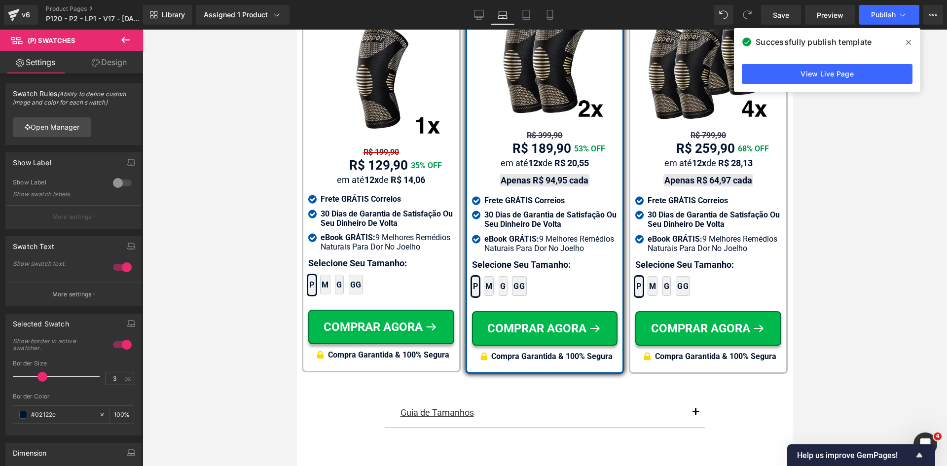
click at [111, 63] on link "Design" at bounding box center [110, 62] width 72 height 22
click at [0, 0] on div "Spacing" at bounding box center [0, 0] width 0 height 0
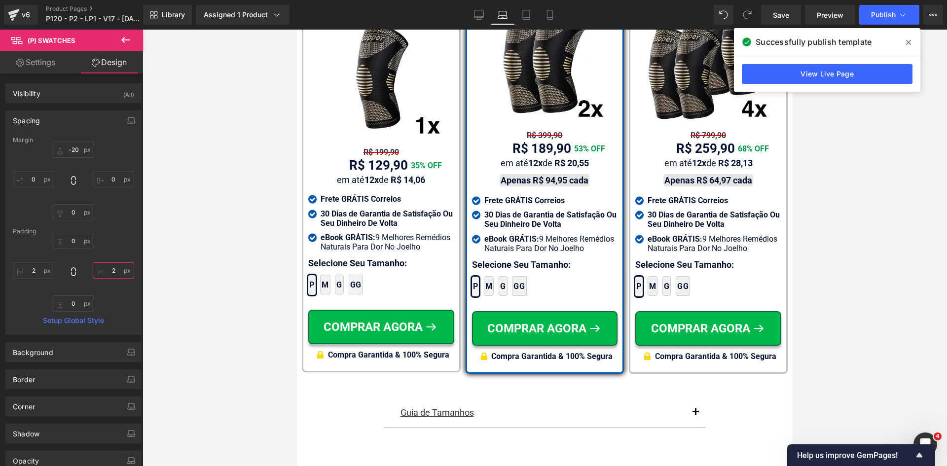
click at [119, 272] on input "text" at bounding box center [113, 271] width 41 height 16
type input "15"
click at [24, 269] on input "text" at bounding box center [33, 271] width 41 height 16
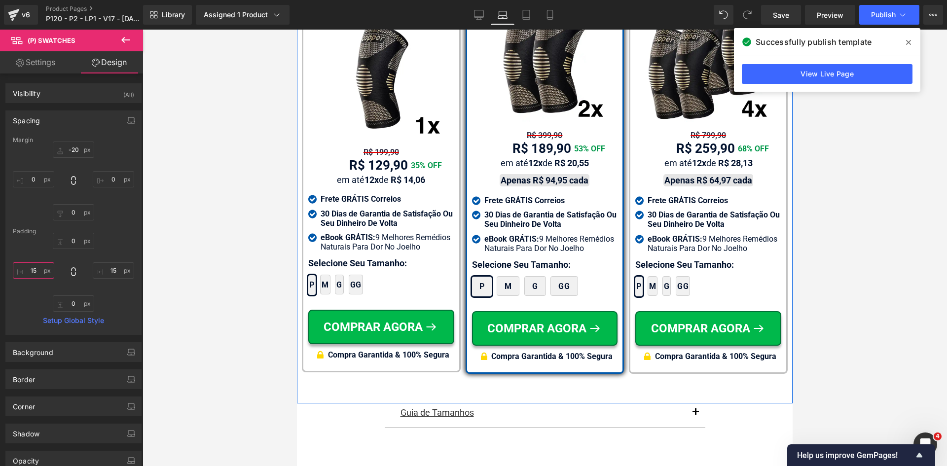
type input "15"
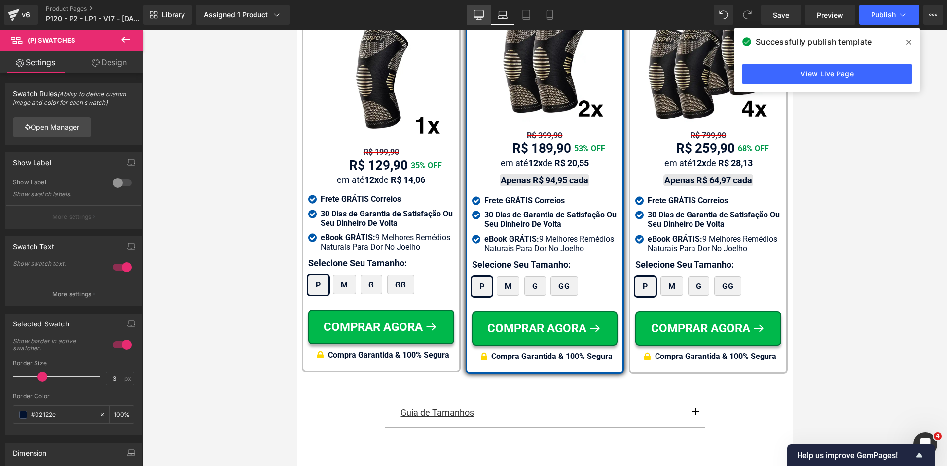
drag, startPoint x: 484, startPoint y: 11, endPoint x: 326, endPoint y: 20, distance: 157.6
click at [484, 11] on icon at bounding box center [479, 15] width 10 height 10
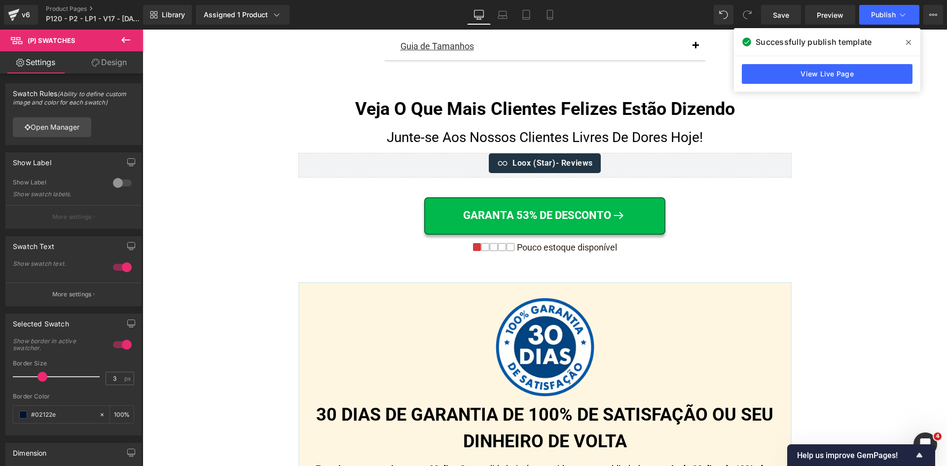
scroll to position [5863, 0]
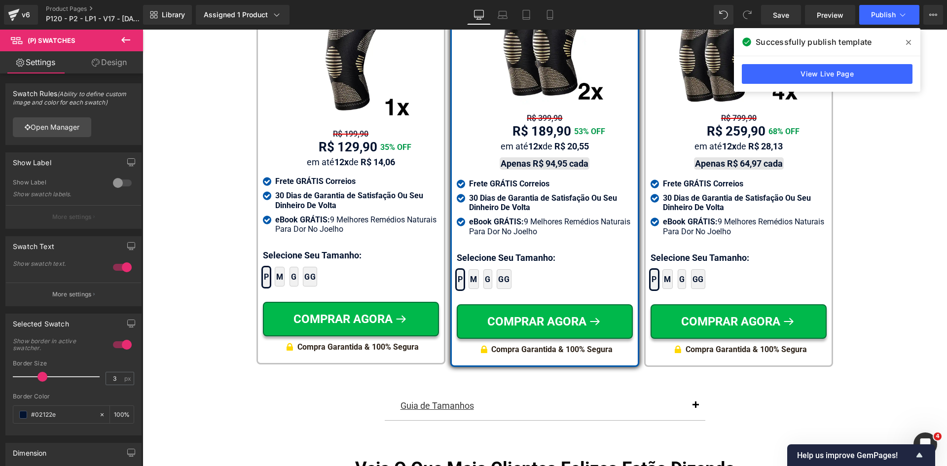
click at [109, 57] on link "Design" at bounding box center [110, 62] width 72 height 22
click at [0, 0] on div "Spacing" at bounding box center [0, 0] width 0 height 0
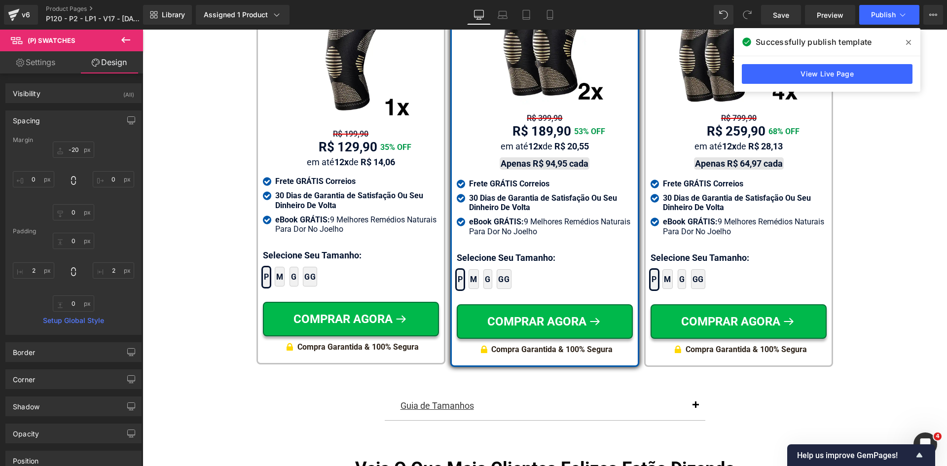
click at [102, 280] on div at bounding box center [73, 272] width 121 height 79
click at [105, 274] on input "text" at bounding box center [113, 271] width 41 height 16
type input "15"
click at [34, 272] on input "text" at bounding box center [33, 271] width 41 height 16
type input "15"
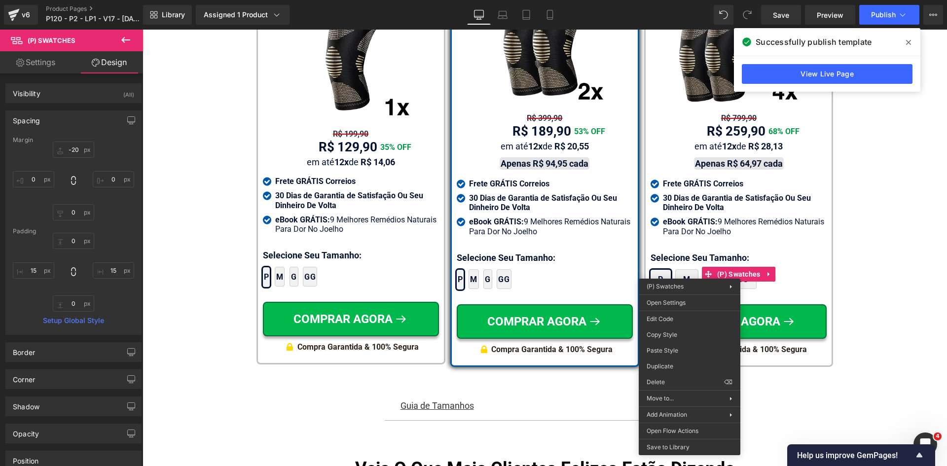
drag, startPoint x: 810, startPoint y: 367, endPoint x: 651, endPoint y: 329, distance: 162.8
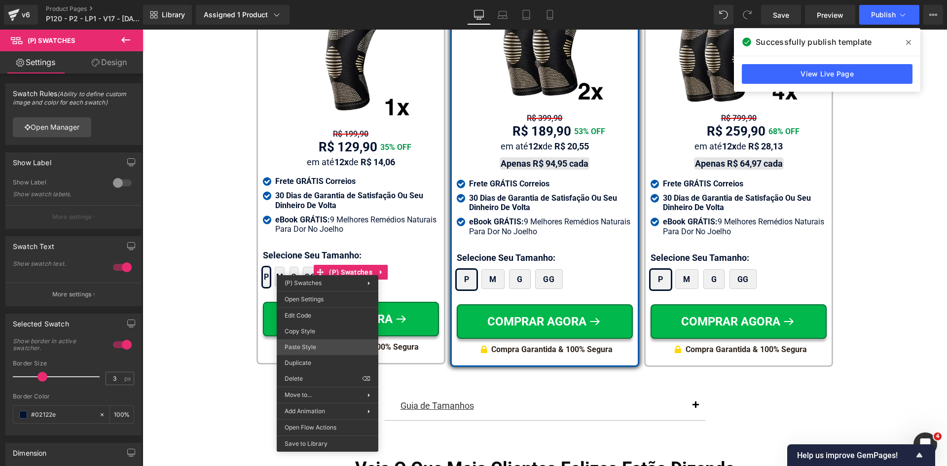
drag, startPoint x: 461, startPoint y: 374, endPoint x: 717, endPoint y: 37, distance: 423.3
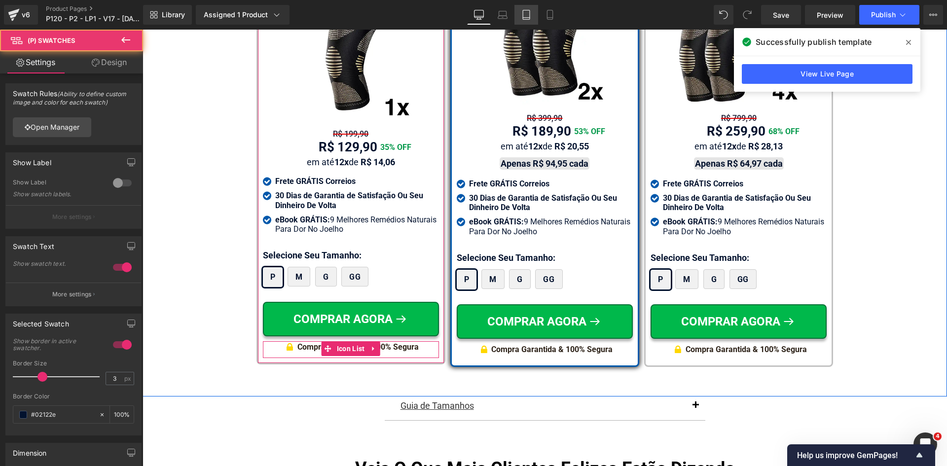
drag, startPoint x: 527, startPoint y: 14, endPoint x: 179, endPoint y: 1, distance: 348.6
click at [527, 14] on icon at bounding box center [527, 15] width 10 height 10
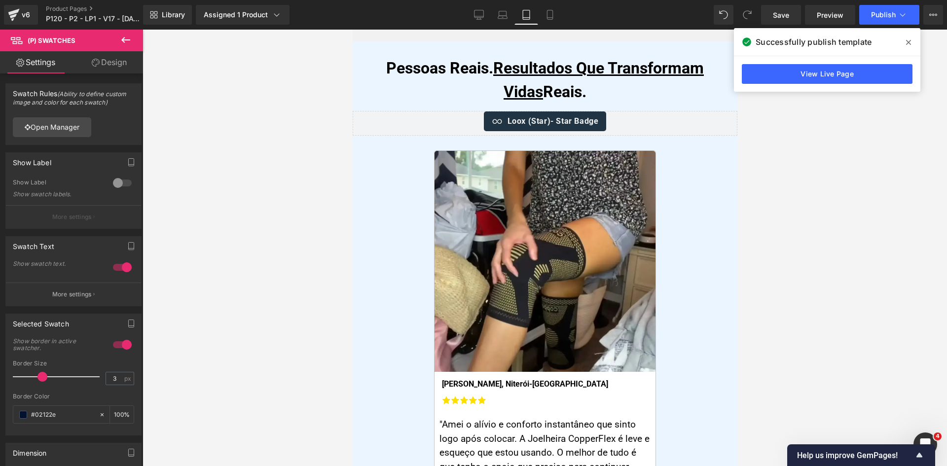
scroll to position [0, 0]
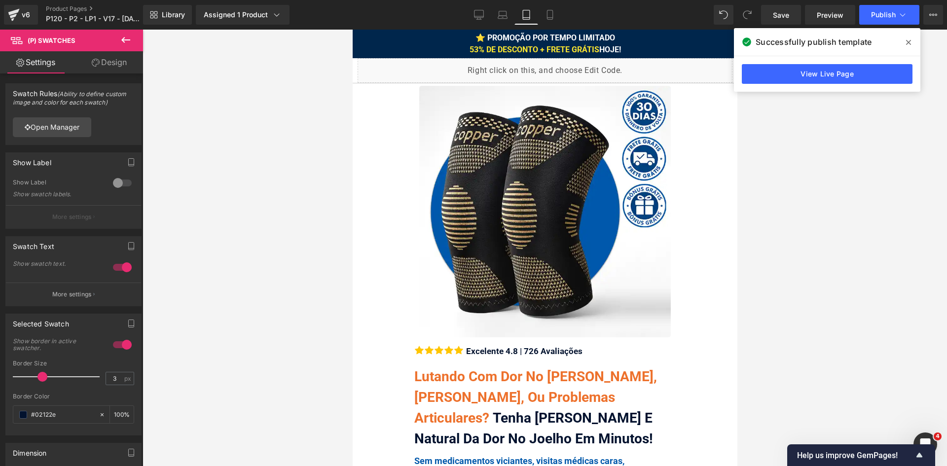
click at [908, 42] on icon at bounding box center [908, 42] width 5 height 5
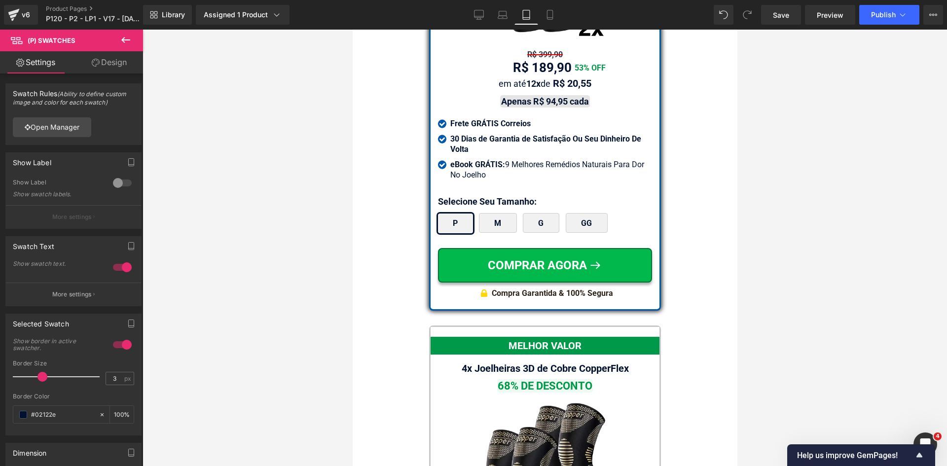
scroll to position [8606, 0]
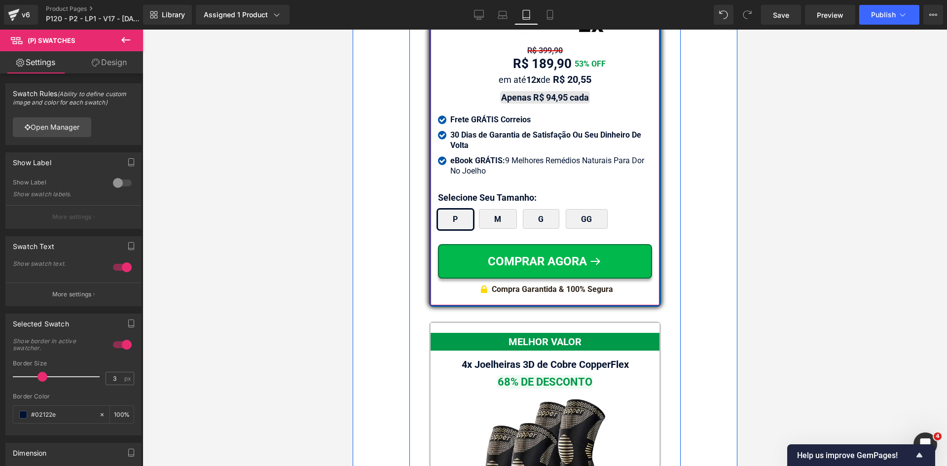
click at [527, 209] on span "(P) Swatches" at bounding box center [545, 215] width 38 height 12
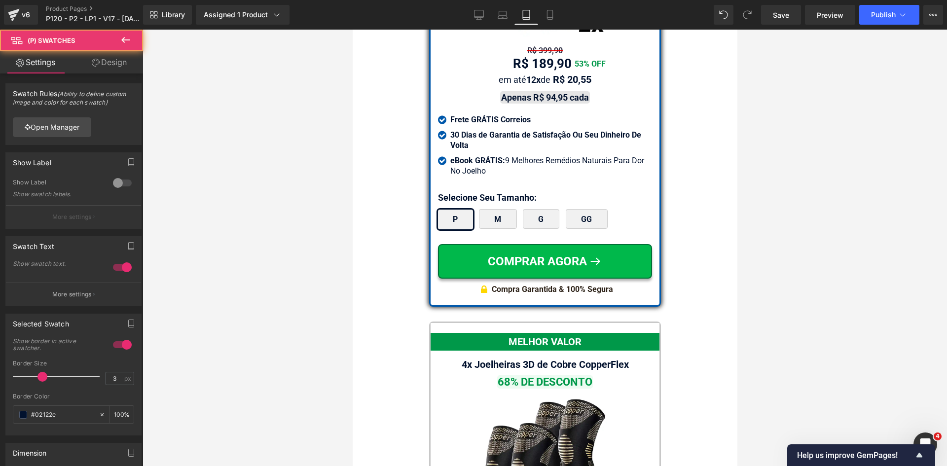
drag, startPoint x: 101, startPoint y: 59, endPoint x: 37, endPoint y: 119, distance: 87.6
click at [100, 59] on link "Design" at bounding box center [110, 62] width 72 height 22
click at [0, 0] on div "Spacing" at bounding box center [0, 0] width 0 height 0
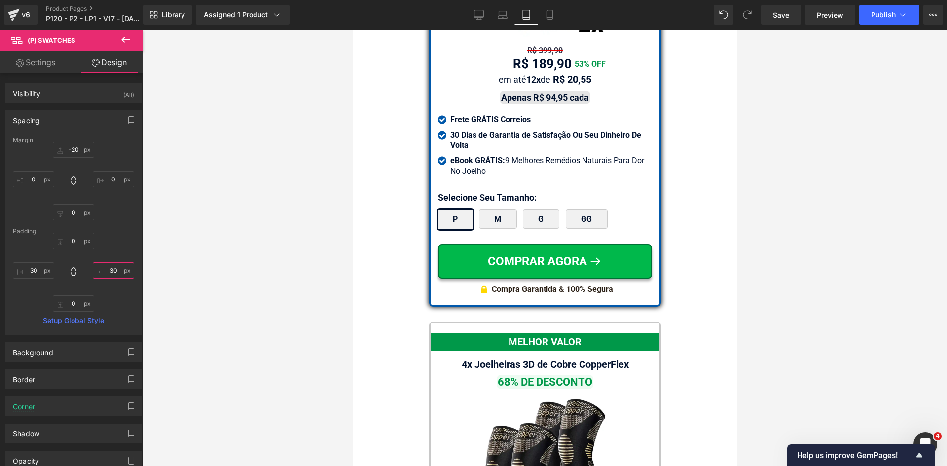
click at [111, 270] on input "text" at bounding box center [113, 271] width 41 height 16
type input "15"
click at [30, 274] on input "text" at bounding box center [33, 271] width 41 height 16
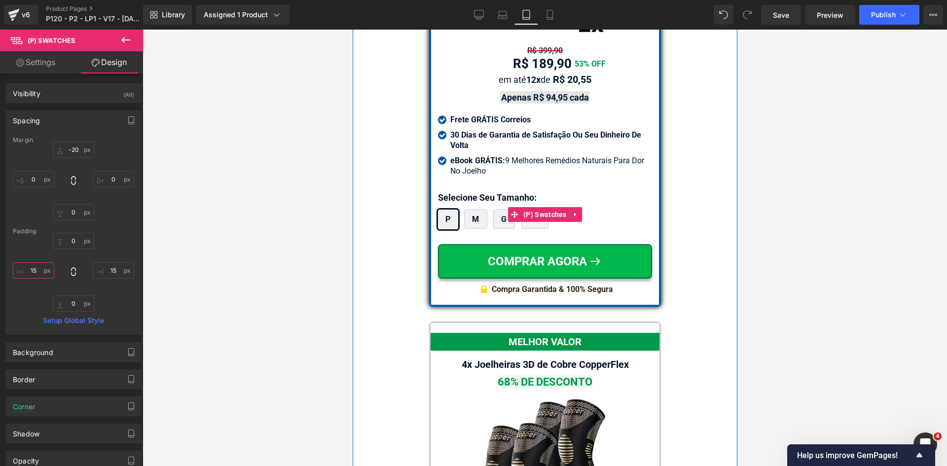
type input "15"
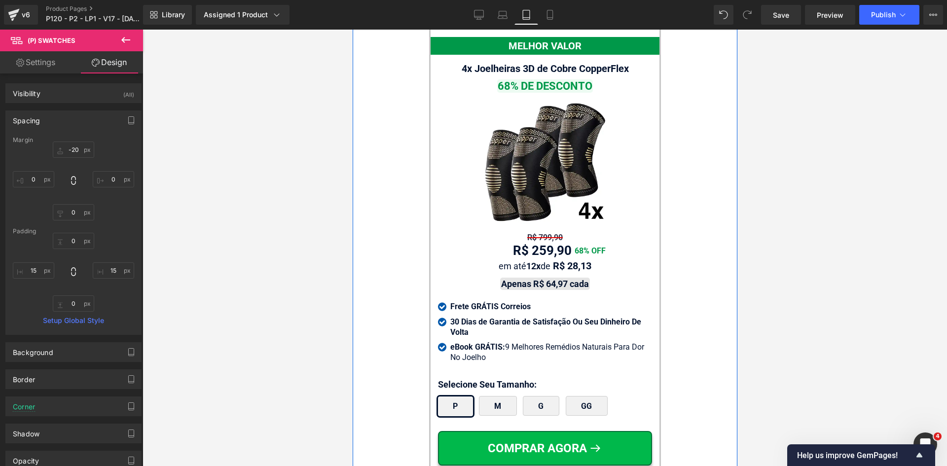
scroll to position [9050, 0]
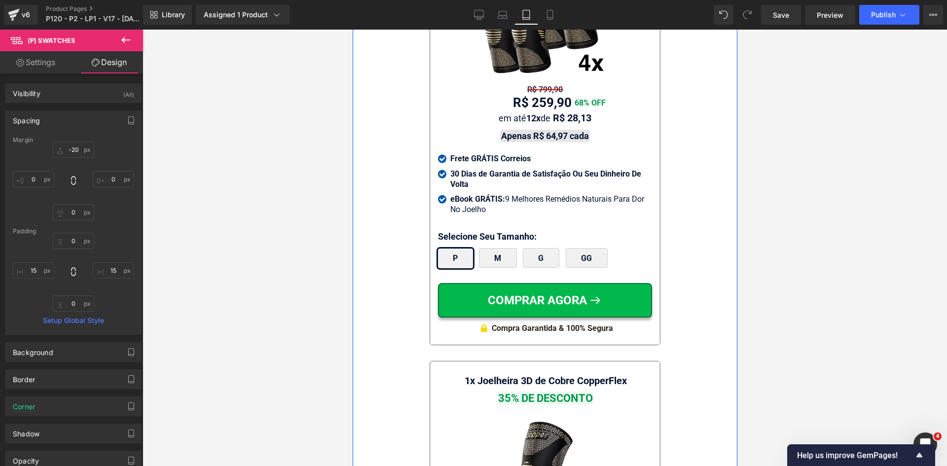
drag, startPoint x: 535, startPoint y: 243, endPoint x: 535, endPoint y: 249, distance: 5.4
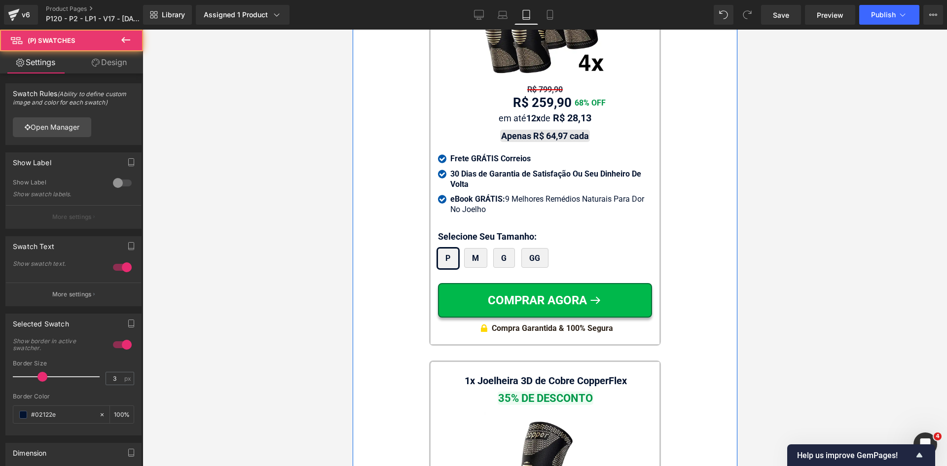
scroll to position [9445, 0]
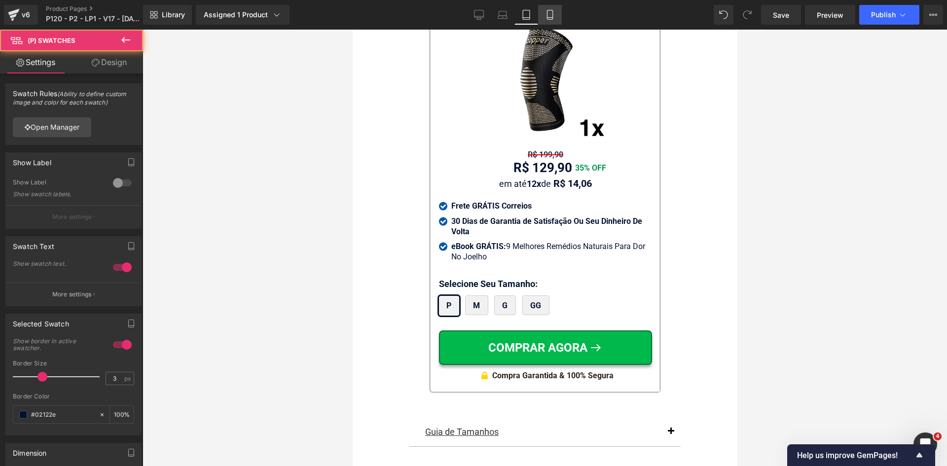
click at [549, 18] on icon at bounding box center [549, 18] width 5 height 0
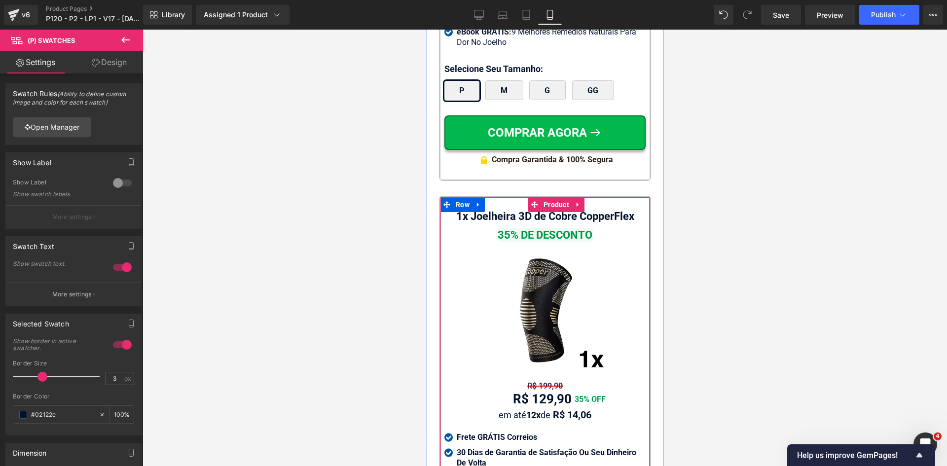
scroll to position [9690, 0]
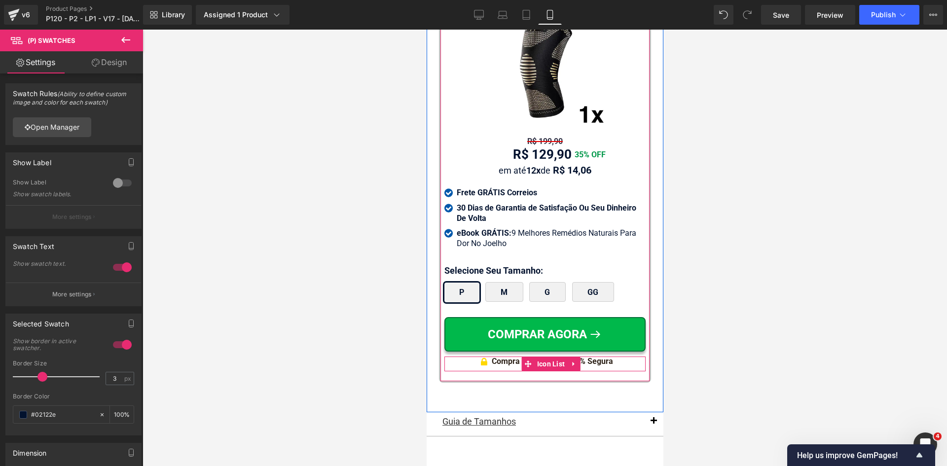
click at [111, 62] on link "Design" at bounding box center [110, 62] width 72 height 22
click at [0, 0] on div "Spacing" at bounding box center [0, 0] width 0 height 0
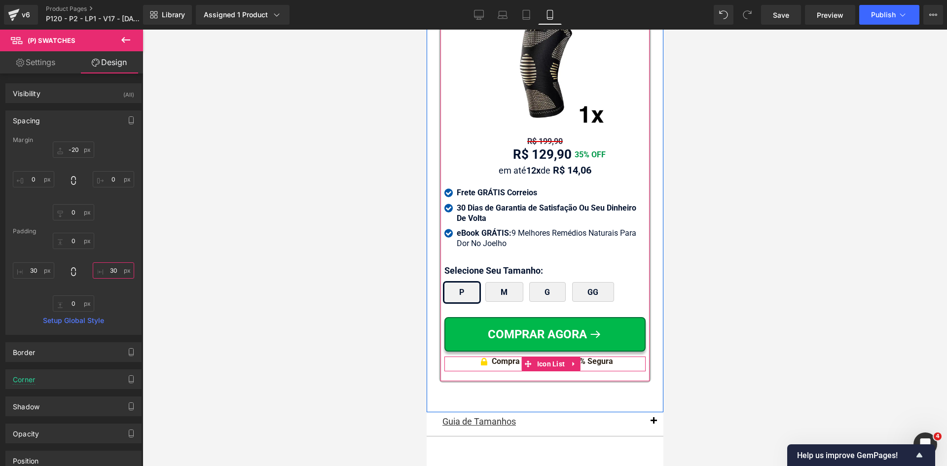
click at [110, 274] on input "text" at bounding box center [113, 271] width 41 height 16
type input "15"
click at [31, 270] on input "text" at bounding box center [33, 271] width 41 height 16
type input "15"
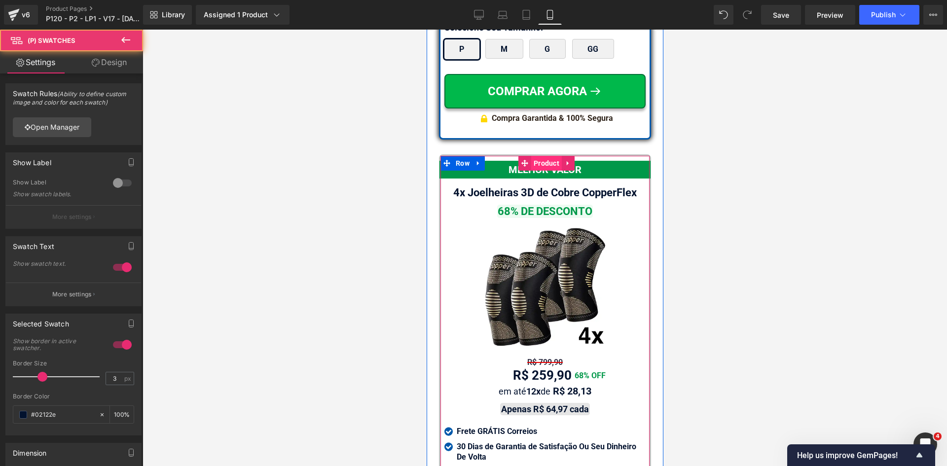
scroll to position [8900, 0]
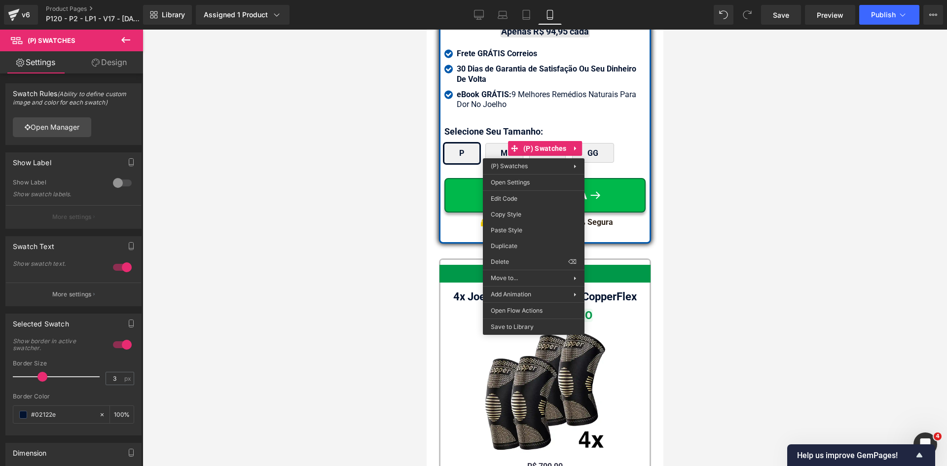
drag, startPoint x: 1282, startPoint y: 76, endPoint x: 512, endPoint y: 232, distance: 786.4
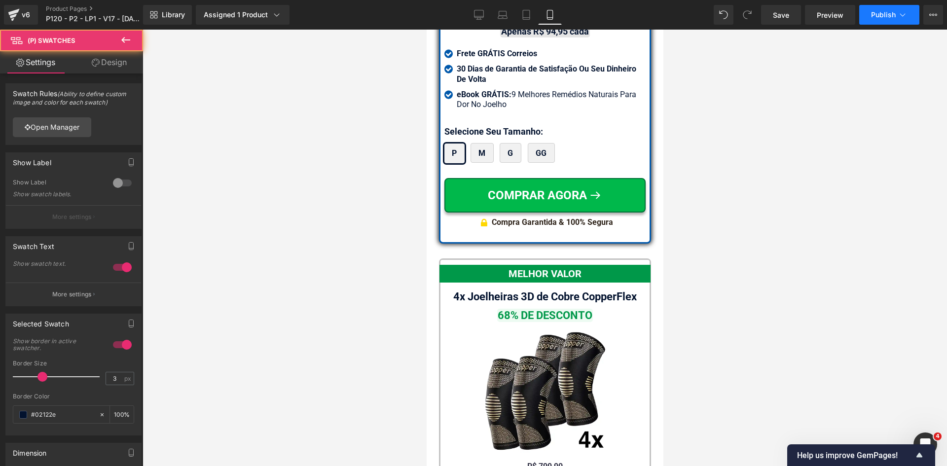
click at [878, 14] on span "Publish" at bounding box center [883, 15] width 25 height 8
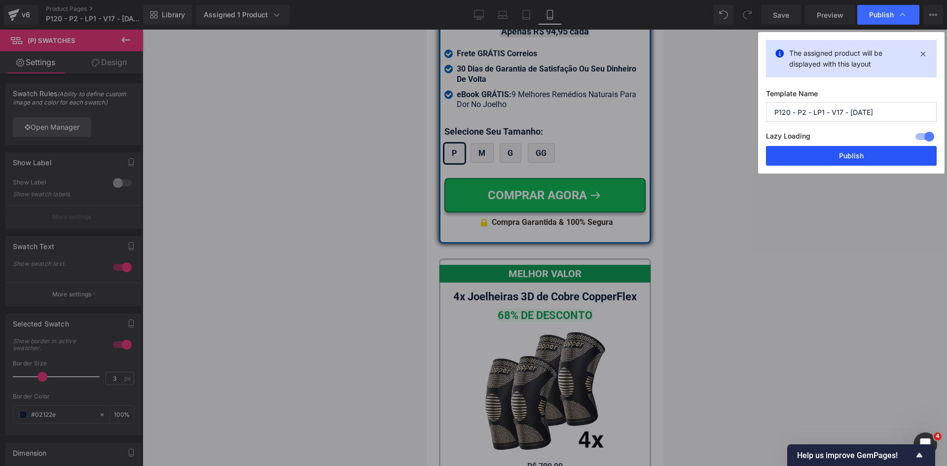
click at [847, 158] on button "Publish" at bounding box center [851, 156] width 171 height 20
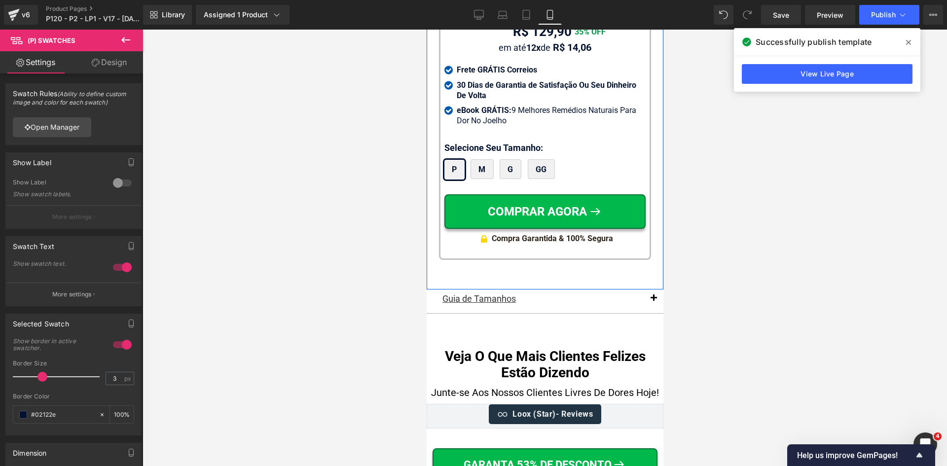
scroll to position [9887, 0]
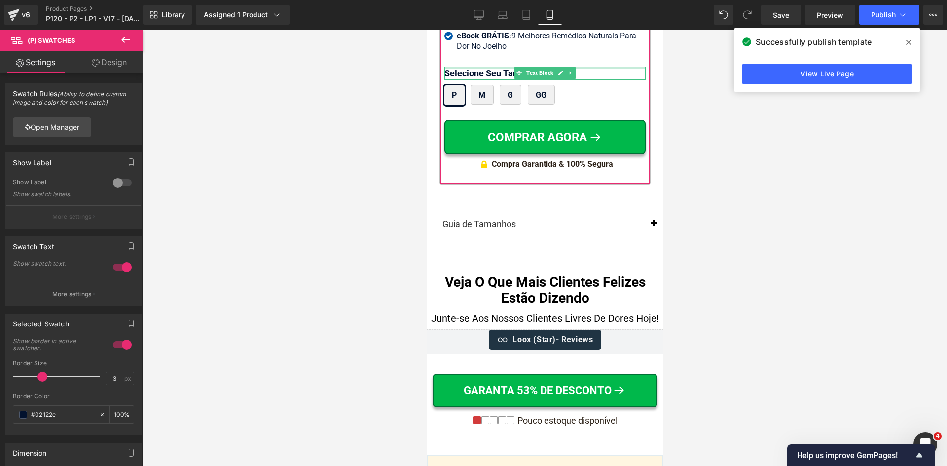
click at [474, 67] on div at bounding box center [544, 68] width 201 height 2
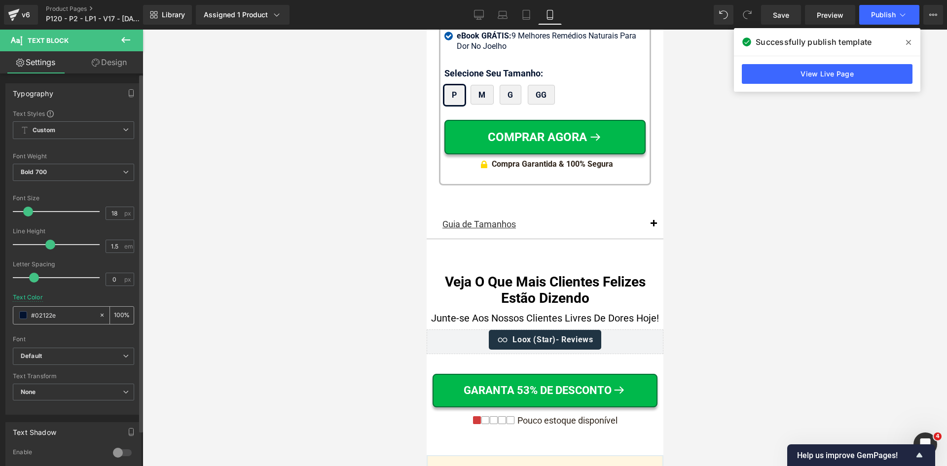
click at [50, 314] on input "#02122e" at bounding box center [62, 315] width 63 height 11
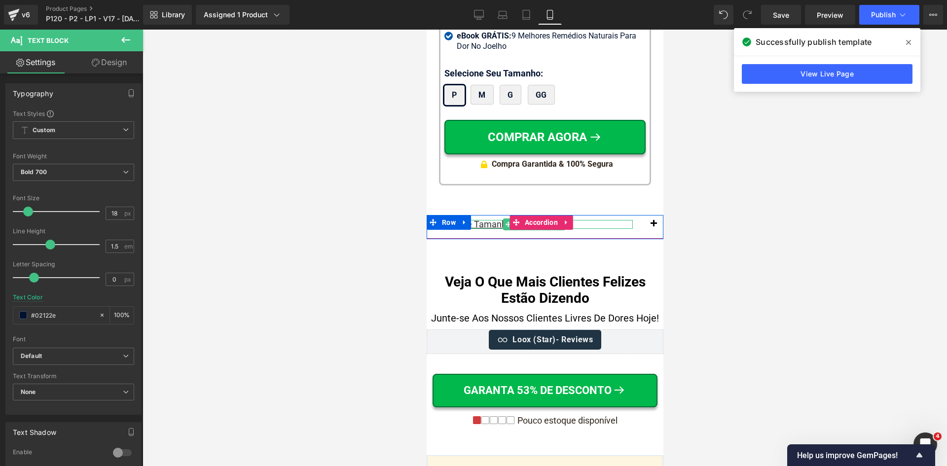
click at [484, 219] on u "Guia de Tamanhos" at bounding box center [479, 224] width 74 height 10
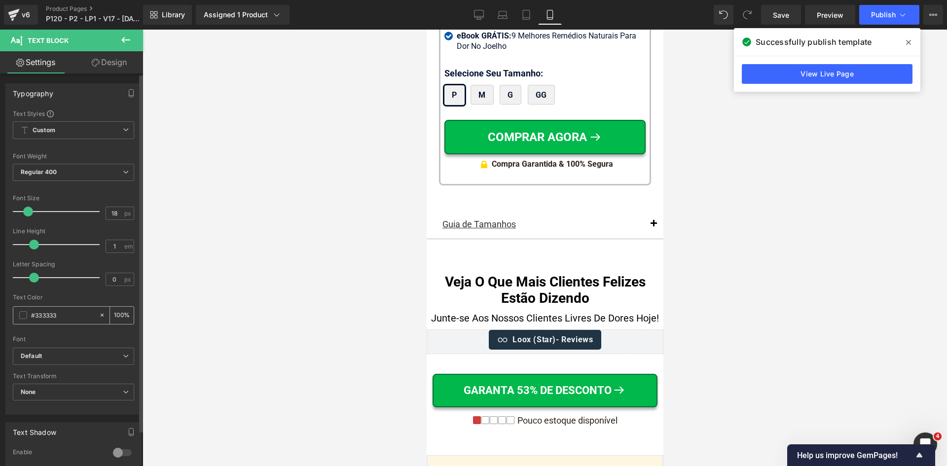
click at [70, 312] on input "#333333" at bounding box center [62, 315] width 63 height 11
paste input "02122e"
click at [526, 13] on icon at bounding box center [527, 15] width 10 height 10
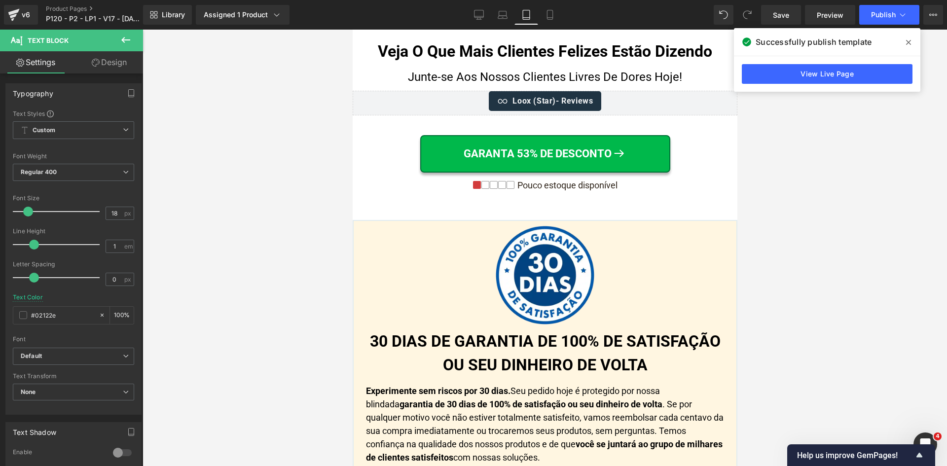
scroll to position [9639, 0]
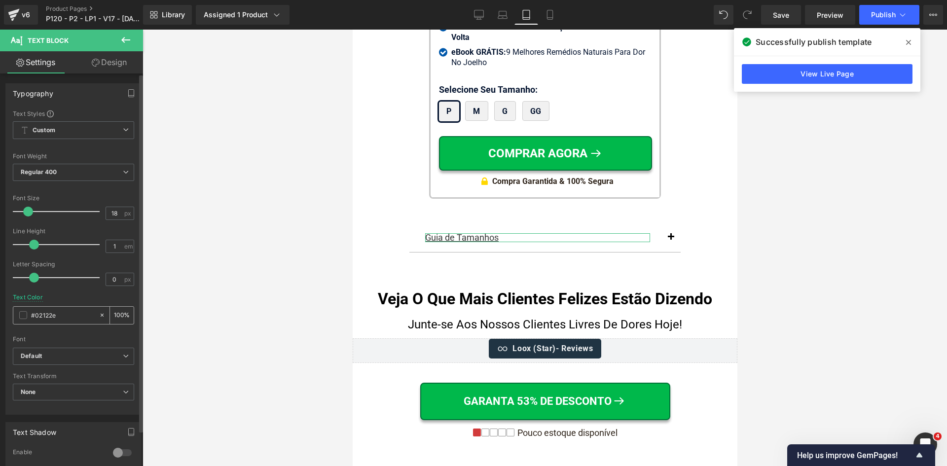
click at [60, 321] on input "#02122e" at bounding box center [62, 315] width 63 height 11
paste input "02122e"
click at [499, 17] on icon at bounding box center [502, 17] width 9 height 3
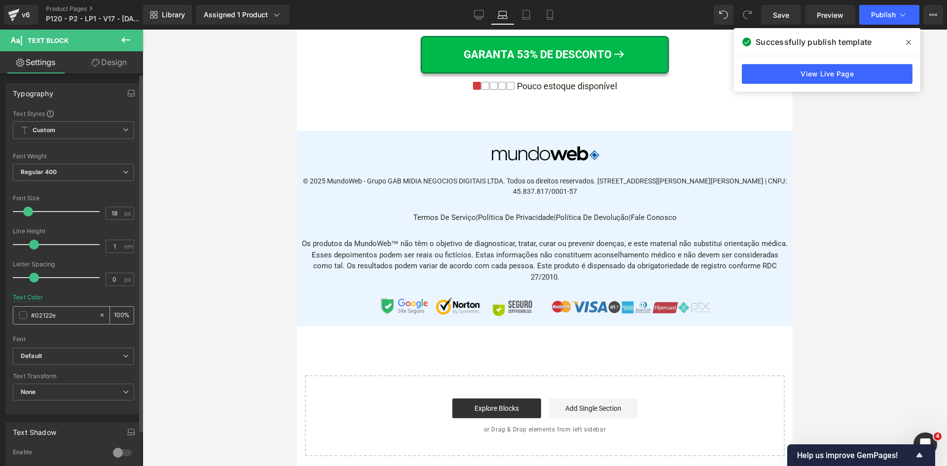
click at [70, 321] on div "#02122e" at bounding box center [55, 315] width 85 height 17
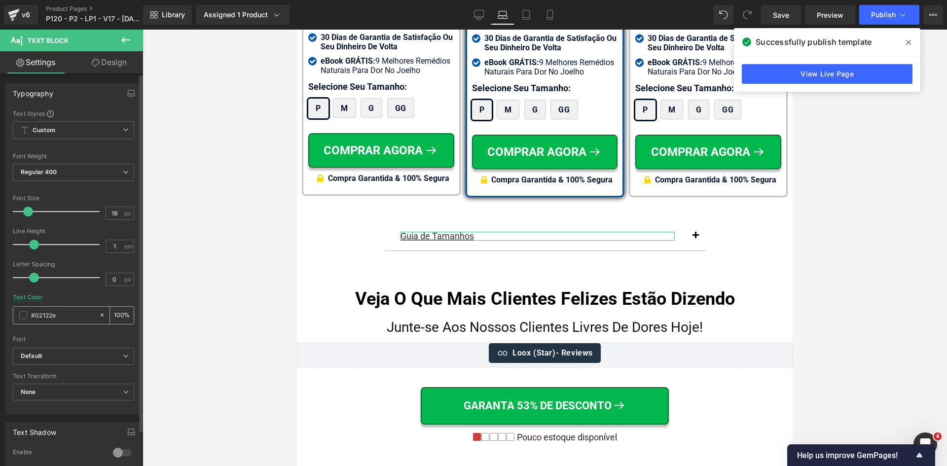
click at [71, 315] on input "#02122e" at bounding box center [62, 315] width 63 height 11
paste input "02122e"
click at [479, 15] on icon at bounding box center [479, 15] width 10 height 10
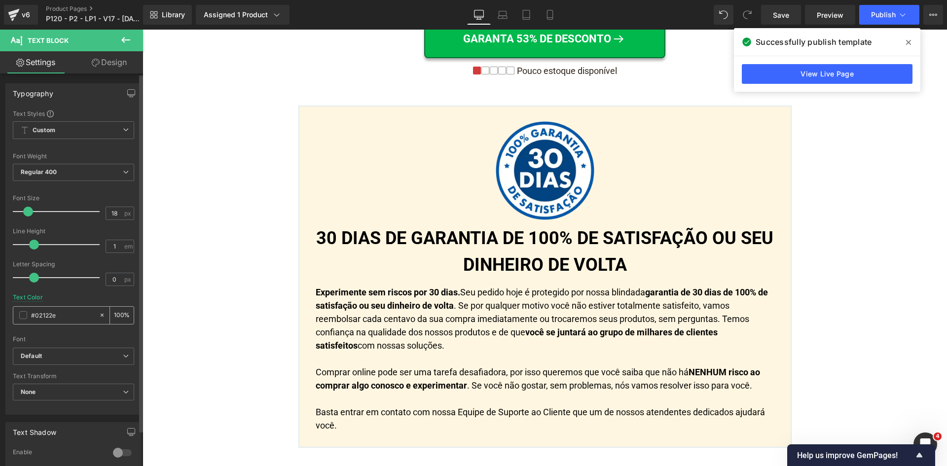
click at [61, 313] on input "#02122e" at bounding box center [62, 315] width 63 height 11
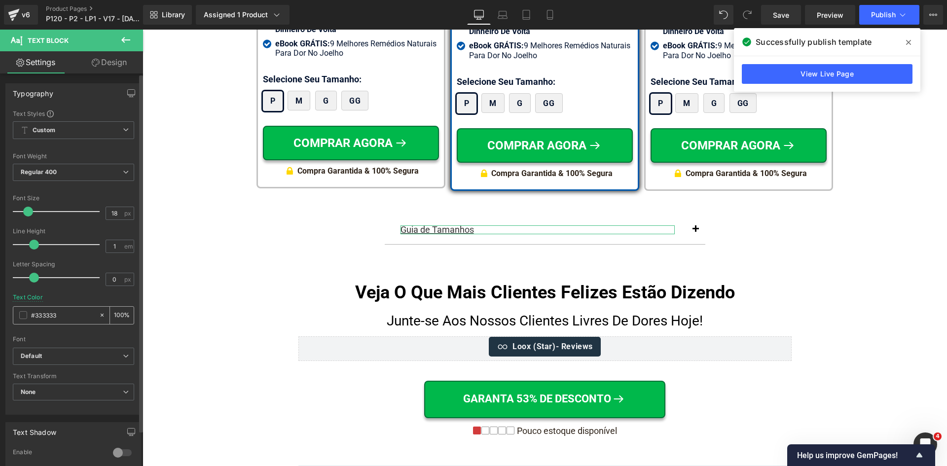
paste input "02122e"
type input "#02122e"
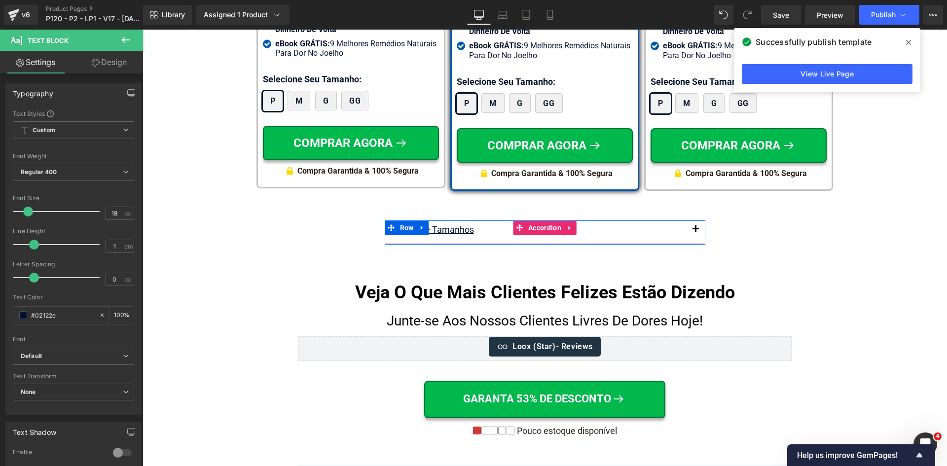
click at [521, 221] on span at bounding box center [519, 228] width 13 height 15
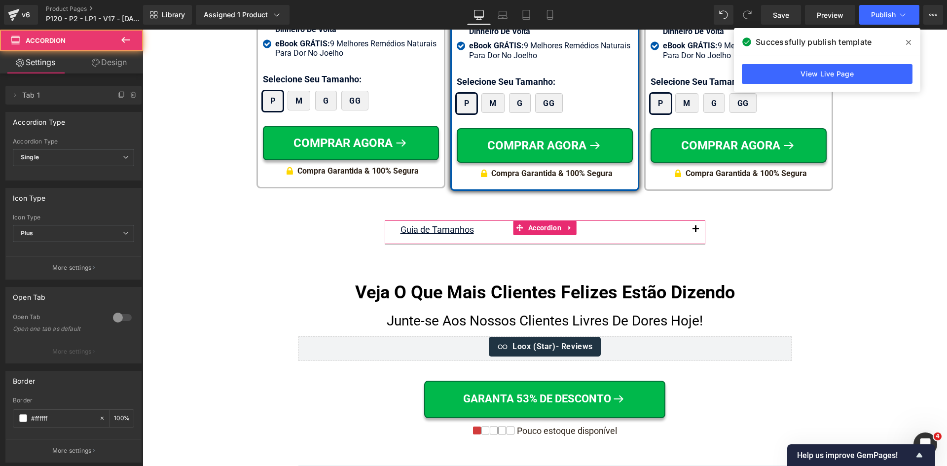
drag, startPoint x: 108, startPoint y: 66, endPoint x: 40, endPoint y: 171, distance: 125.1
click at [108, 66] on link "Design" at bounding box center [110, 62] width 72 height 22
click at [0, 0] on div "Border" at bounding box center [0, 0] width 0 height 0
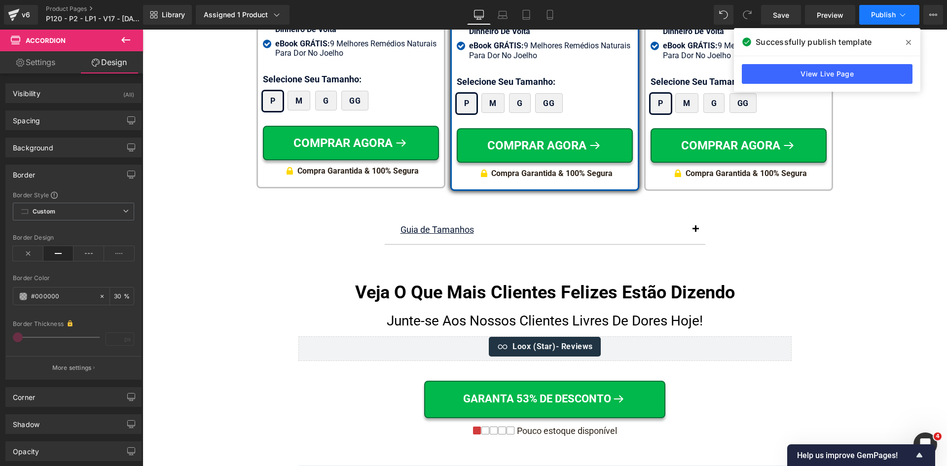
drag, startPoint x: 557, startPoint y: 11, endPoint x: 903, endPoint y: 13, distance: 346.4
click at [558, 11] on link "Mobile" at bounding box center [550, 15] width 24 height 20
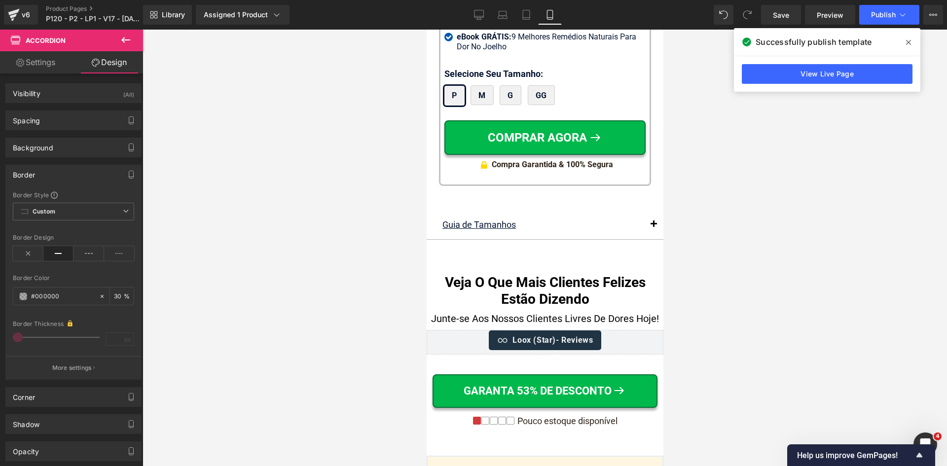
click at [909, 43] on icon at bounding box center [908, 42] width 5 height 8
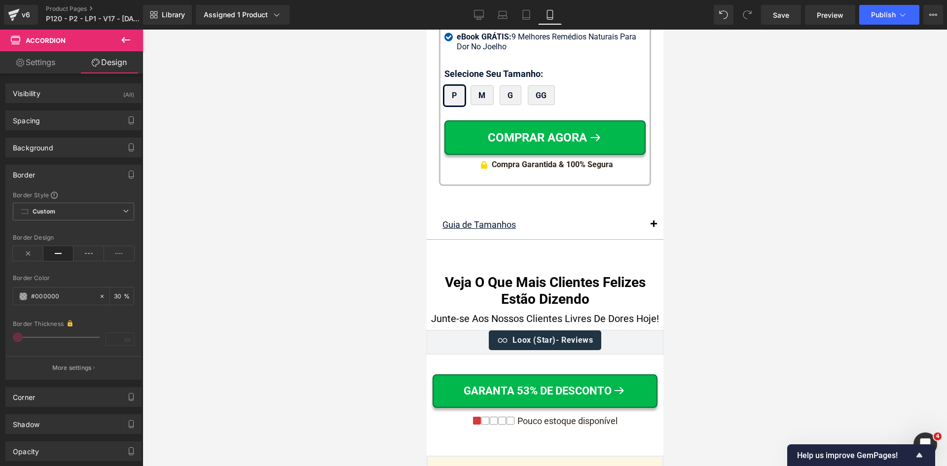
scroll to position [9887, 0]
click at [783, 15] on span "Save" at bounding box center [781, 15] width 16 height 10
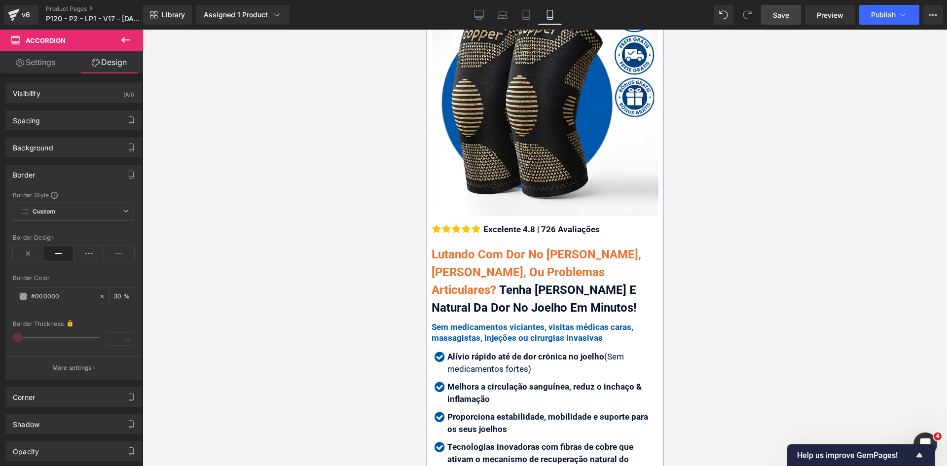
scroll to position [197, 0]
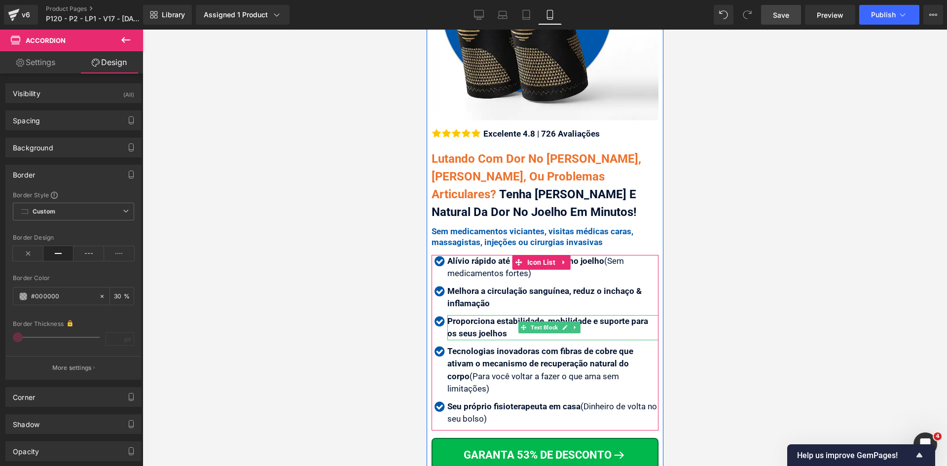
click at [494, 323] on span "Proporciona estabilidade, mobilidade e suporte para os seus joelhos" at bounding box center [547, 327] width 201 height 23
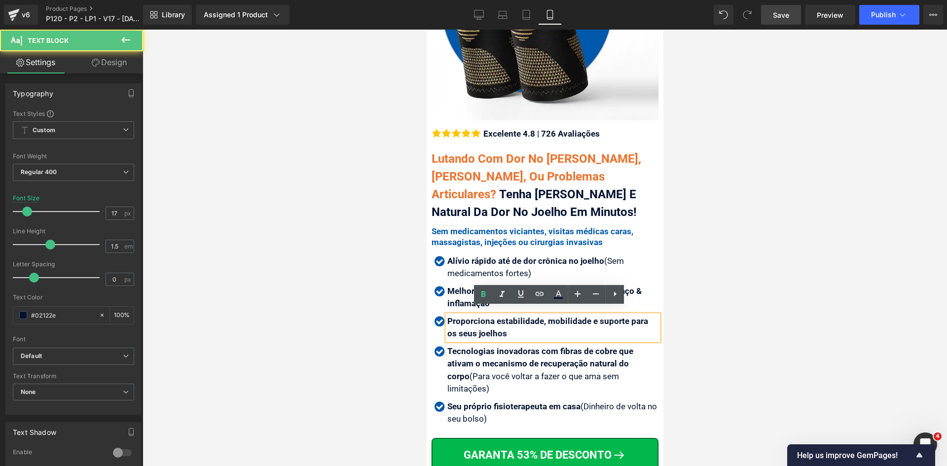
click at [494, 323] on span "Proporciona estabilidade, mobilidade e suporte para os seus joelhos" at bounding box center [547, 327] width 201 height 23
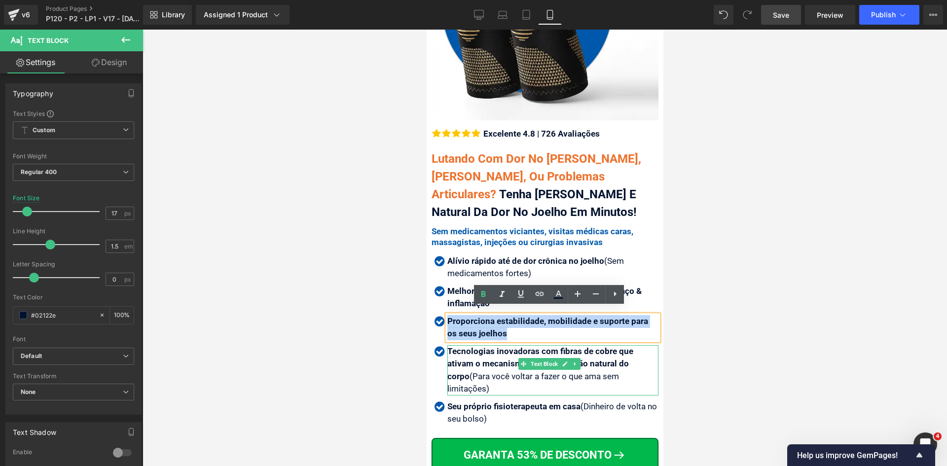
copy span "Proporciona estabilidade, mobilidade e suporte para os seus joelhos"
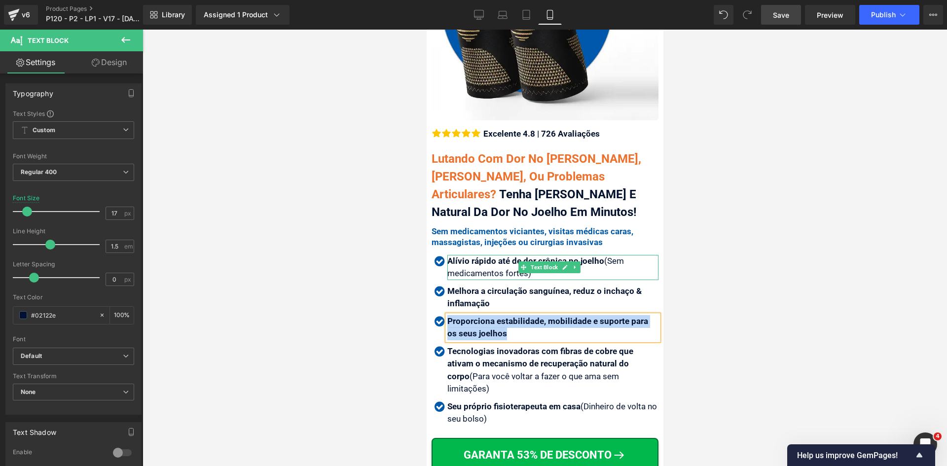
click at [476, 257] on strong "Alívio rápido até de dor crônica no joelho" at bounding box center [525, 261] width 157 height 10
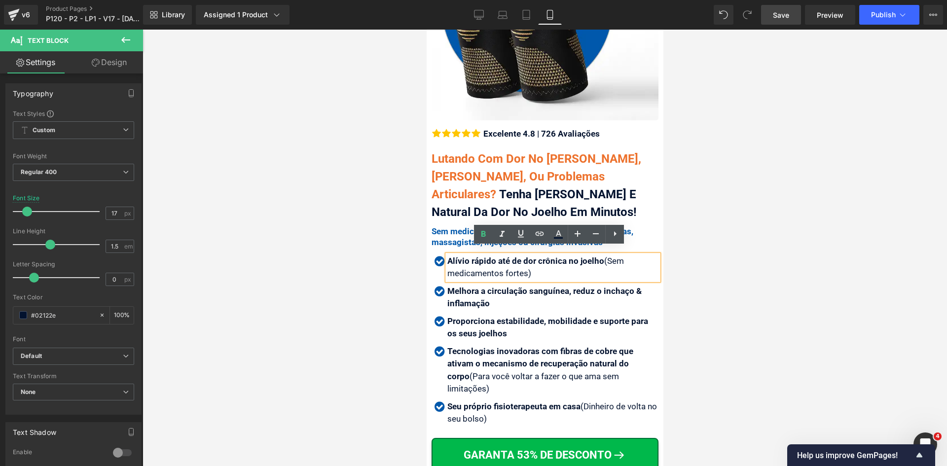
click at [332, 280] on div at bounding box center [545, 248] width 805 height 437
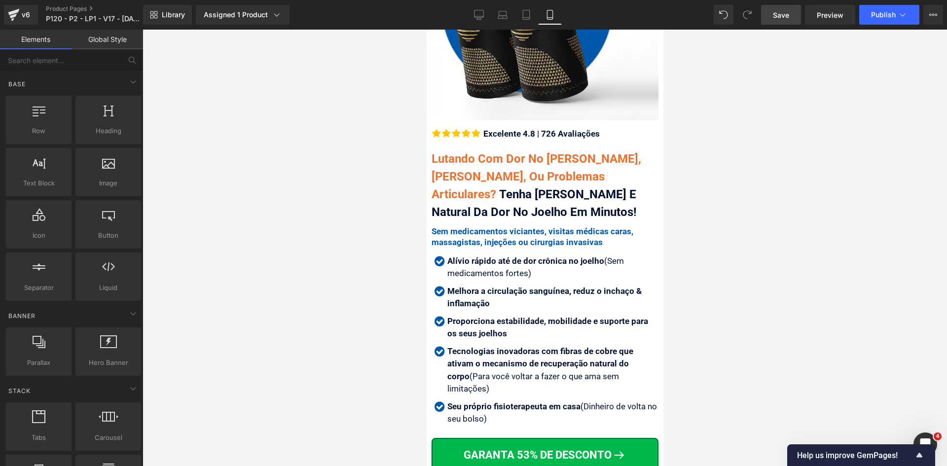
click at [479, 256] on strong "Alívio rápido até de dor crônica no joelho" at bounding box center [525, 261] width 157 height 10
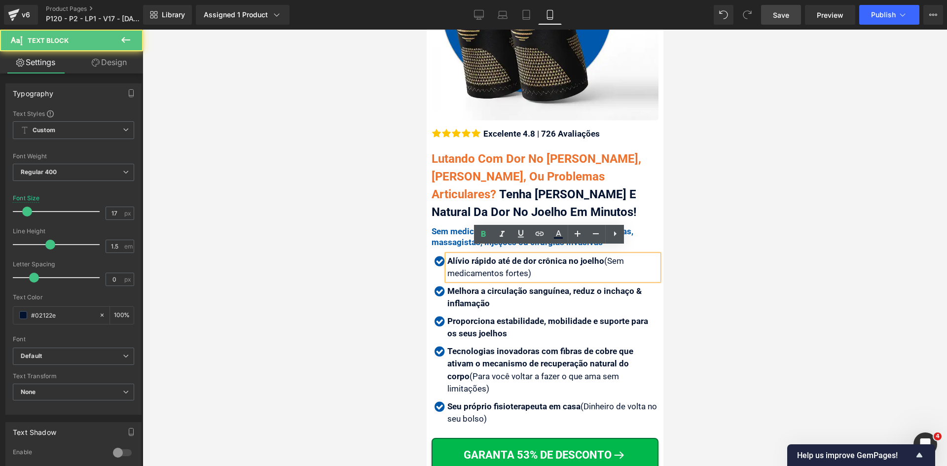
click at [479, 256] on strong "Alívio rápido até de dor crônica no joelho" at bounding box center [525, 261] width 157 height 10
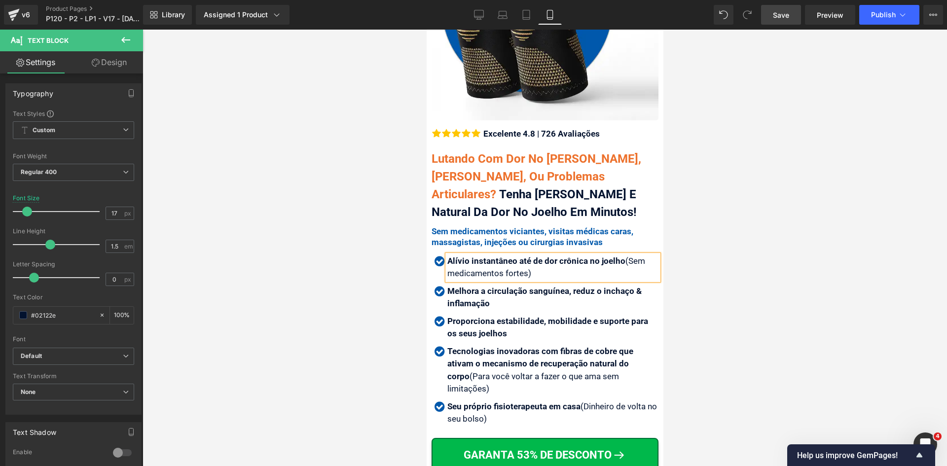
click at [452, 263] on div "Alívio instantâneo até de dor crônica no joelho (Sem medicamentos fortes)" at bounding box center [552, 267] width 211 height 25
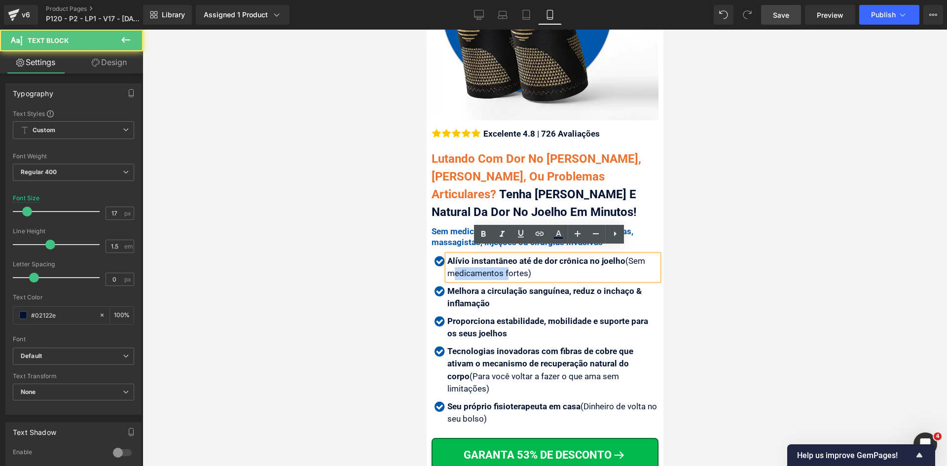
click at [452, 263] on div "Alívio instantâneo até de dor crônica no joelho (Sem medicamentos fortes)" at bounding box center [552, 267] width 211 height 25
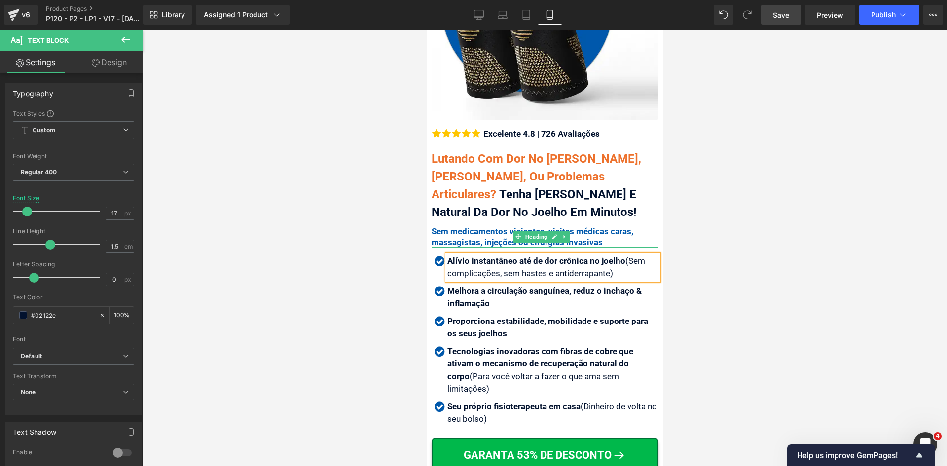
click at [494, 226] on span "Sem medicamentos viciantes, visitas médicas caras, massagistas, injeções ou cir…" at bounding box center [532, 236] width 202 height 21
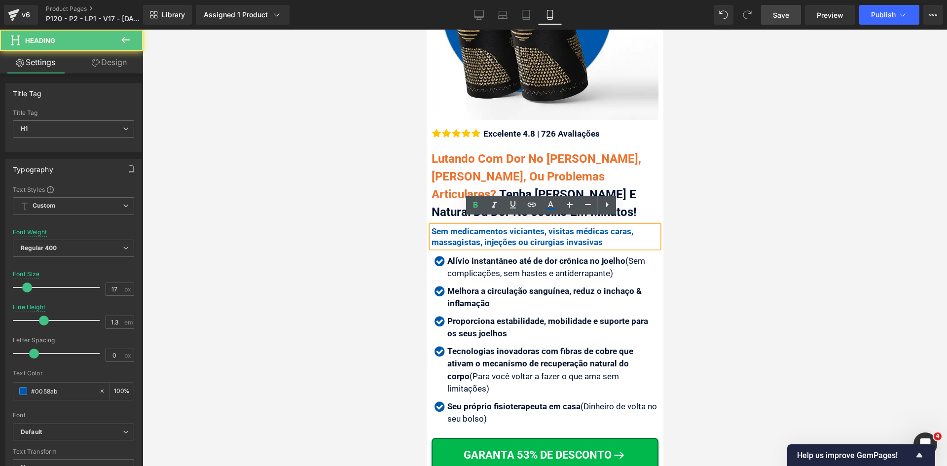
click at [507, 226] on span "Sem medicamentos viciantes, visitas médicas caras, massagistas, injeções ou cir…" at bounding box center [532, 236] width 202 height 21
click at [519, 226] on span "Sem medicamentos viciantes, visitas médicas caras, massagistas, injeções ou cir…" at bounding box center [532, 236] width 202 height 21
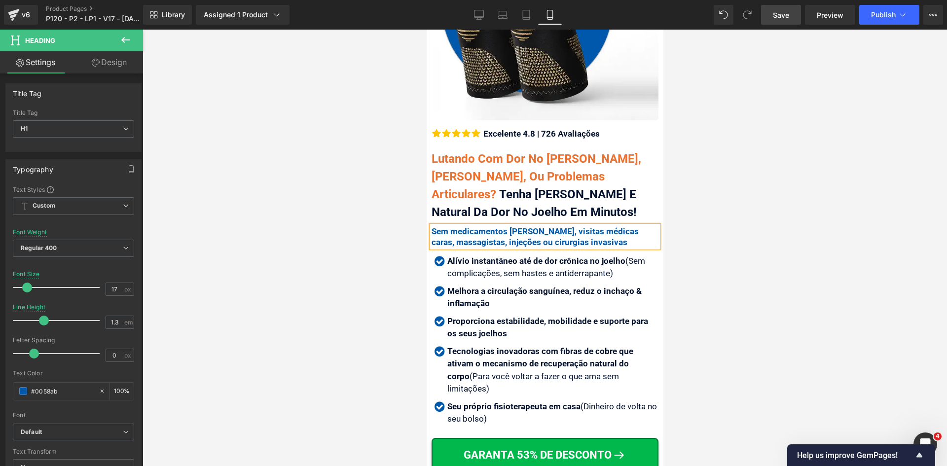
click at [788, 279] on div at bounding box center [545, 248] width 805 height 437
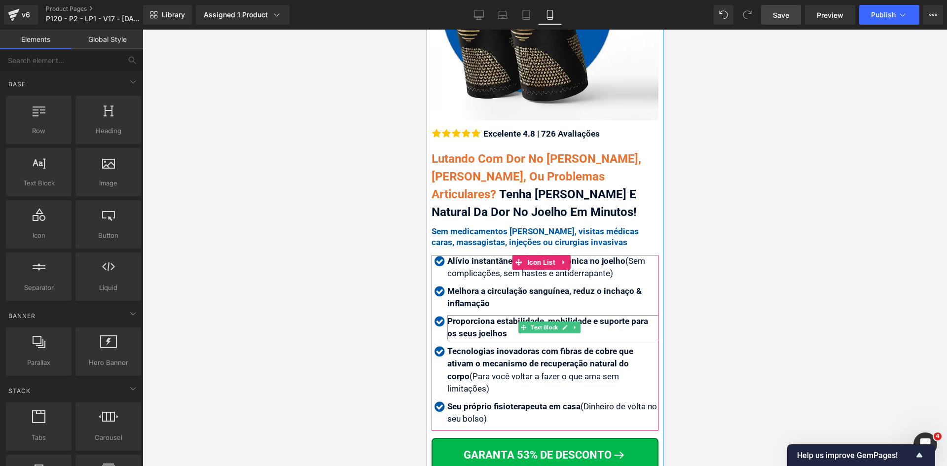
click at [482, 321] on p "Proporciona estabilidade, mobilidade e suporte para os seus joelhos" at bounding box center [552, 327] width 211 height 25
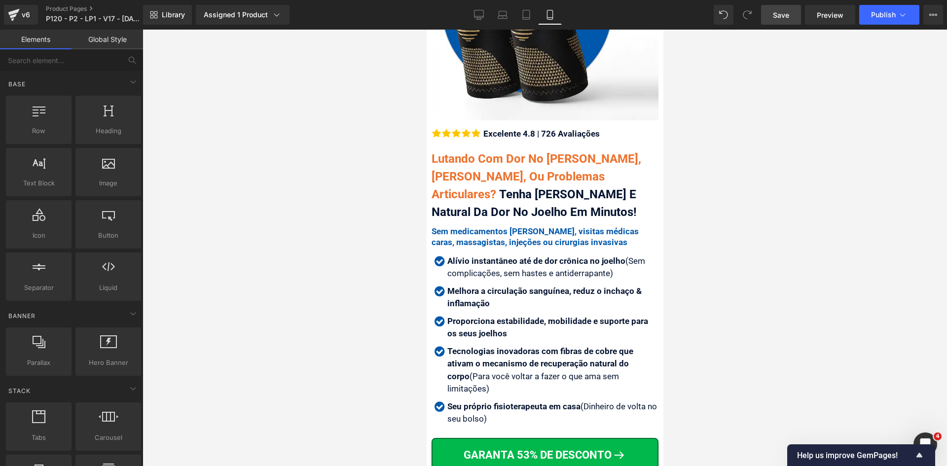
click at [763, 323] on div at bounding box center [545, 248] width 805 height 437
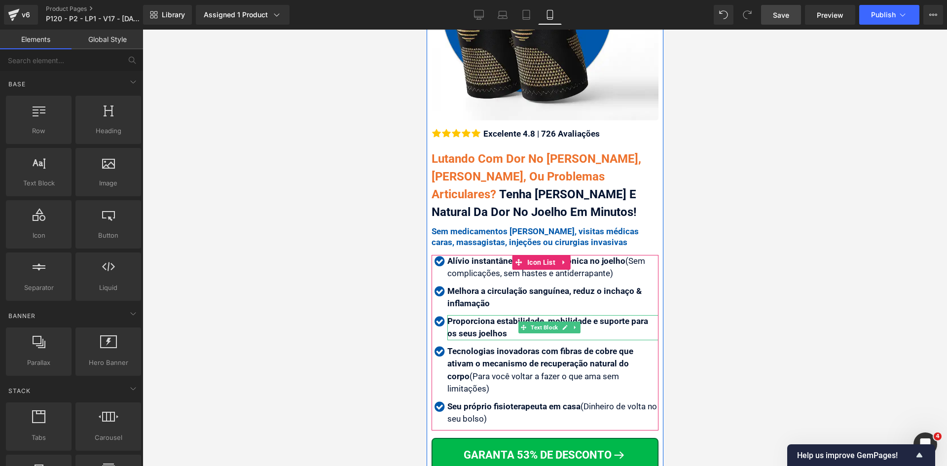
click at [495, 320] on p "Proporciona estabilidade, mobilidade e suporte para os seus joelhos" at bounding box center [552, 327] width 211 height 25
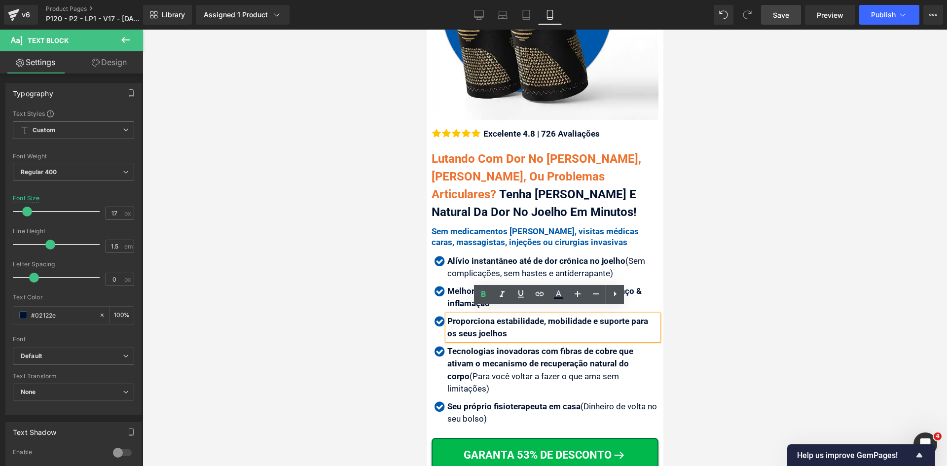
click at [474, 321] on p "Proporciona estabilidade, mobilidade e suporte para os seus joelhos" at bounding box center [552, 327] width 211 height 25
click at [447, 316] on span "Proporciona estabilidade, mobilidade e suporte para os seus joelhos" at bounding box center [547, 327] width 201 height 23
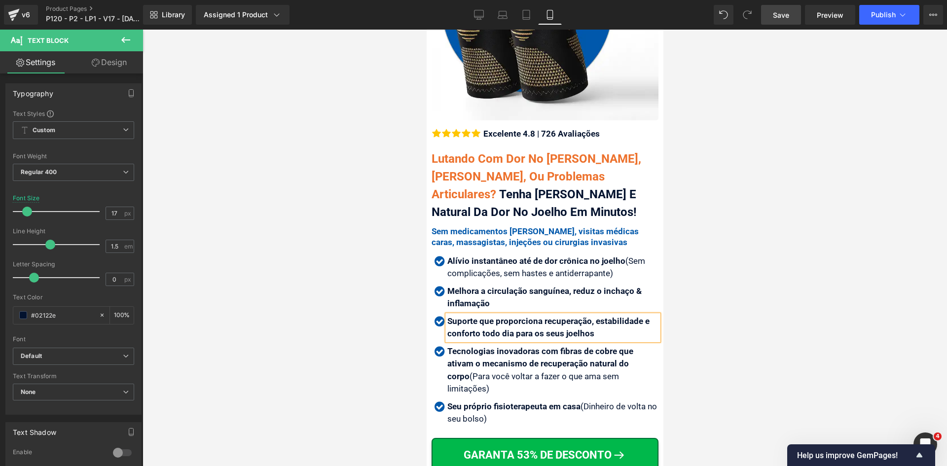
click at [758, 300] on div at bounding box center [545, 248] width 805 height 437
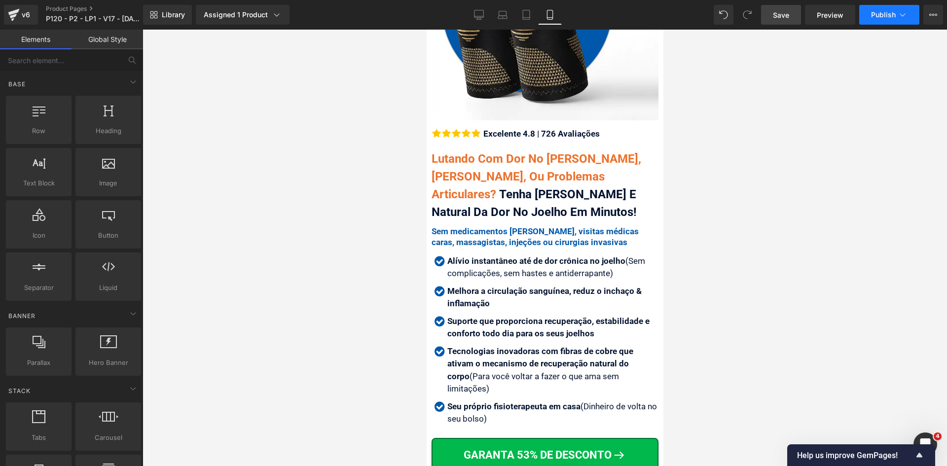
click at [876, 12] on span "Publish" at bounding box center [883, 15] width 25 height 8
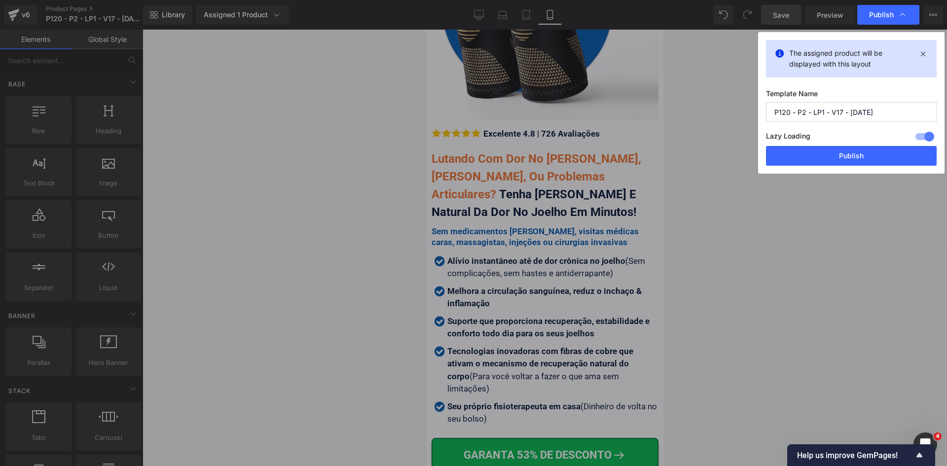
click at [867, 152] on button "Publish" at bounding box center [851, 156] width 171 height 20
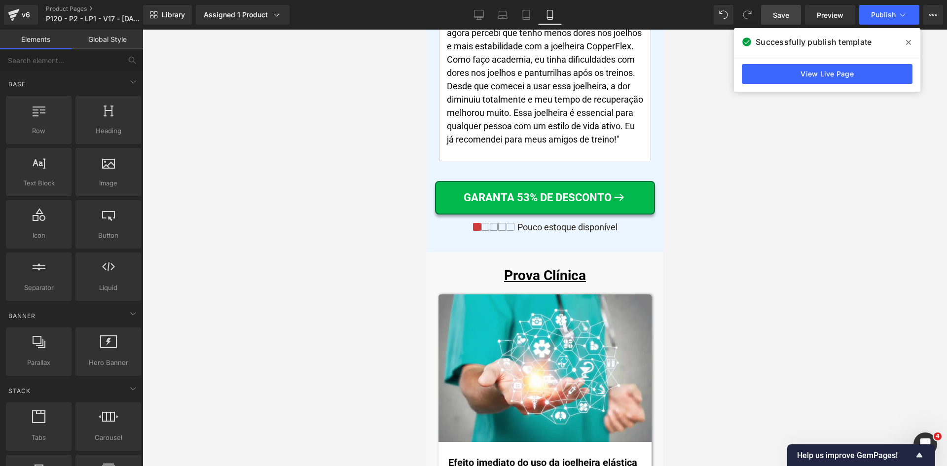
scroll to position [9909, 0]
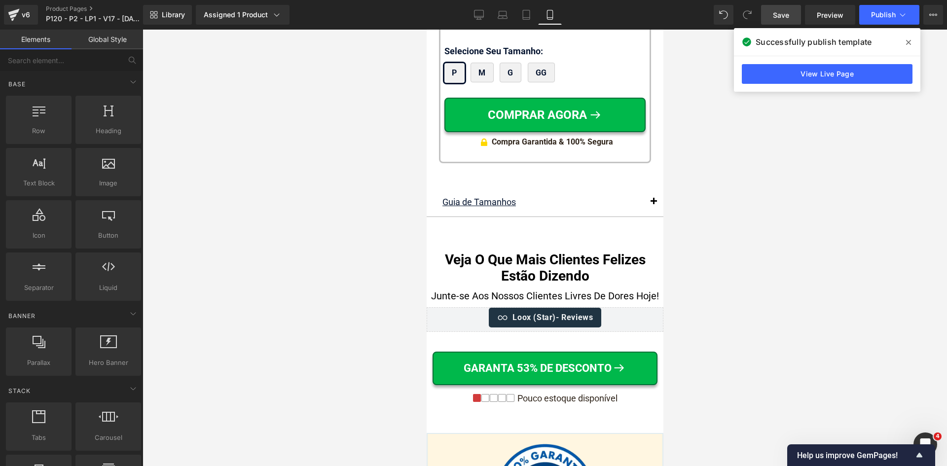
drag, startPoint x: 661, startPoint y: 51, endPoint x: 1100, endPoint y: 413, distance: 568.9
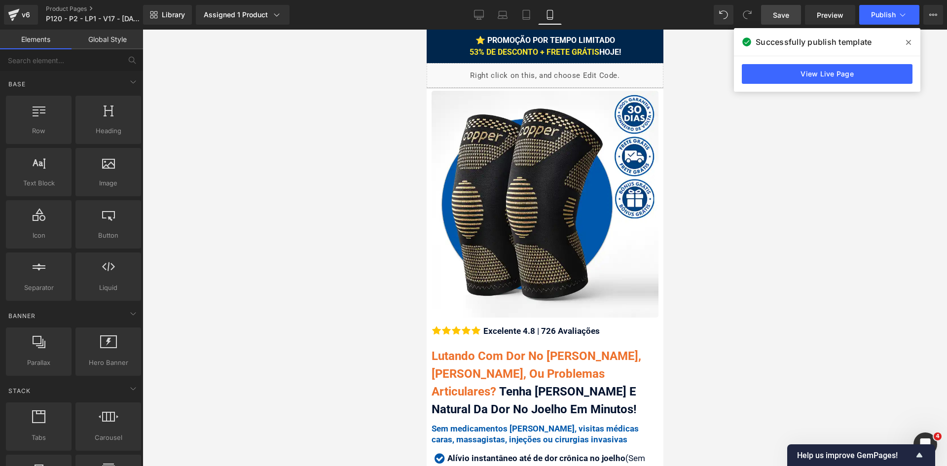
drag, startPoint x: 659, startPoint y: 387, endPoint x: 1092, endPoint y: 86, distance: 527.5
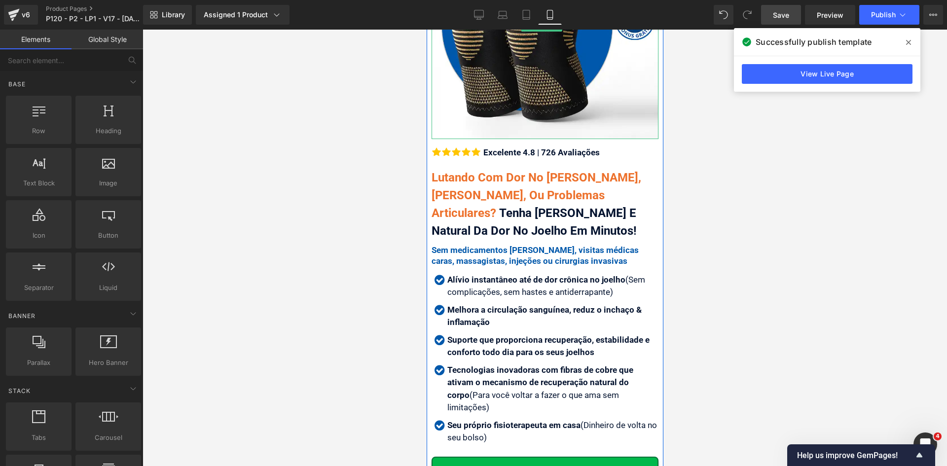
scroll to position [197, 0]
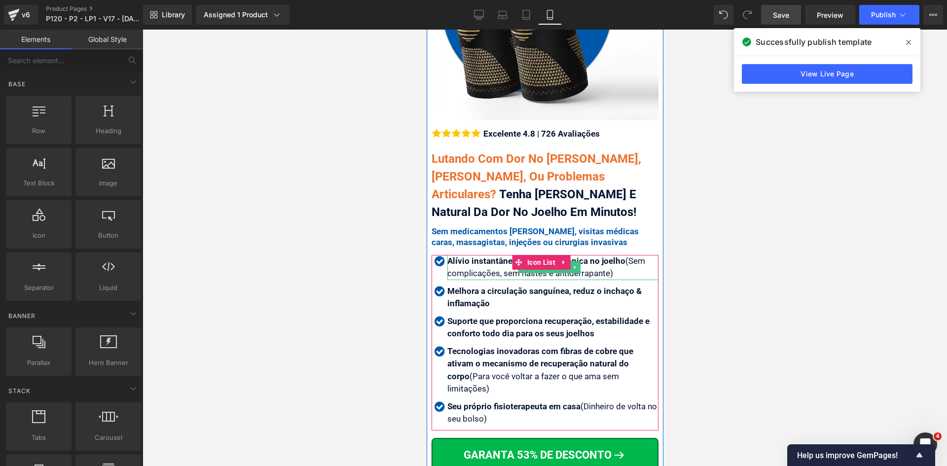
click at [489, 259] on div "Alívio instantâneo até de dor crônica no joelho (Sem complicações, sem hastes e…" at bounding box center [552, 267] width 211 height 25
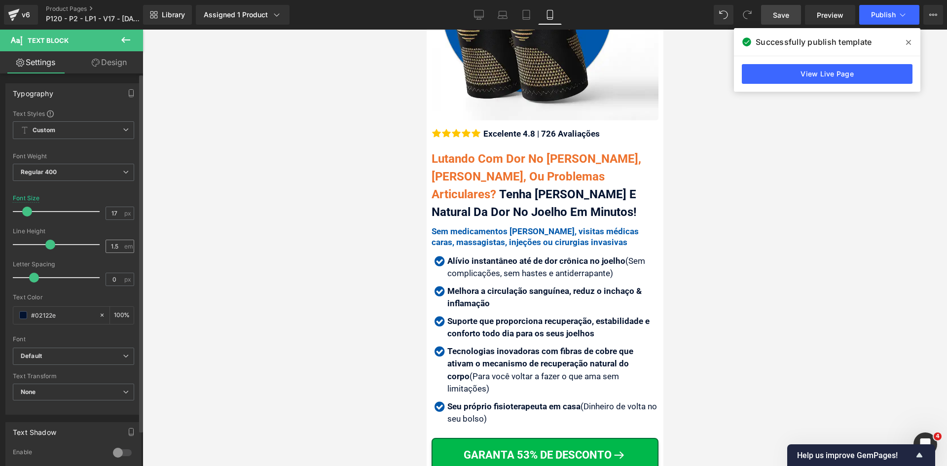
click at [119, 245] on div "1.5 em" at bounding box center [120, 246] width 29 height 13
click at [116, 247] on input "1.5" at bounding box center [114, 246] width 17 height 12
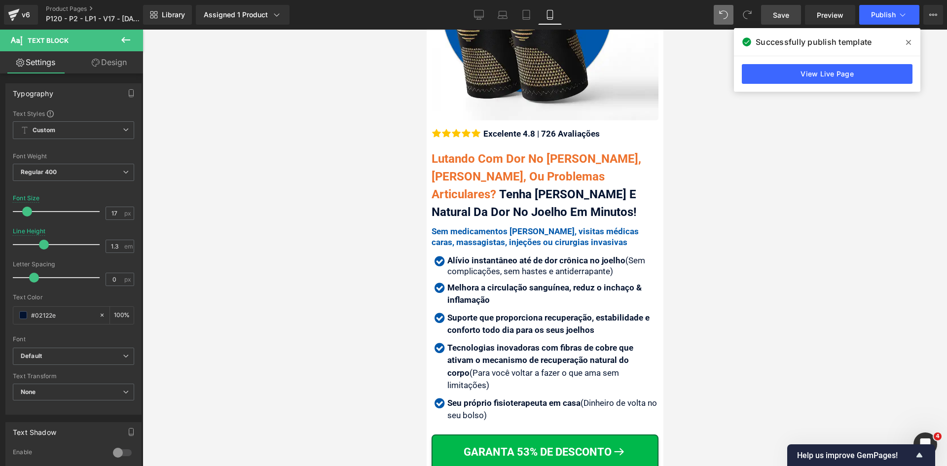
click at [726, 14] on icon at bounding box center [723, 14] width 9 height 9
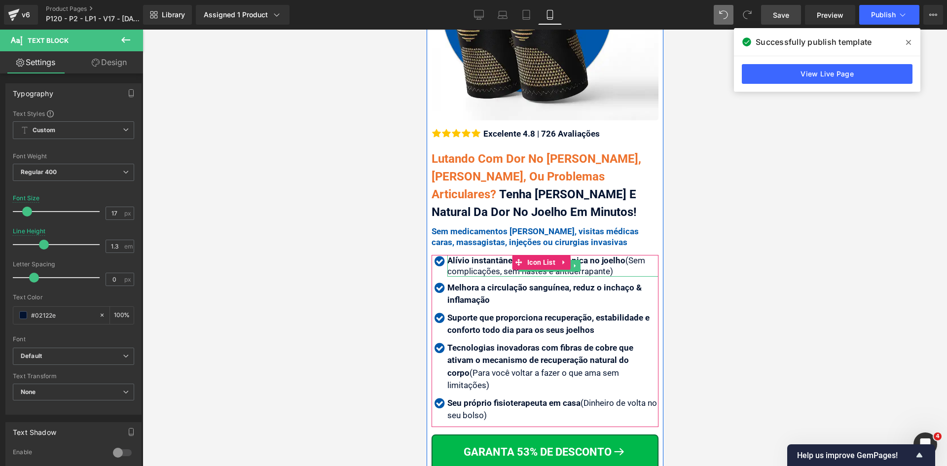
click at [503, 262] on div "Alívio instantâneo até de dor crônica no joelho (Sem complicações, sem hastes e…" at bounding box center [552, 266] width 211 height 22
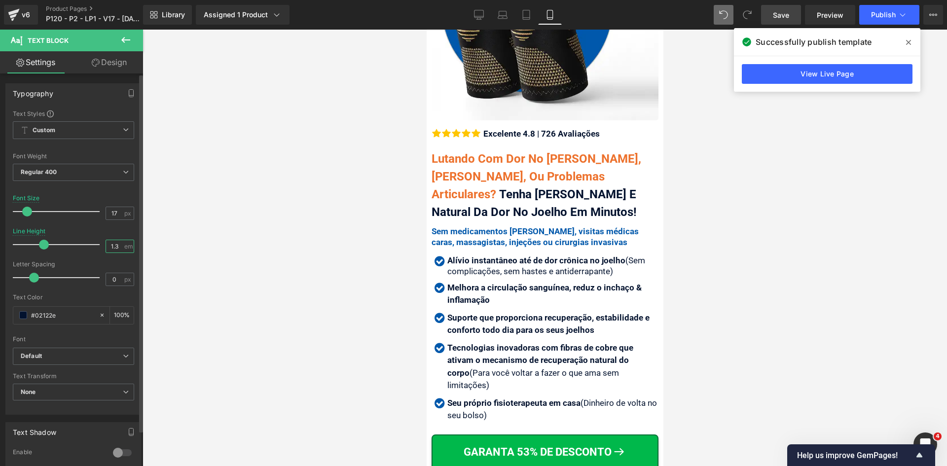
click at [115, 246] on input "1.3" at bounding box center [114, 246] width 17 height 12
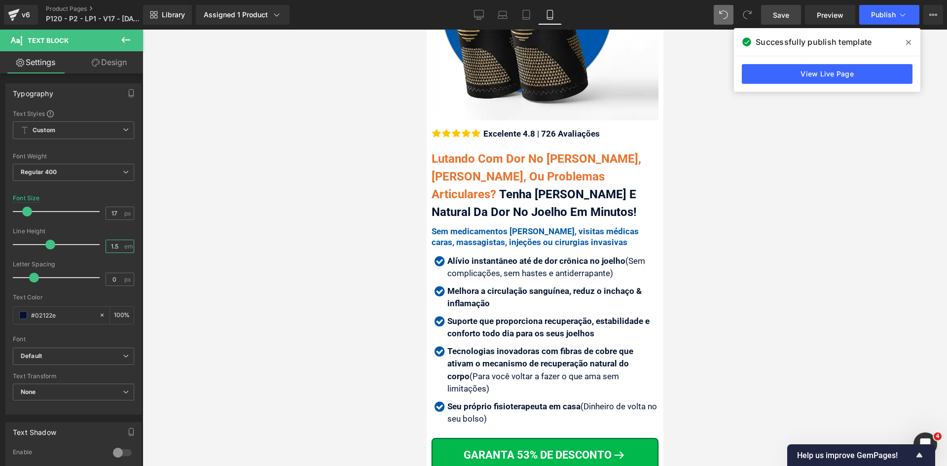
type input "1.5"
click at [908, 43] on icon at bounding box center [908, 42] width 5 height 5
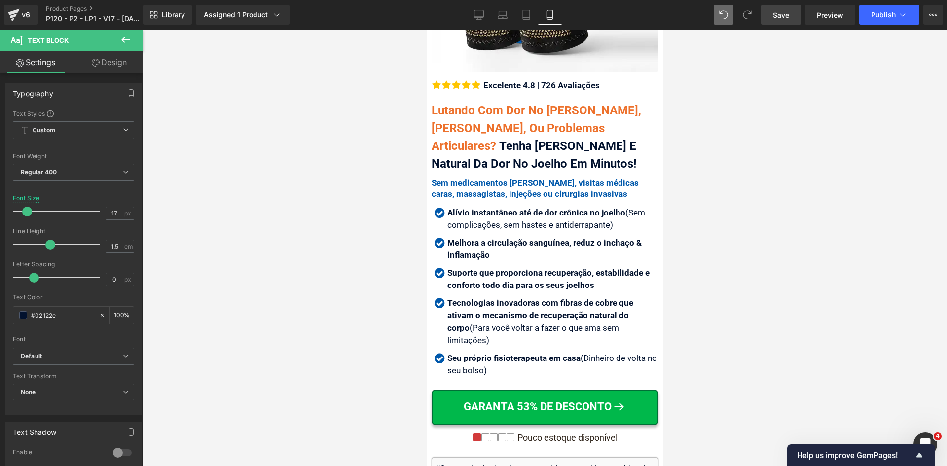
scroll to position [0, 0]
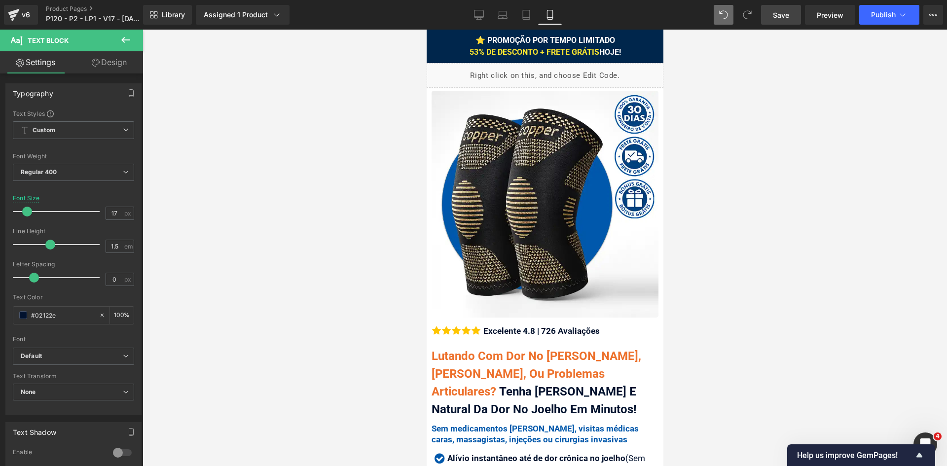
click at [609, 50] on span "⭐ PROMOÇÃO POR TEMPO LIMITADO 53% DE DESCONTO + FRETE GRÁTIS HOJE!" at bounding box center [544, 46] width 151 height 21
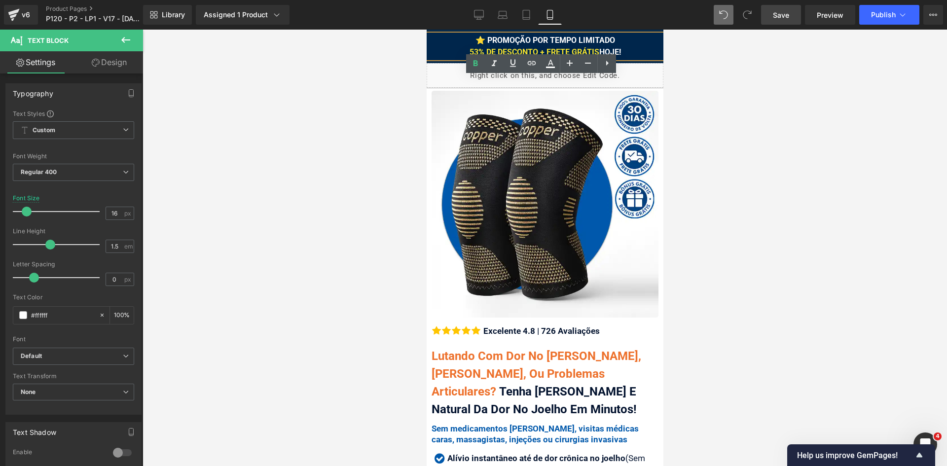
drag, startPoint x: 621, startPoint y: 50, endPoint x: 594, endPoint y: 50, distance: 26.7
click at [594, 50] on div "⭐ PROMOÇÃO POR TEMPO LIMITADO 53% DE DESCONTO + FRETE GRÁTIS HOJE!" at bounding box center [544, 47] width 237 height 24
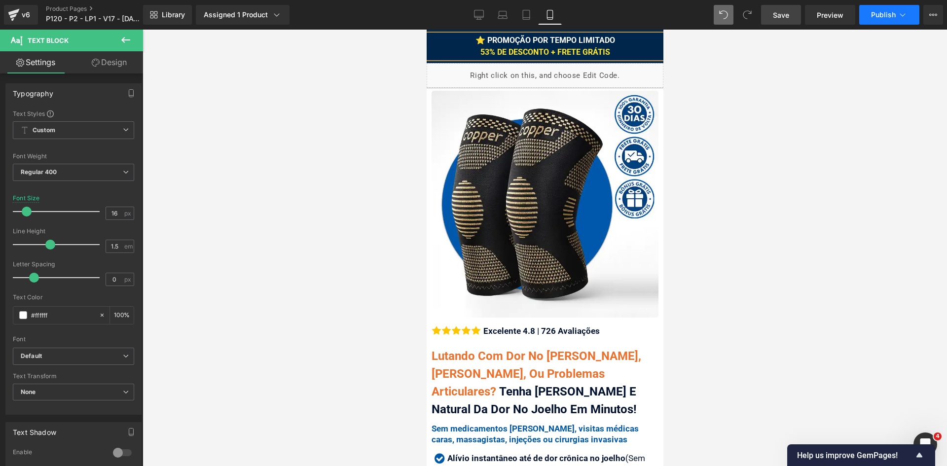
click at [895, 15] on span "Publish" at bounding box center [883, 15] width 25 height 8
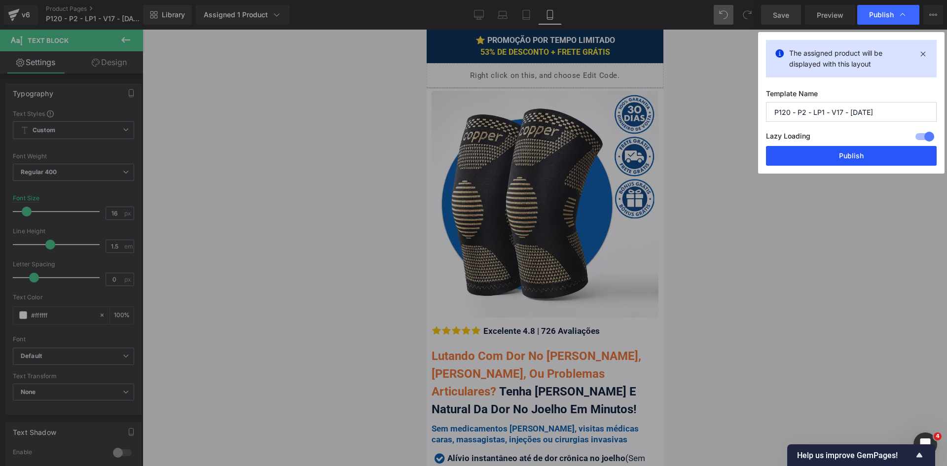
click at [865, 159] on button "Publish" at bounding box center [851, 156] width 171 height 20
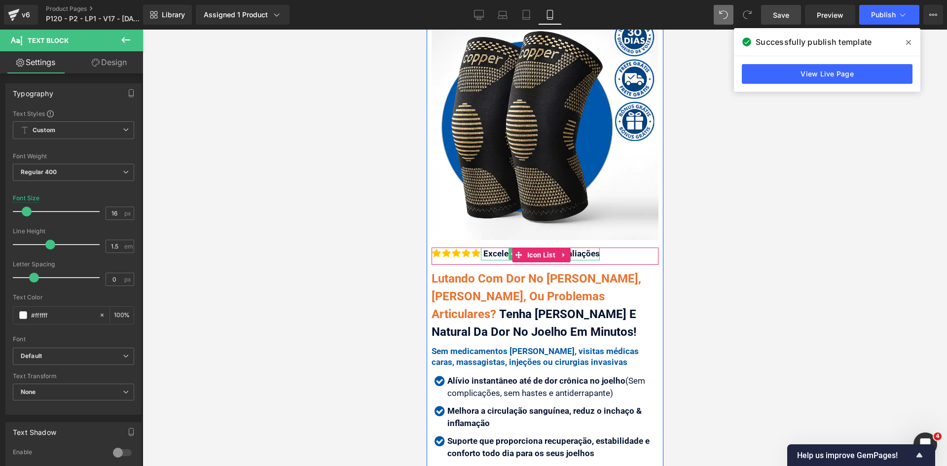
scroll to position [197, 0]
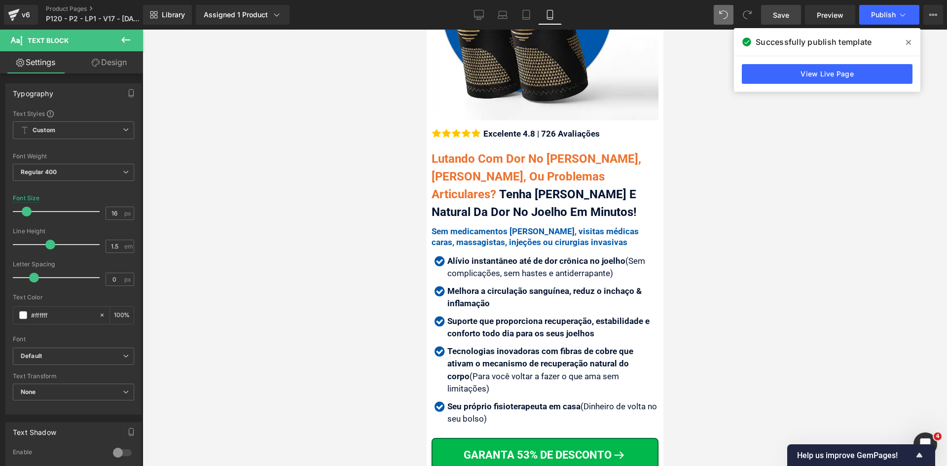
click at [496, 257] on strong "Alívio instantâneo até de dor crônica no joelho" at bounding box center [536, 261] width 178 height 10
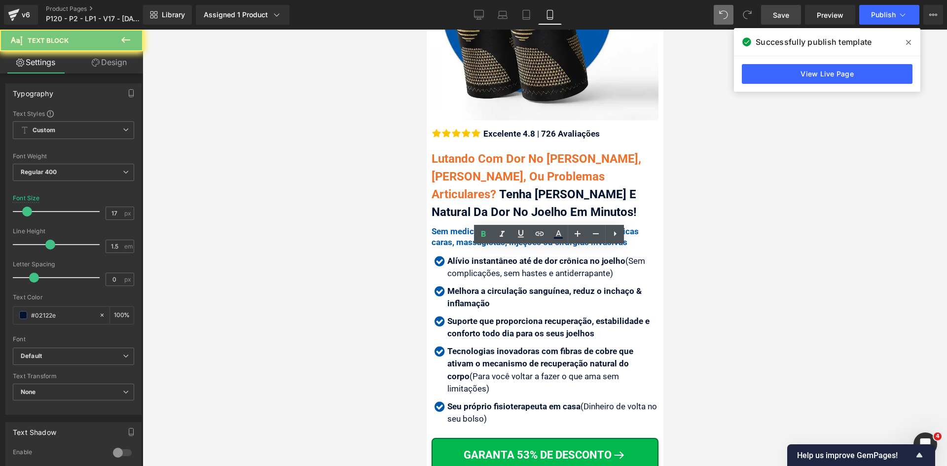
click at [496, 257] on strong "Alívio instantâneo até de dor crônica no joelho" at bounding box center [536, 261] width 178 height 10
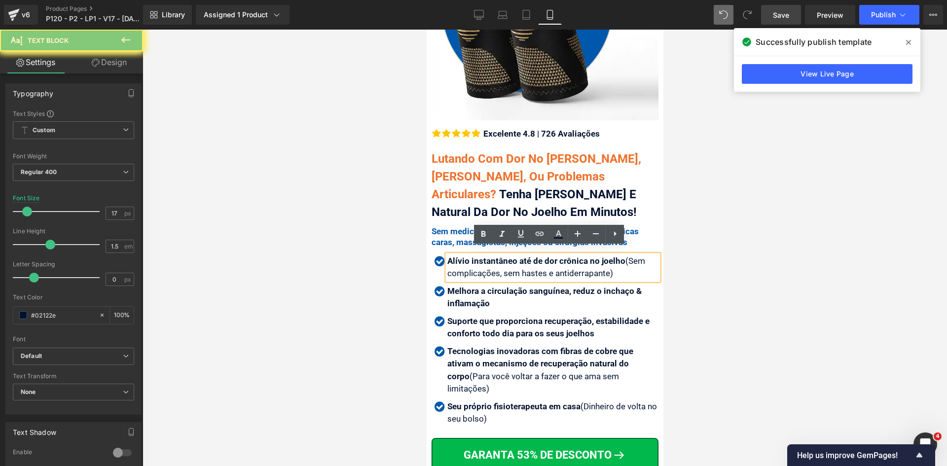
copy div "Alívio instantâneo até de dor crônica no joelho (Sem complicações, sem hastes e…"
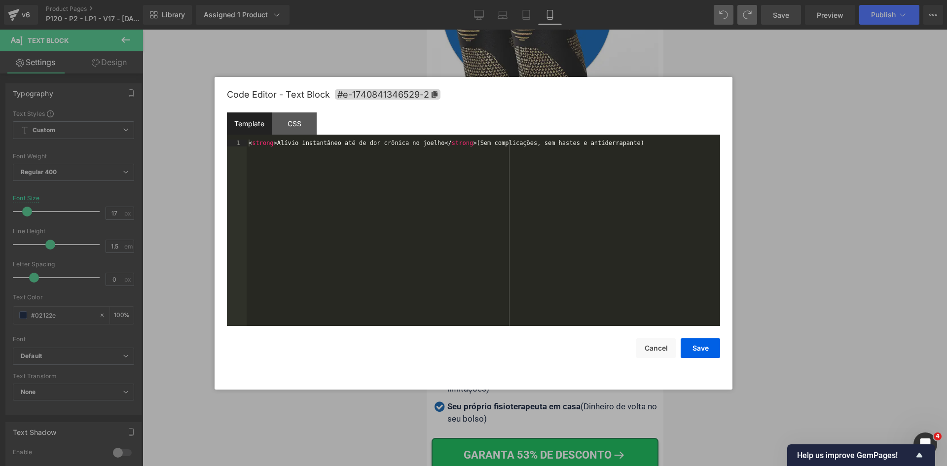
click at [459, 0] on div "Accordion You are previewing how the will restyle your page. You can not edit E…" at bounding box center [473, 0] width 947 height 0
click at [421, 222] on div "< strong > Alívio instantâneo até de dor crônica no joelho </ strong > (Sem com…" at bounding box center [484, 240] width 474 height 200
drag, startPoint x: 701, startPoint y: 349, endPoint x: 706, endPoint y: 352, distance: 6.0
click at [702, 349] on button "Save" at bounding box center [700, 348] width 39 height 20
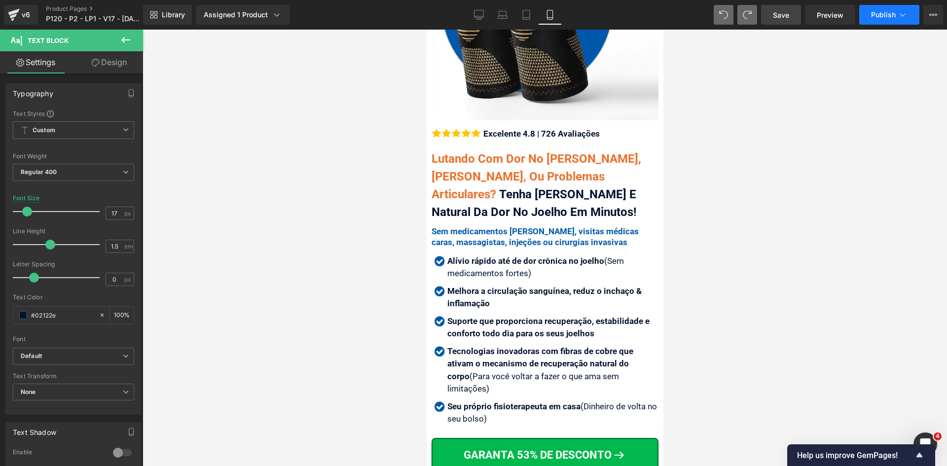
click at [899, 20] on button "Publish" at bounding box center [890, 15] width 60 height 20
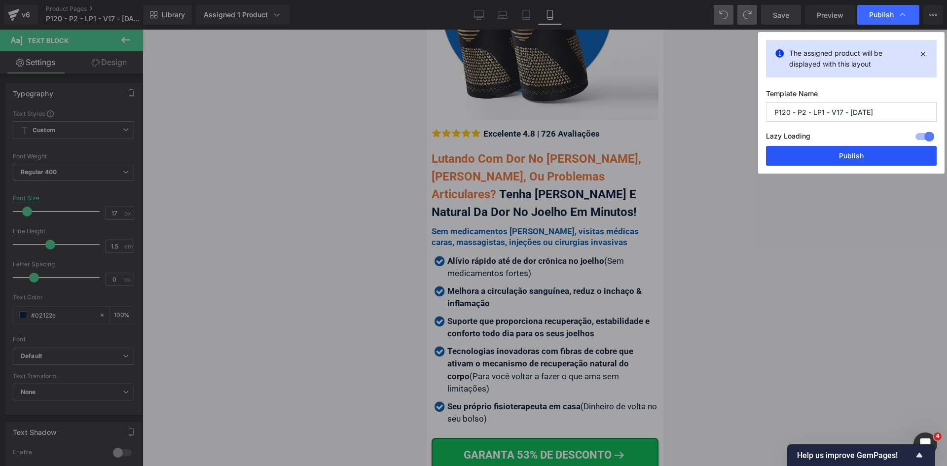
click at [824, 152] on button "Publish" at bounding box center [851, 156] width 171 height 20
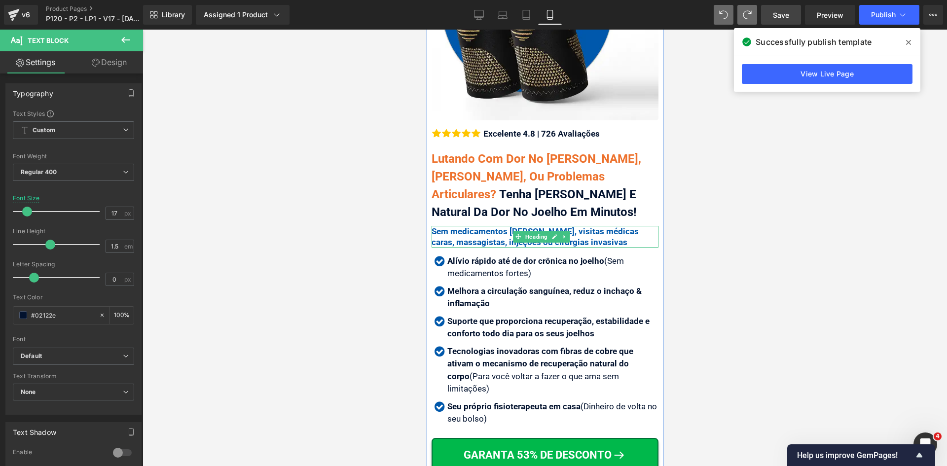
drag, startPoint x: 469, startPoint y: 226, endPoint x: 505, endPoint y: 225, distance: 36.1
click at [469, 226] on span "Sem medicamentos fortes, visitas médicas caras, massagistas, injeções ou cirurg…" at bounding box center [534, 236] width 207 height 21
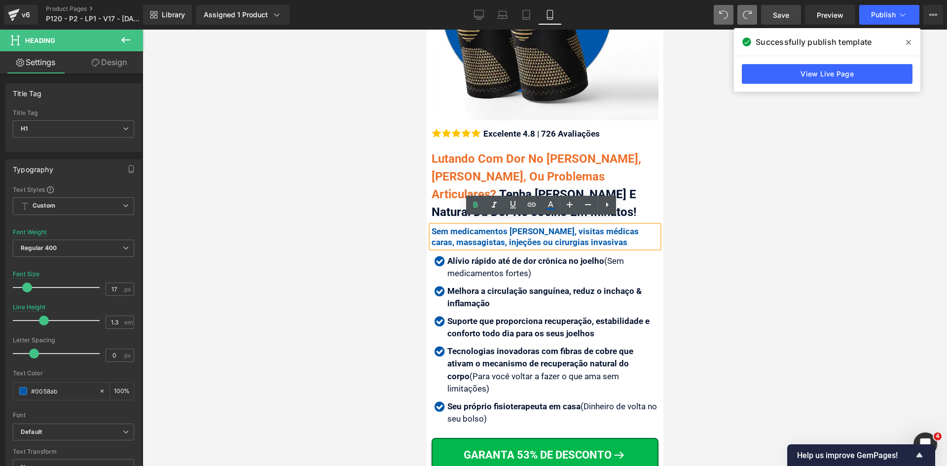
click at [512, 226] on span "Sem medicamentos fortes, visitas médicas caras, massagistas, injeções ou cirurg…" at bounding box center [534, 236] width 207 height 21
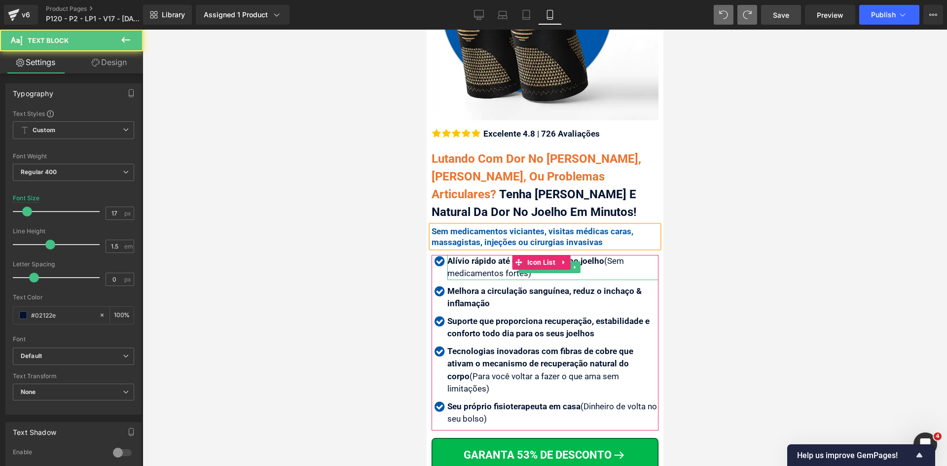
drag, startPoint x: 604, startPoint y: 253, endPoint x: 608, endPoint y: 264, distance: 12.2
click at [608, 264] on div "Alívio rápido até de dor crônica no joelho (Sem medicamentos fortes)" at bounding box center [552, 267] width 211 height 25
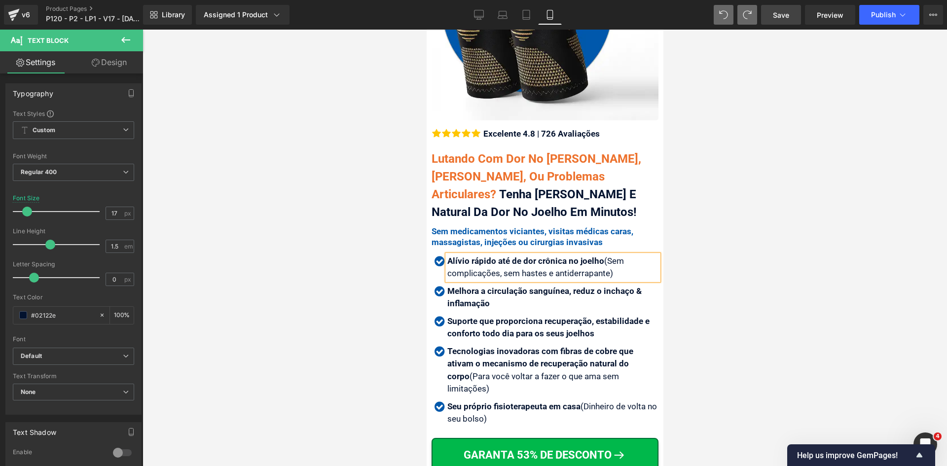
click at [481, 256] on strong "Alívio rápido até de dor crônica no joelho" at bounding box center [525, 261] width 157 height 10
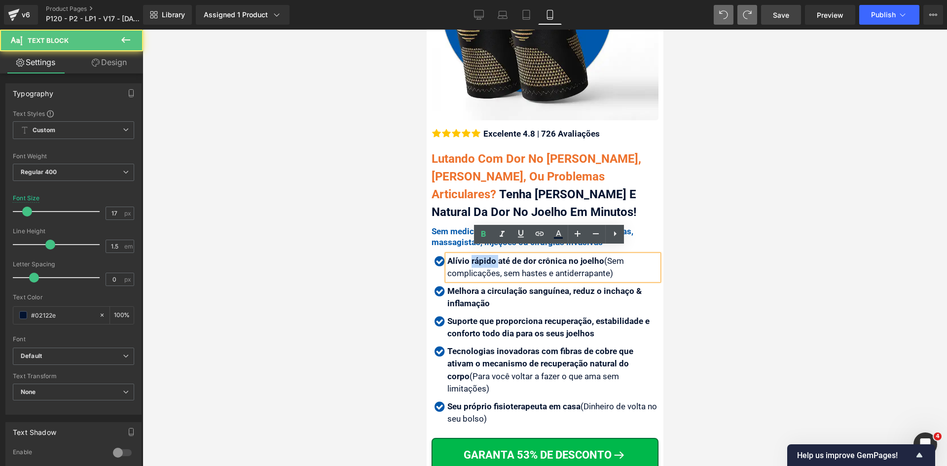
click at [481, 256] on strong "Alívio rápido até de dor crônica no joelho" at bounding box center [525, 261] width 157 height 10
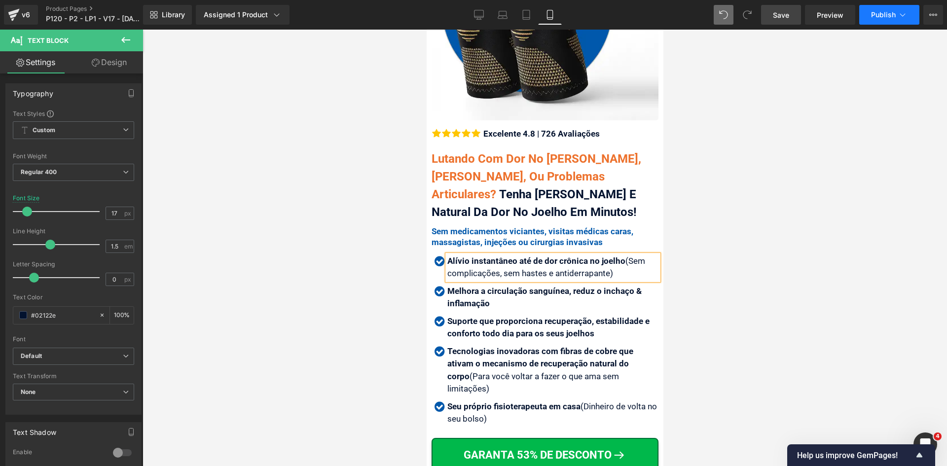
click at [896, 24] on button "Publish" at bounding box center [890, 15] width 60 height 20
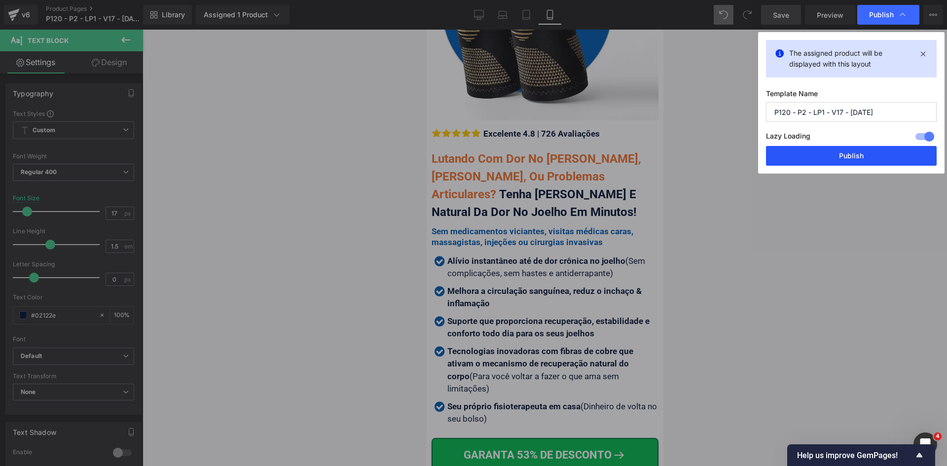
drag, startPoint x: 880, startPoint y: 159, endPoint x: 751, endPoint y: 127, distance: 132.6
click at [879, 159] on button "Publish" at bounding box center [851, 156] width 171 height 20
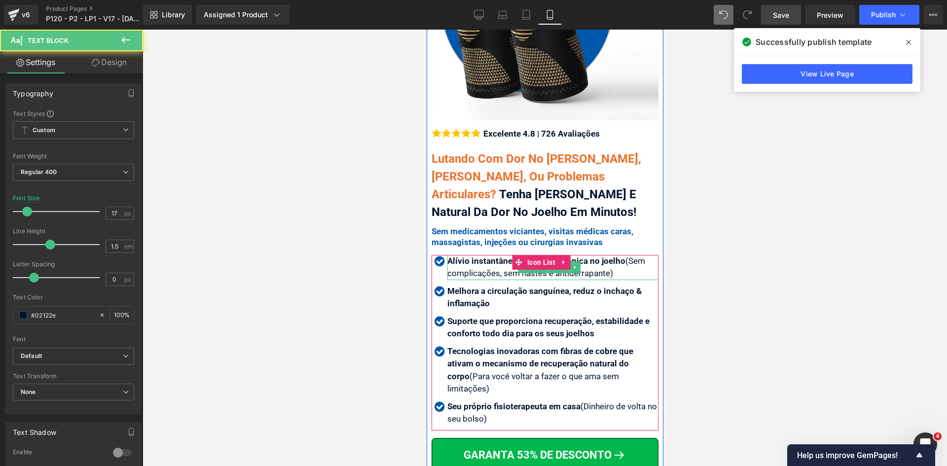
click at [506, 268] on div "Alívio instantâneo até de dor crônica no joelho (Sem complicações, sem hastes e…" at bounding box center [552, 267] width 211 height 25
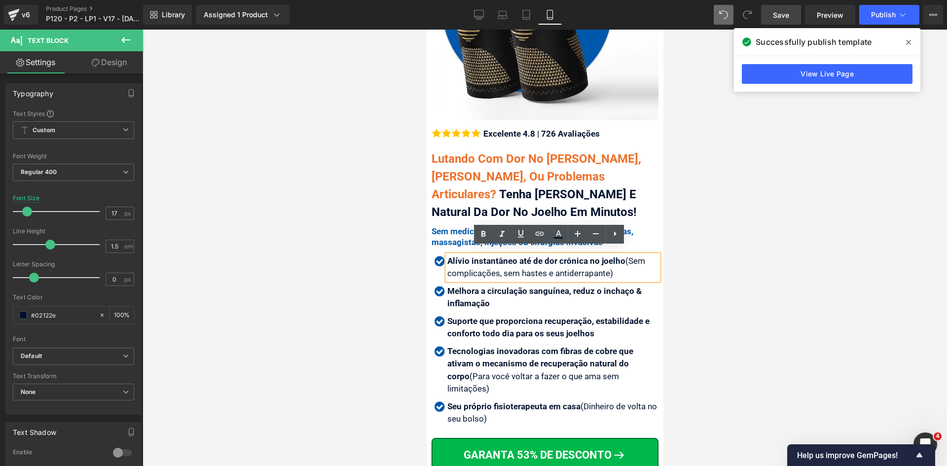
click at [526, 268] on div "Alívio instantâneo até de dor crônica no joelho (Sem complicações, sem hastes e…" at bounding box center [552, 267] width 211 height 25
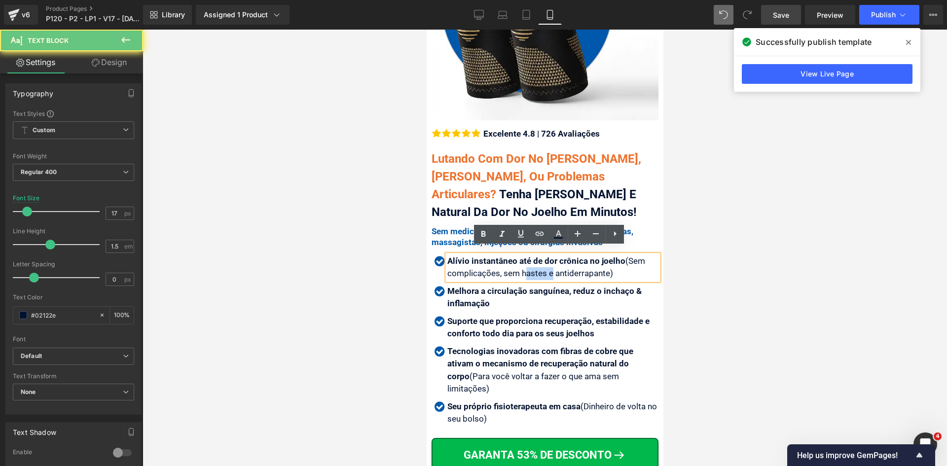
click at [526, 268] on div "Alívio instantâneo até de dor crônica no joelho (Sem complicações, sem hastes e…" at bounding box center [552, 267] width 211 height 25
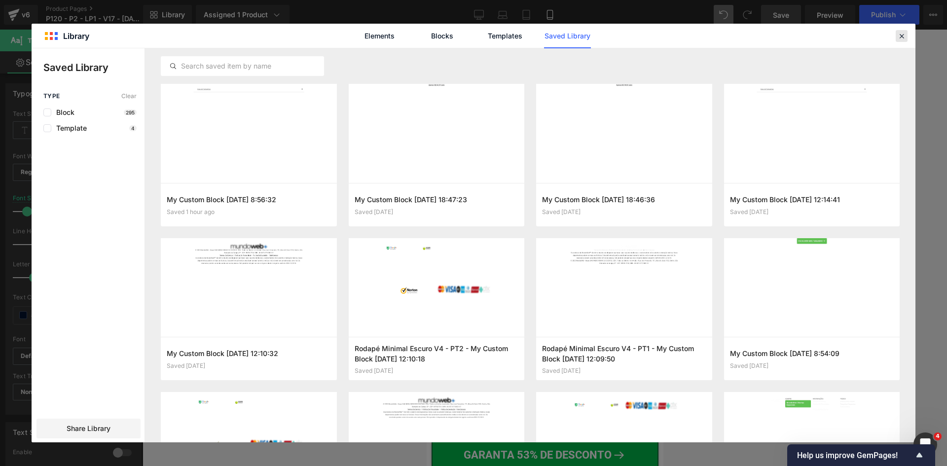
click at [900, 36] on icon at bounding box center [902, 36] width 9 height 9
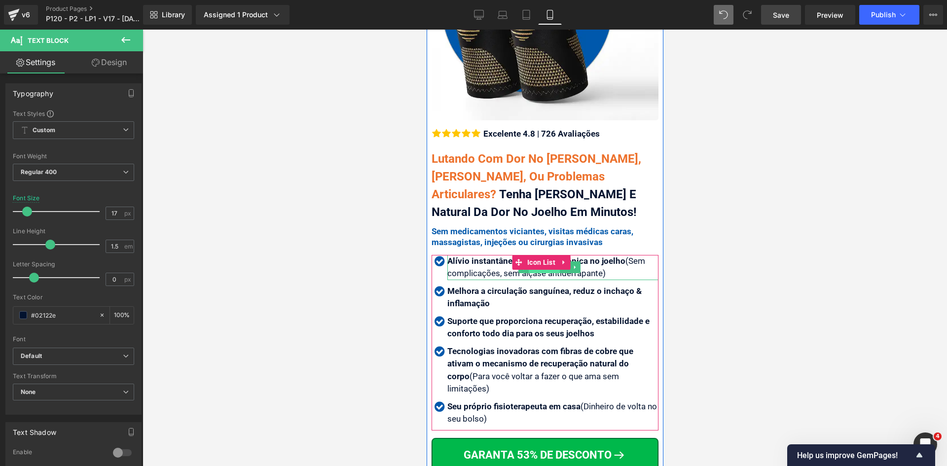
click at [536, 264] on span "Text Block" at bounding box center [543, 268] width 31 height 12
click at [533, 268] on div "Alívio instantâneo até de dor crônica no joelho (Sem complicações, sem alçase a…" at bounding box center [552, 267] width 211 height 25
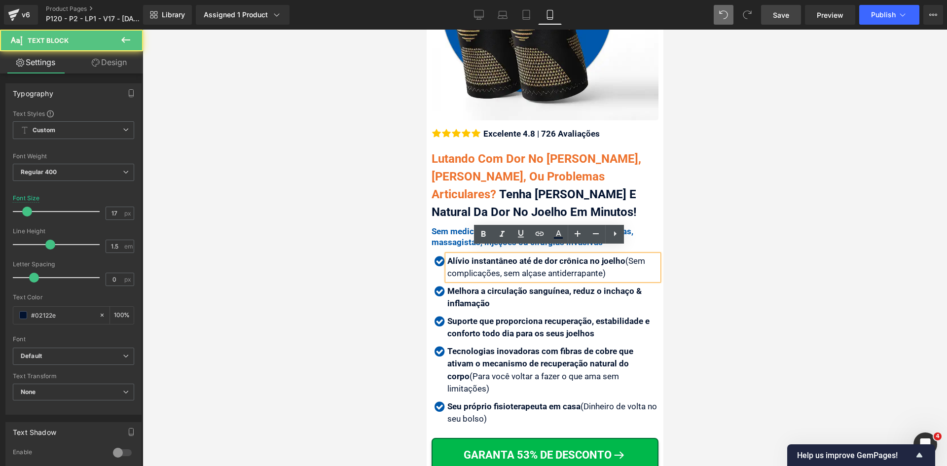
click at [541, 266] on div "Alívio instantâneo até de dor crônica no joelho (Sem complicações, sem alçase a…" at bounding box center [552, 267] width 211 height 25
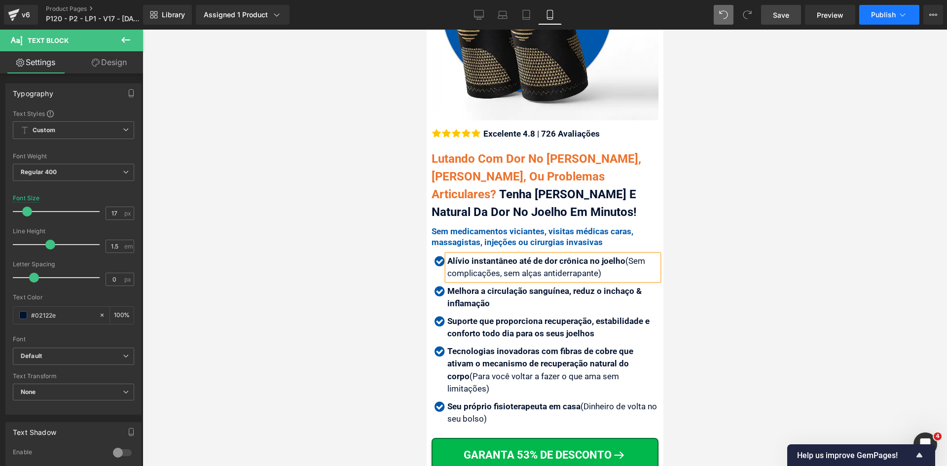
click at [881, 15] on span "Publish" at bounding box center [883, 15] width 25 height 8
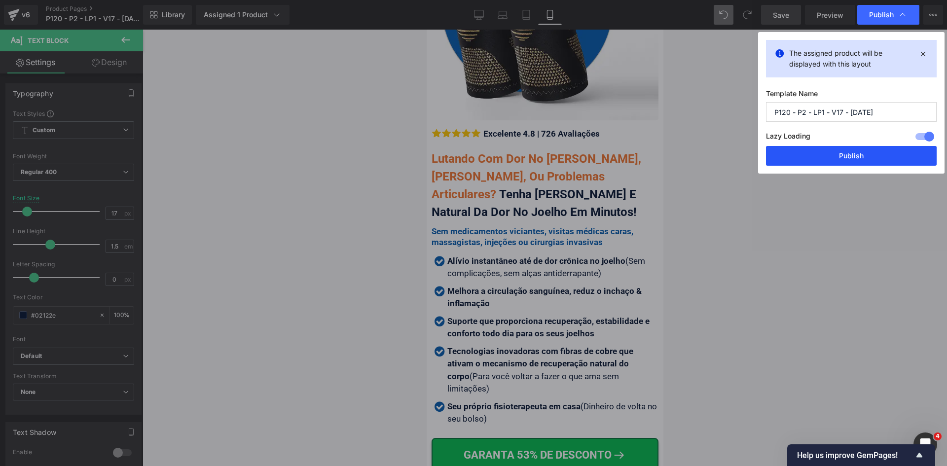
drag, startPoint x: 863, startPoint y: 151, endPoint x: 833, endPoint y: 171, distance: 34.9
click at [862, 151] on button "Publish" at bounding box center [851, 156] width 171 height 20
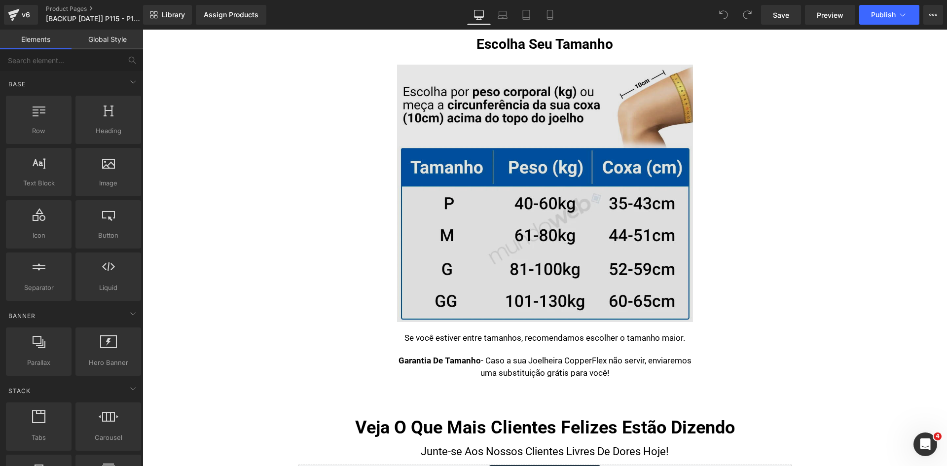
scroll to position [5969, 0]
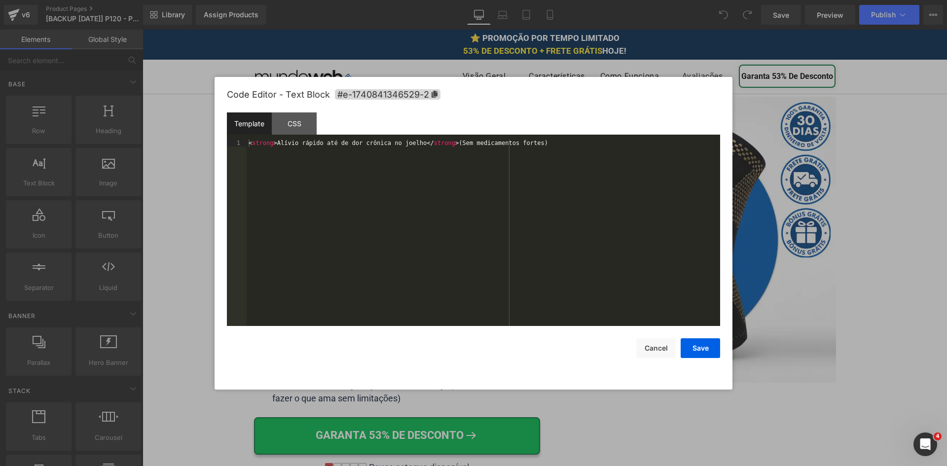
click at [309, 0] on div "You are previewing how the will restyle your page. You can not edit Elements in…" at bounding box center [473, 0] width 947 height 0
click at [336, 263] on div "< strong > Alívio rápido até de dor crônica no joelho </ strong > (Sem medicame…" at bounding box center [484, 240] width 474 height 200
click at [642, 350] on button "Cancel" at bounding box center [656, 348] width 39 height 20
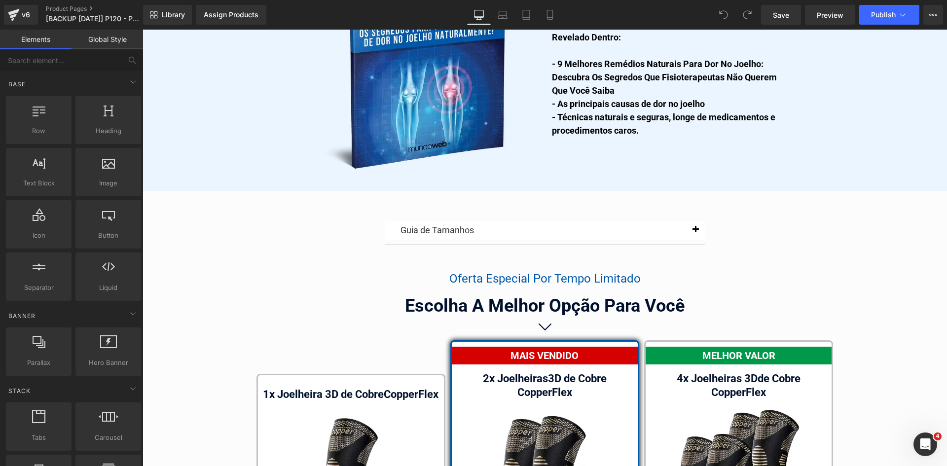
scroll to position [5509, 0]
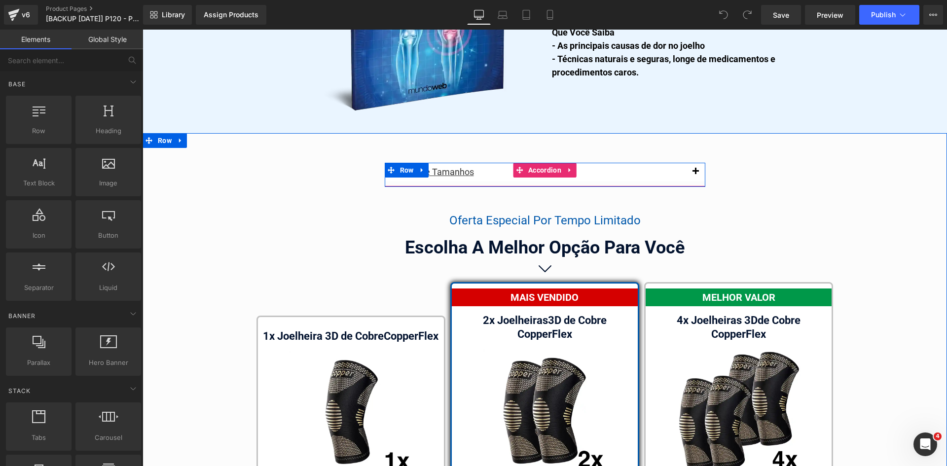
click at [696, 174] on span "button" at bounding box center [696, 174] width 0 height 0
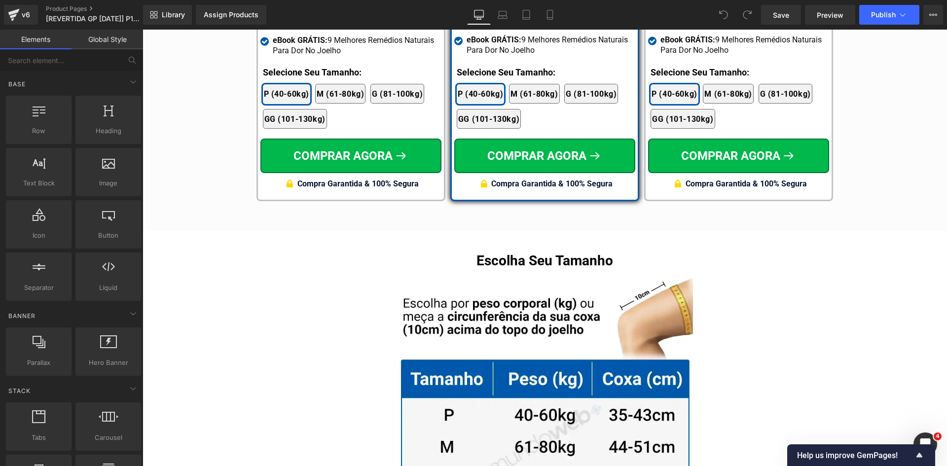
scroll to position [5963, 0]
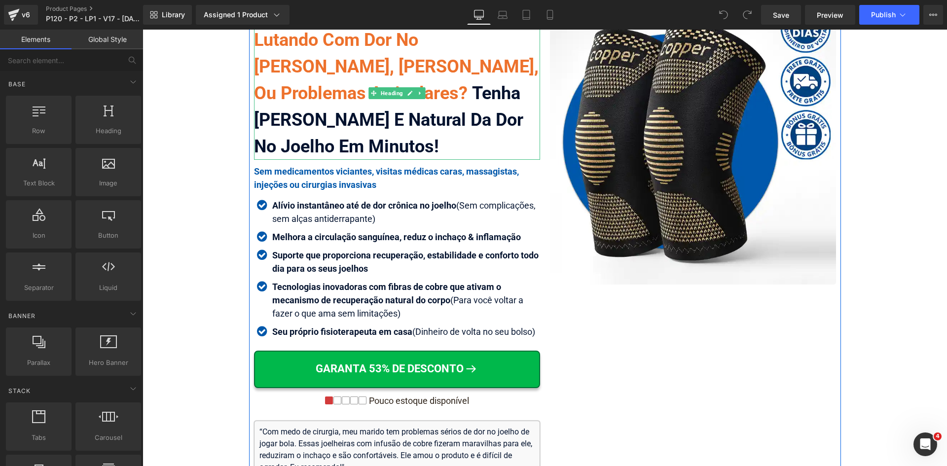
scroll to position [99, 0]
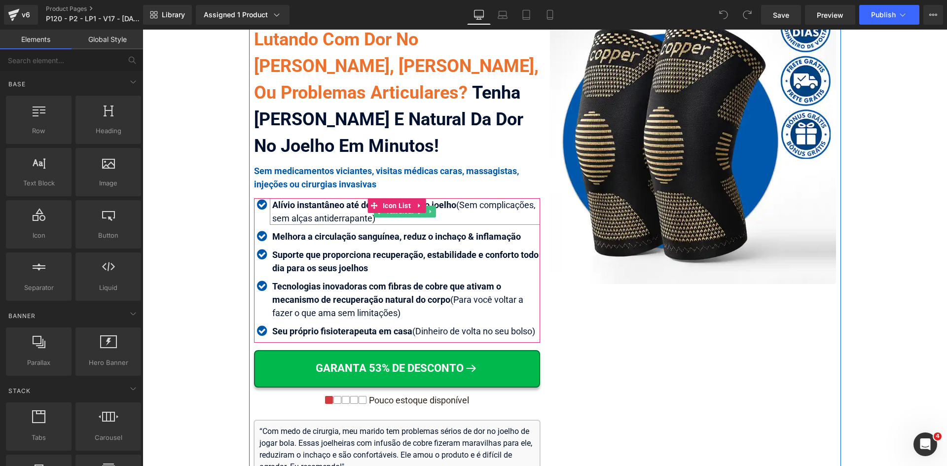
click at [311, 220] on div "Alívio instantâneo até de dor crônica no joelho (Sem complicações, sem alças an…" at bounding box center [405, 211] width 270 height 27
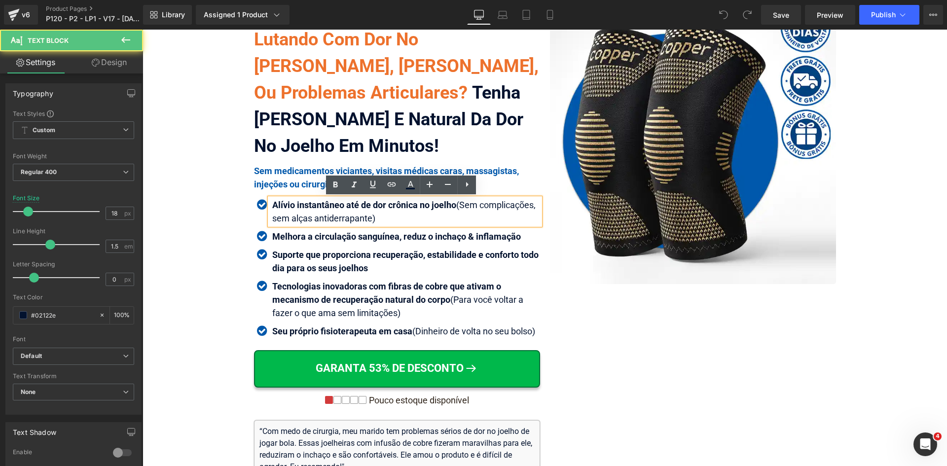
click at [307, 219] on div "Alívio instantâneo até de dor crônica no joelho (Sem complicações, sem alças an…" at bounding box center [405, 211] width 270 height 27
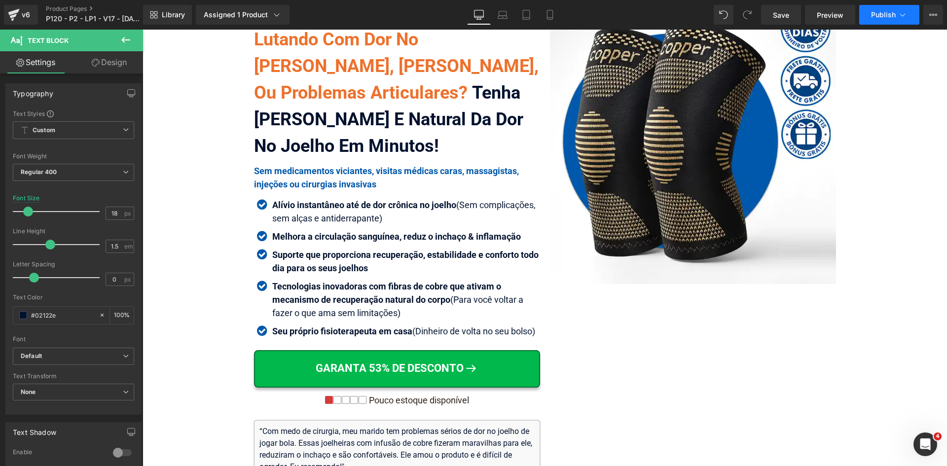
click at [895, 12] on span "Publish" at bounding box center [883, 15] width 25 height 8
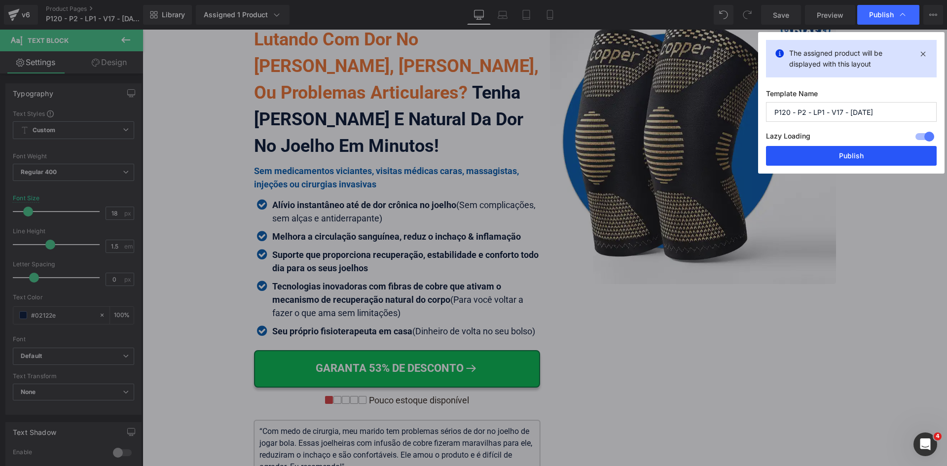
click at [861, 157] on button "Publish" at bounding box center [851, 156] width 171 height 20
